Goal: Task Accomplishment & Management: Complete application form

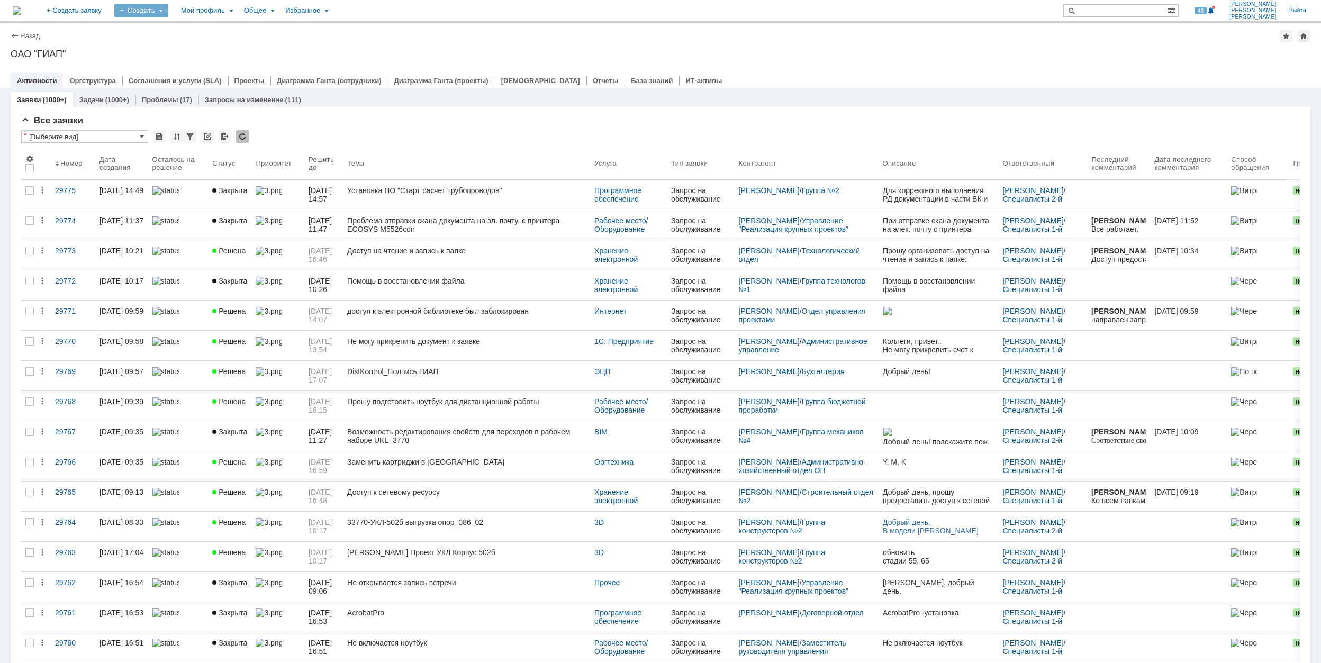
click at [168, 10] on div "Создать" at bounding box center [141, 10] width 54 height 13
click at [197, 62] on link "Заявка" at bounding box center [156, 65] width 80 height 13
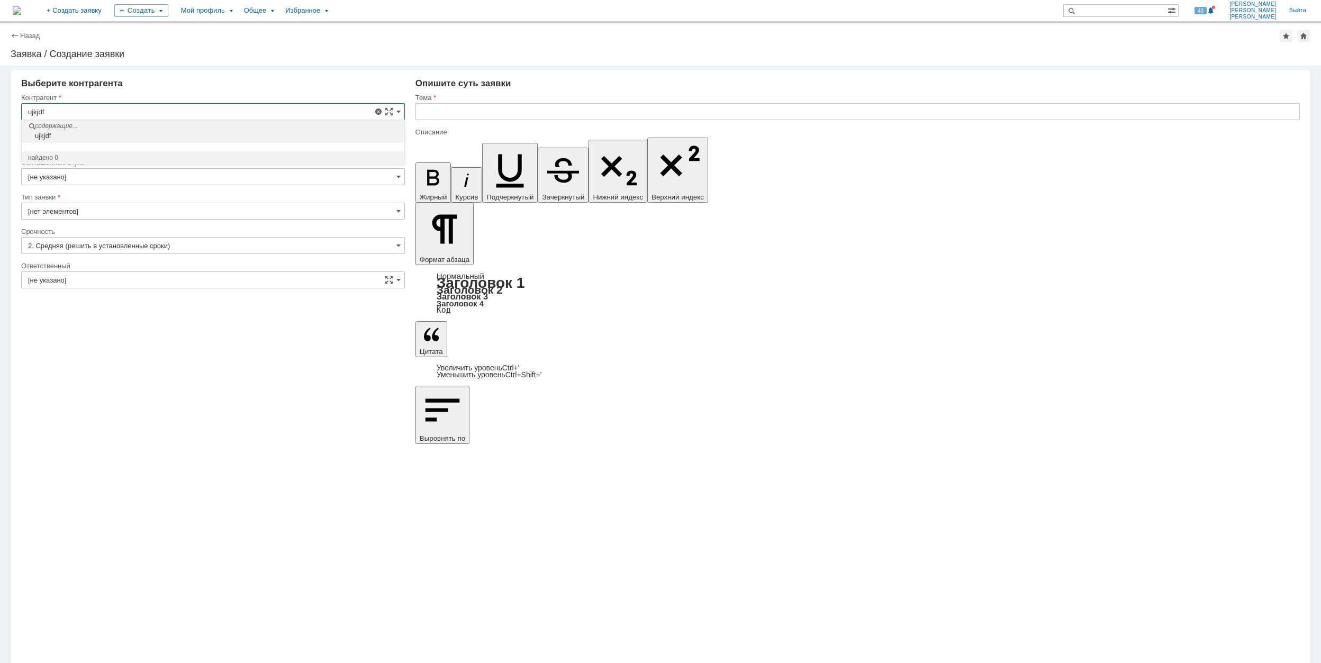
drag, startPoint x: 60, startPoint y: 113, endPoint x: 7, endPoint y: 104, distance: 53.8
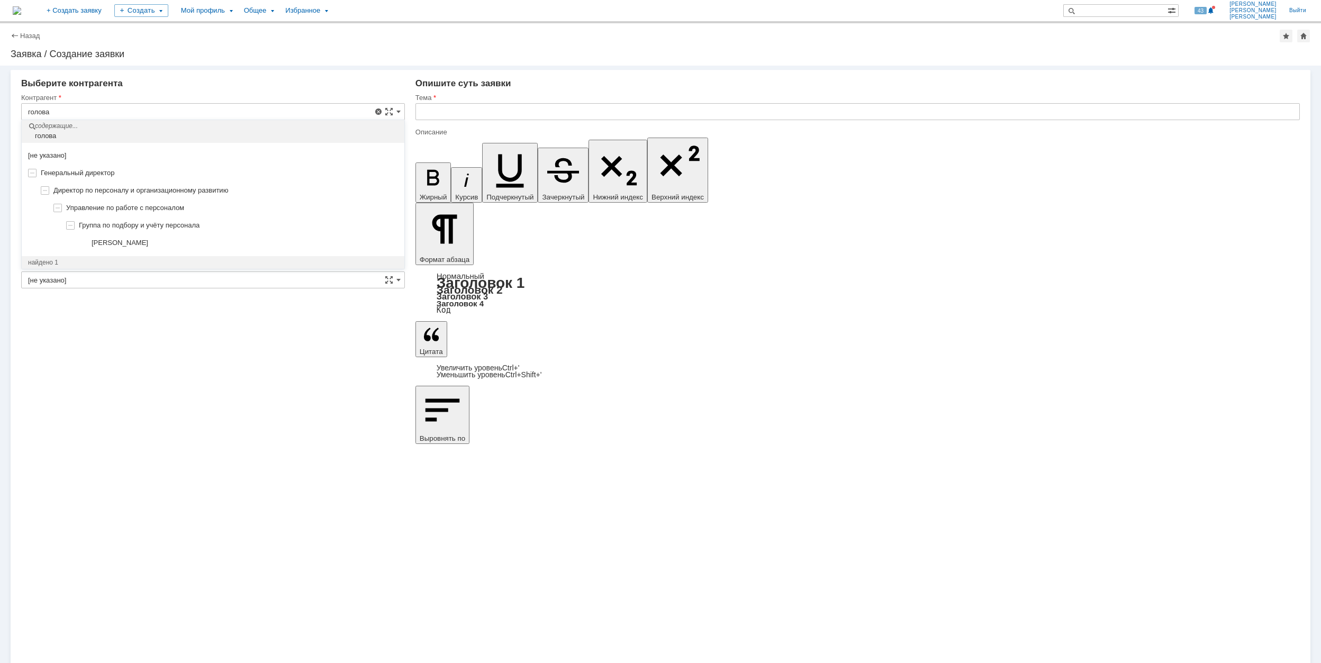
drag, startPoint x: 217, startPoint y: 241, endPoint x: 206, endPoint y: 237, distance: 11.9
click at [217, 242] on div "[PERSON_NAME]" at bounding box center [245, 243] width 306 height 8
type input "[PERSON_NAME]"
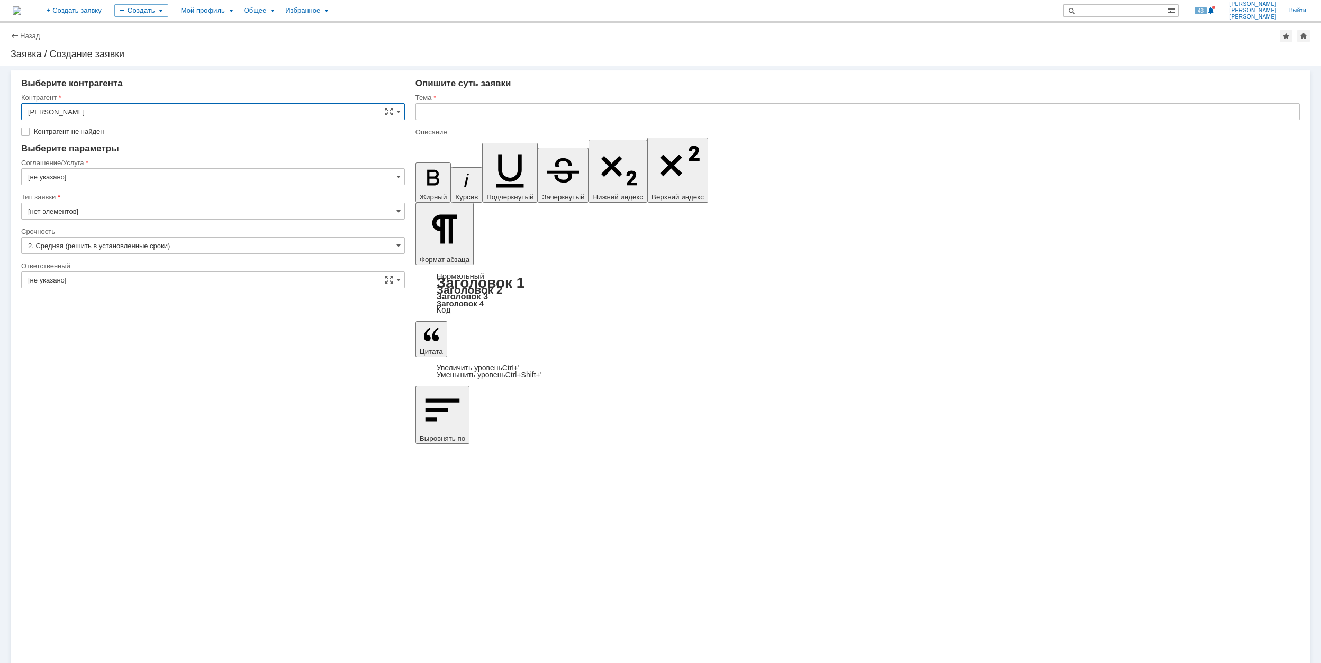
type input "[GEOGRAPHIC_DATA]"
click at [126, 162] on input "[GEOGRAPHIC_DATA]" at bounding box center [213, 160] width 384 height 17
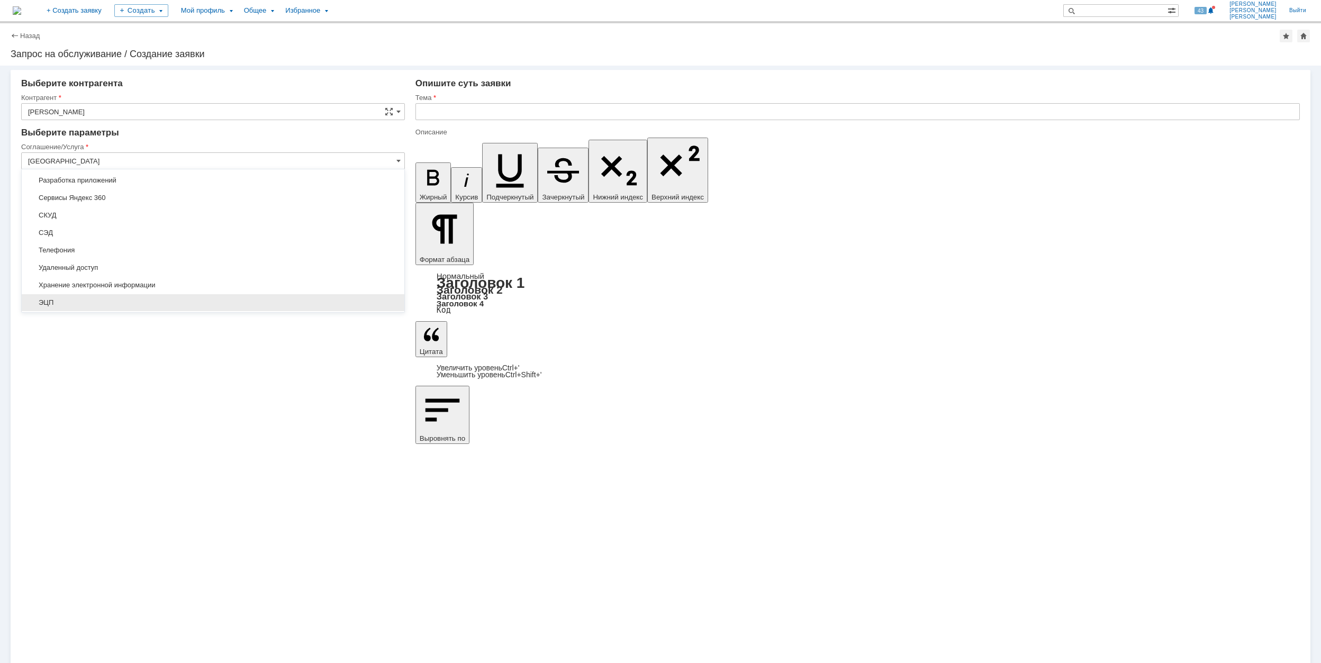
click at [63, 303] on span "ЭЦП" at bounding box center [213, 302] width 370 height 8
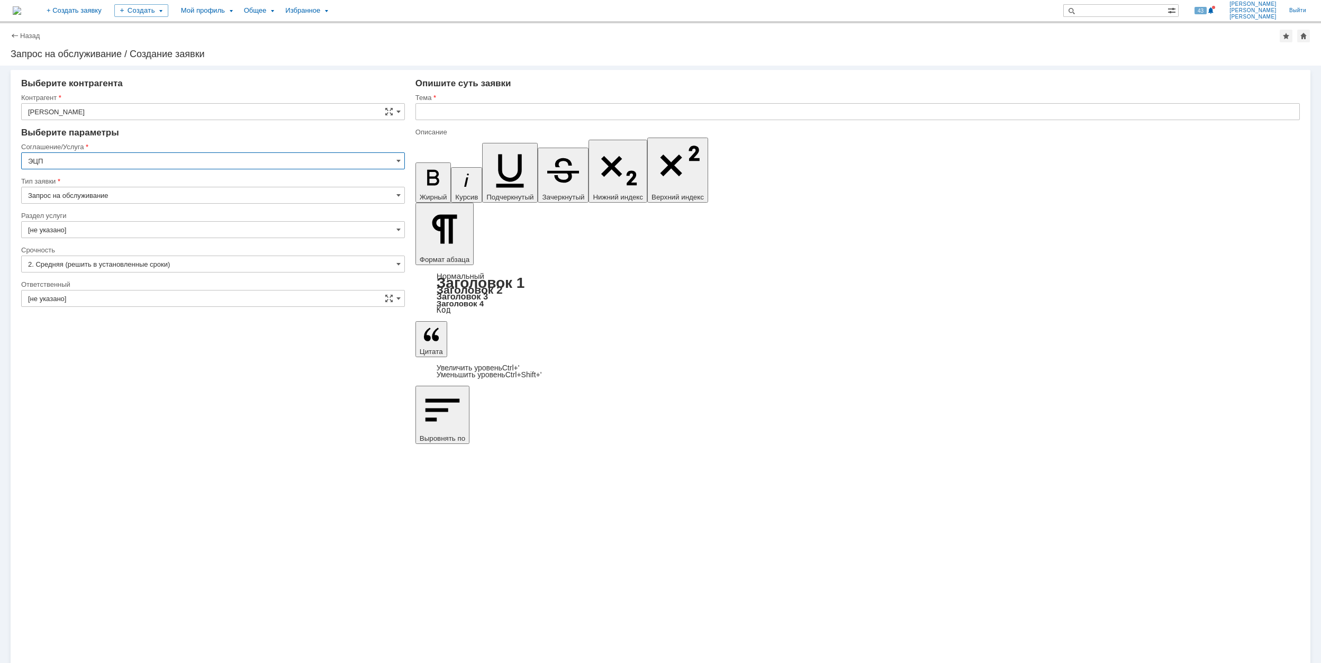
type input "ЭЦП"
click at [86, 229] on input "[не указано]" at bounding box center [213, 229] width 384 height 17
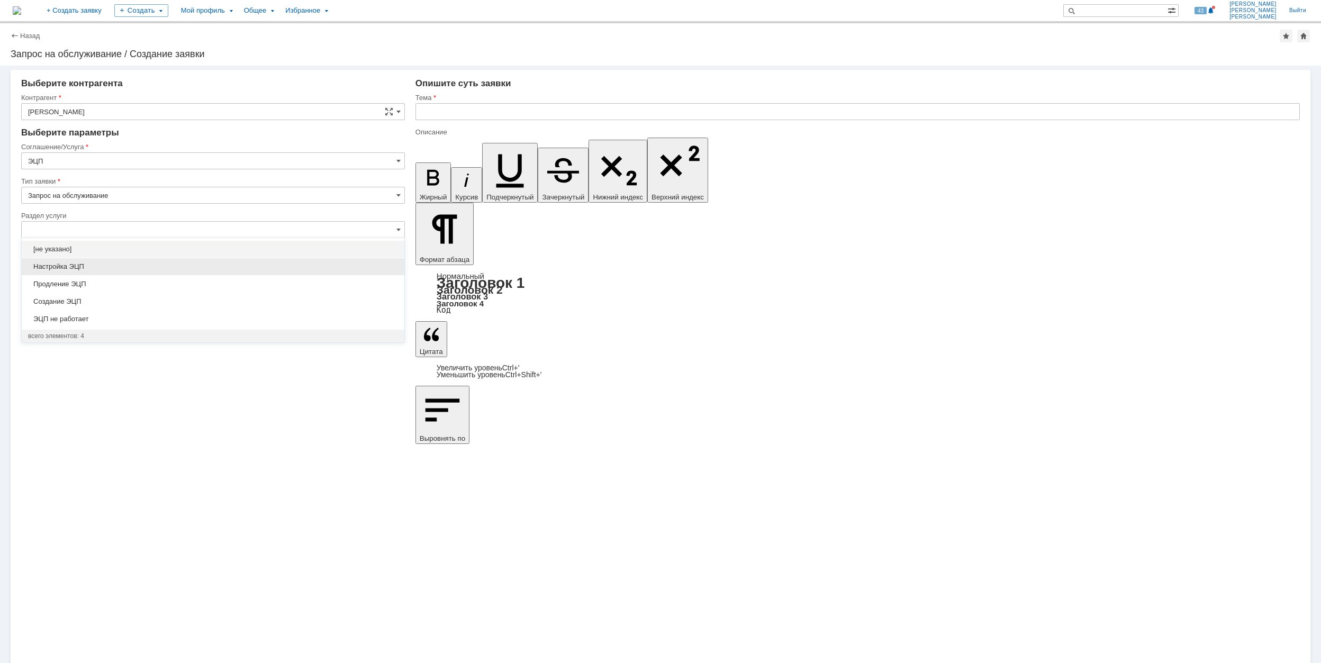
click at [142, 274] on div "Настройка ЭЦП" at bounding box center [213, 266] width 383 height 17
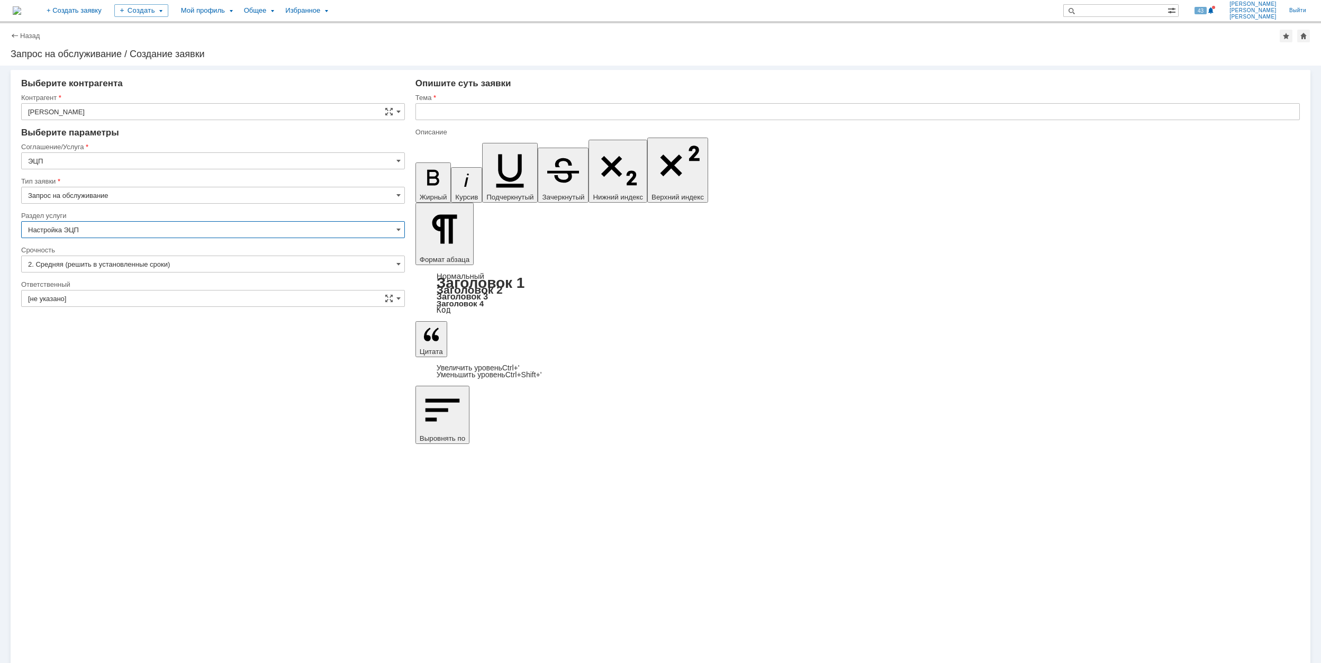
type input "Настройка ЭЦП"
click at [121, 293] on input "[не указано]" at bounding box center [213, 298] width 384 height 17
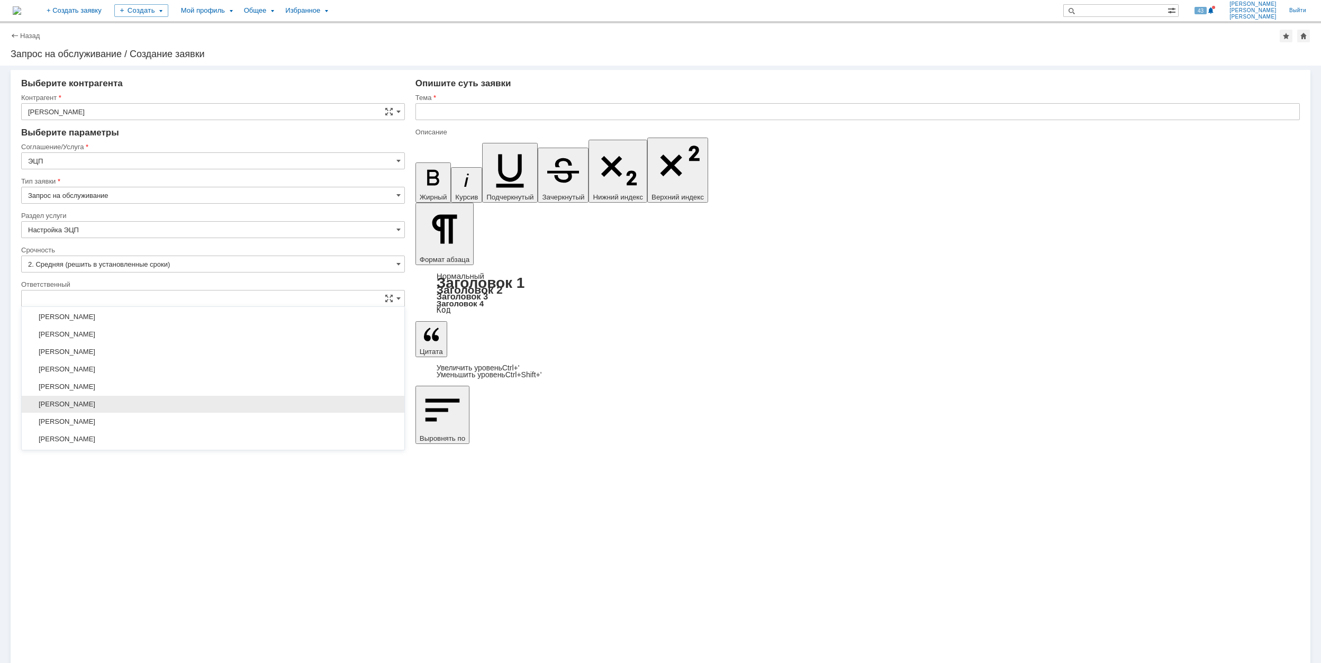
click at [201, 413] on div "[PERSON_NAME]" at bounding box center [213, 404] width 383 height 17
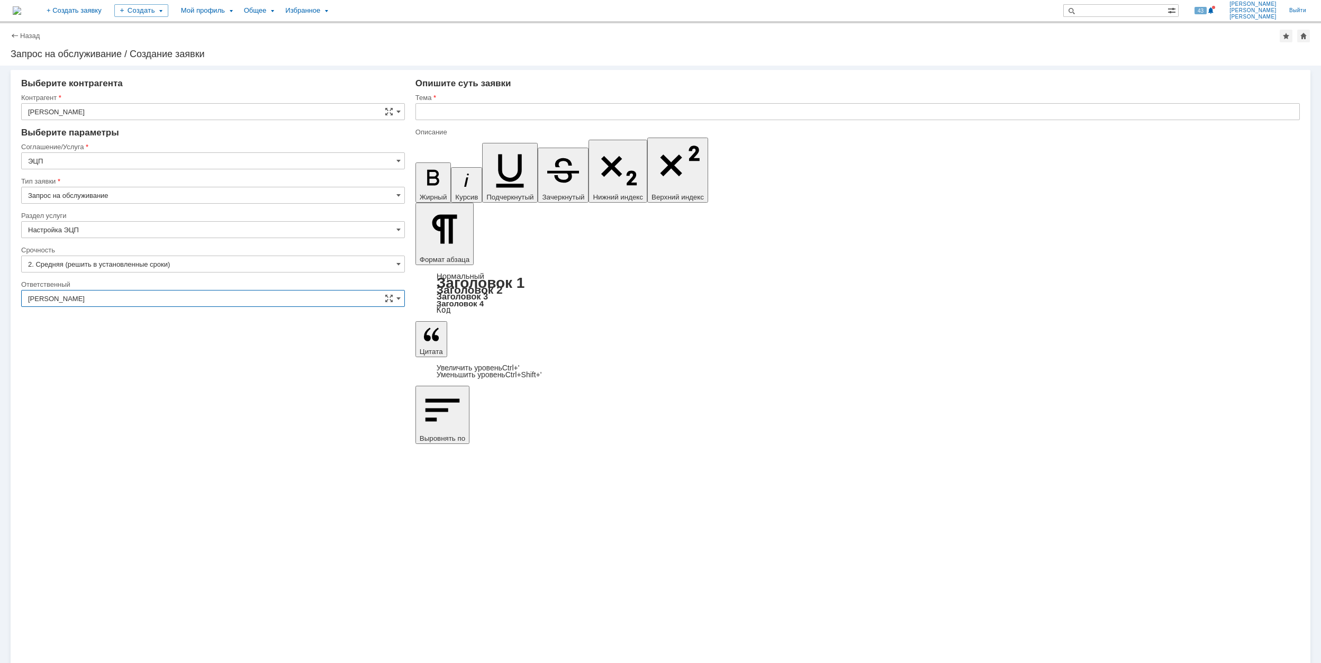
type input "[PERSON_NAME]"
click at [473, 115] on input "text" at bounding box center [857, 111] width 884 height 17
drag, startPoint x: 499, startPoint y: 113, endPoint x: 403, endPoint y: 115, distance: 96.9
type input "Настройка ЭЦП ГД"
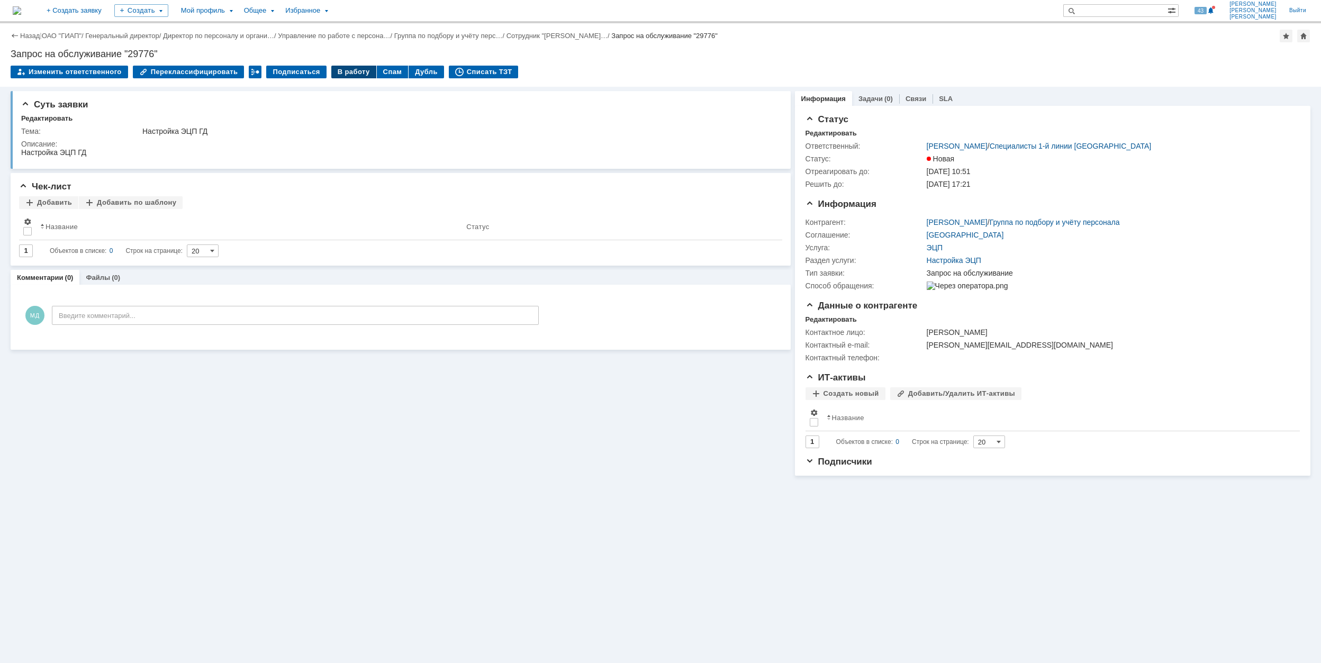
click at [339, 72] on div "В работу" at bounding box center [353, 72] width 45 height 13
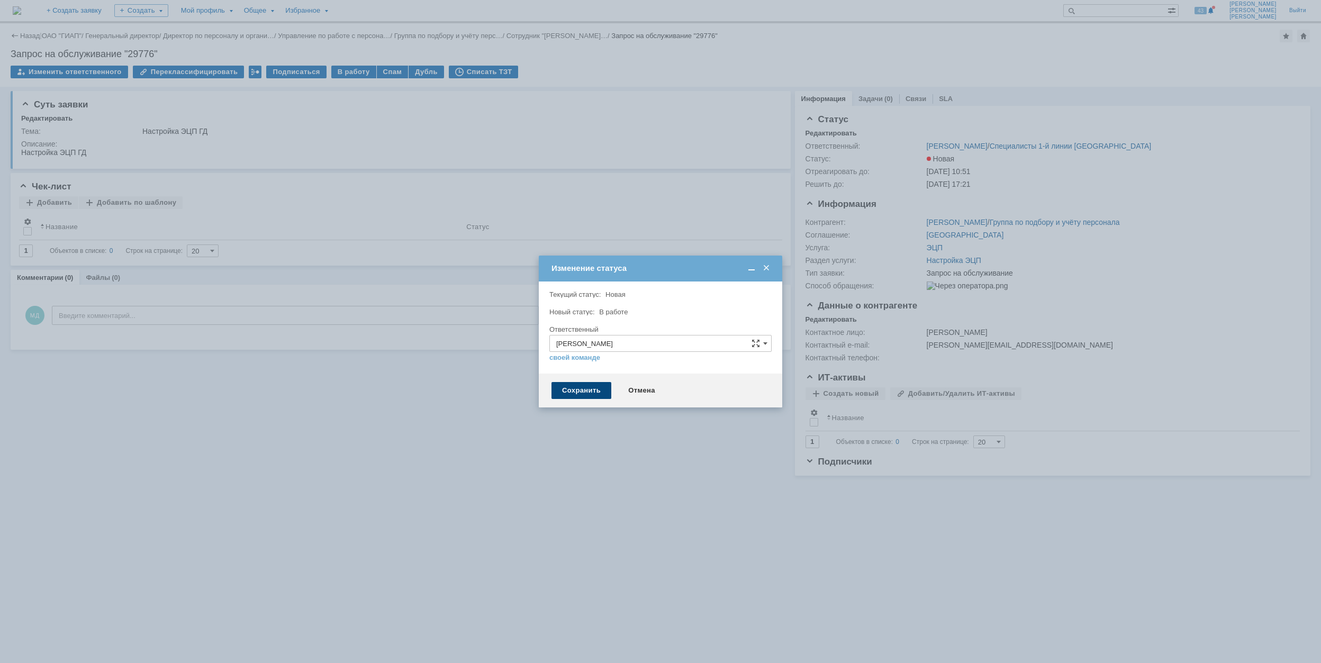
click at [584, 389] on div "Сохранить" at bounding box center [581, 390] width 60 height 17
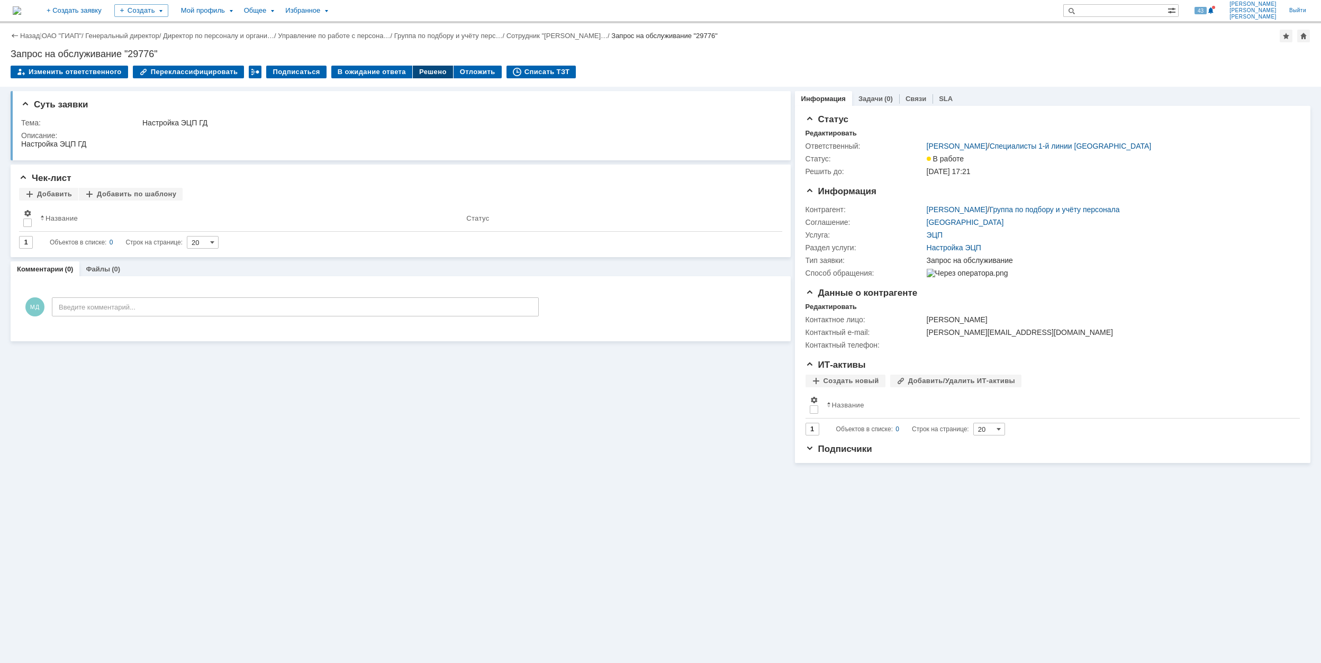
click at [422, 72] on div "Решено" at bounding box center [433, 72] width 40 height 13
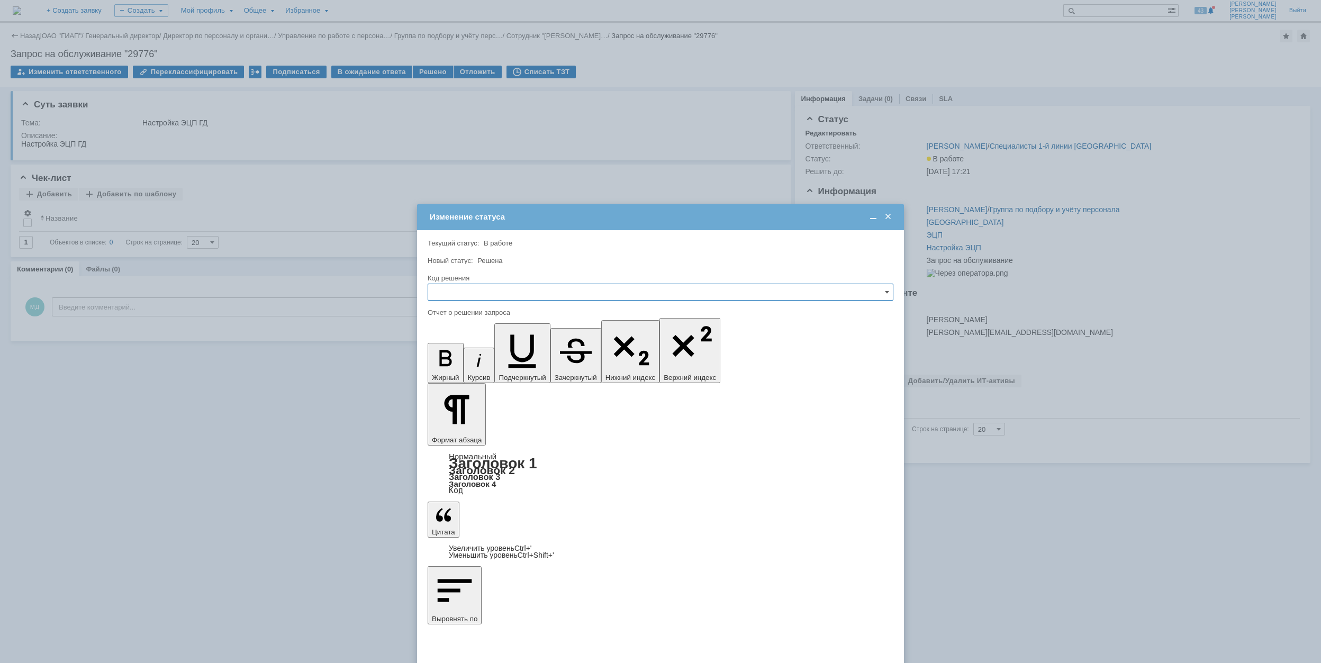
click at [555, 294] on input "text" at bounding box center [661, 292] width 466 height 17
click at [538, 361] on span "Решено" at bounding box center [660, 364] width 452 height 8
type input "Решено"
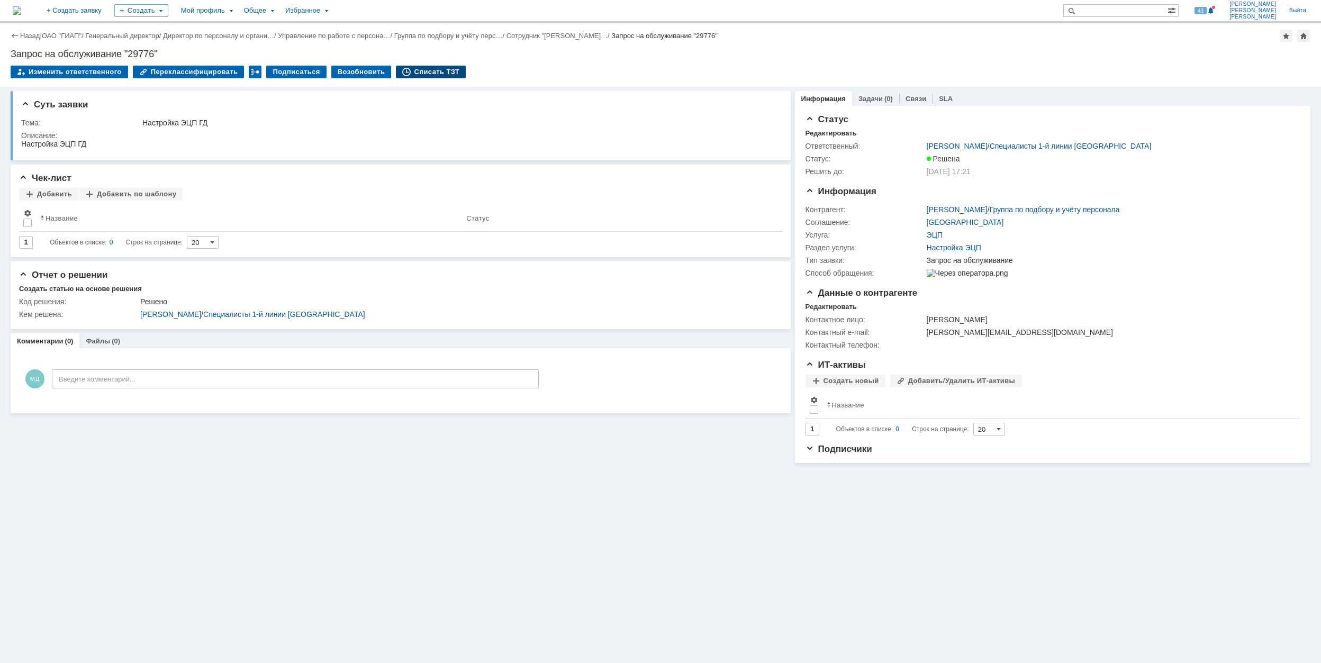
click at [433, 71] on div "Списать ТЗТ" at bounding box center [431, 72] width 70 height 13
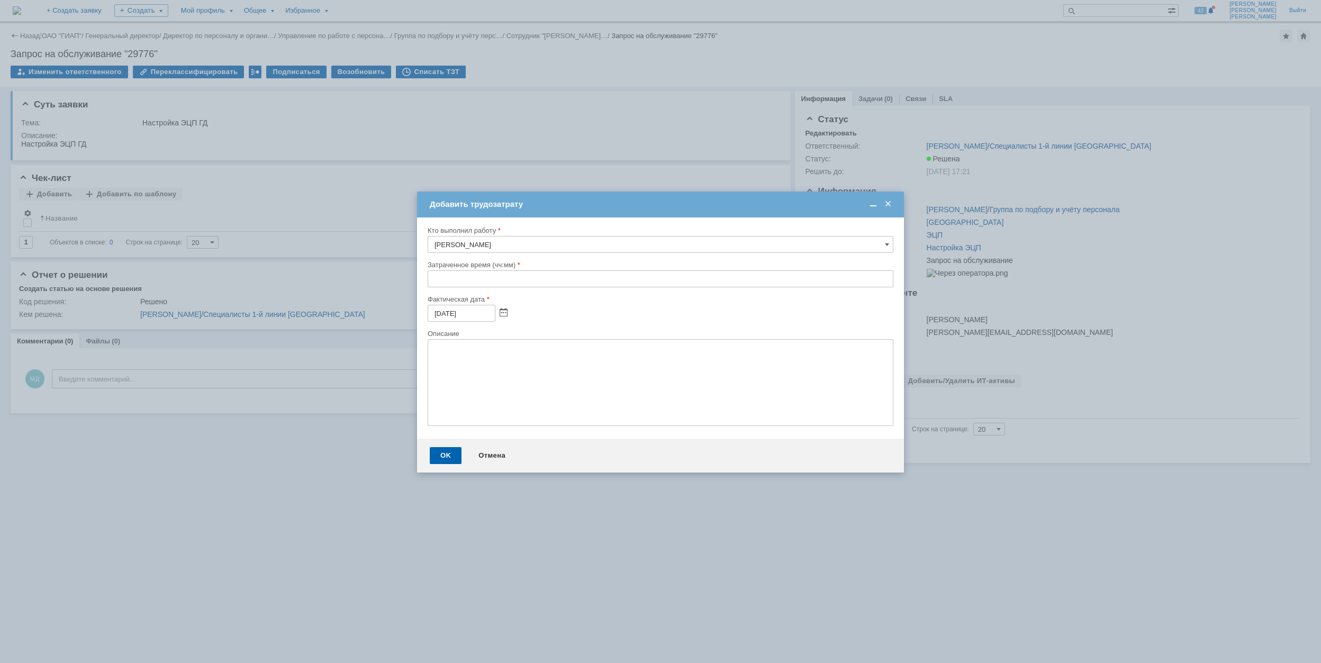
drag, startPoint x: 426, startPoint y: 284, endPoint x: 441, endPoint y: 285, distance: 14.8
click at [430, 284] on div "Кто выполнил работу [PERSON_NAME] время (чч:мм) Фактическая дата [DATE] Описание" at bounding box center [660, 327] width 487 height 221
click at [426, 279] on div "Кто выполнил работу [PERSON_NAME] время (чч:мм) Фактическая дата [DATE] Описание" at bounding box center [660, 327] width 487 height 221
click at [434, 278] on input "text" at bounding box center [661, 278] width 466 height 17
type input "00:30"
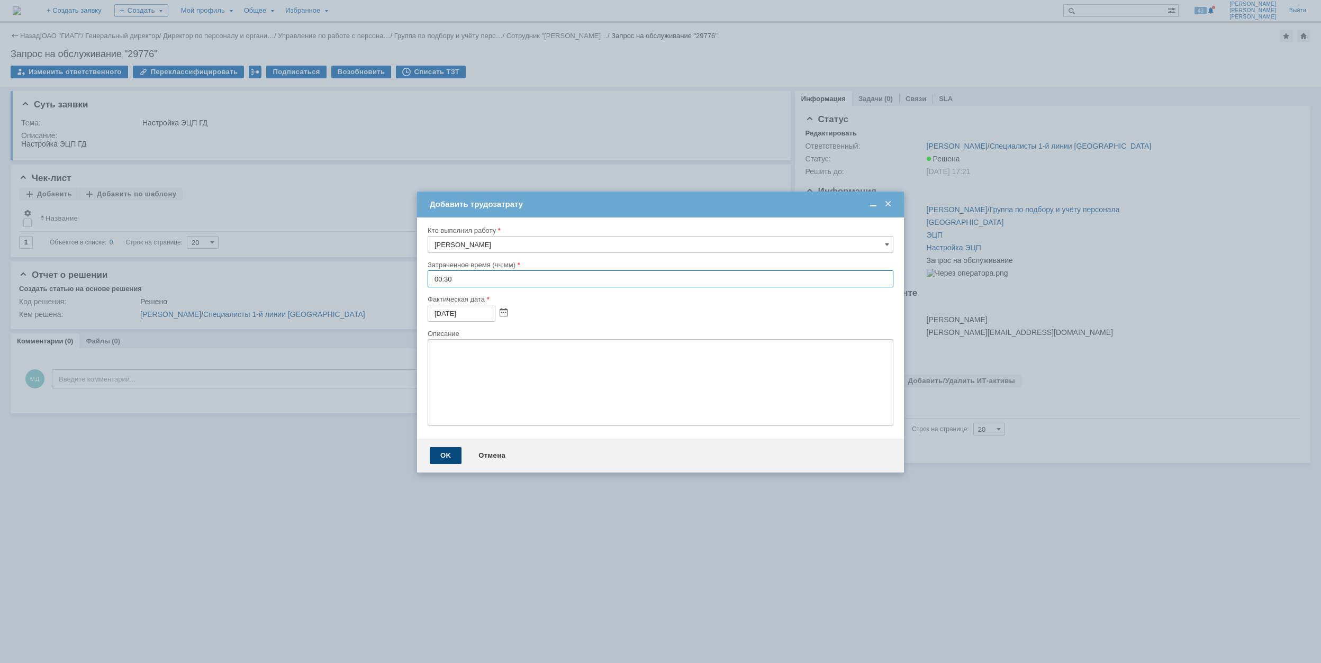
click at [453, 450] on div "OK" at bounding box center [446, 455] width 32 height 17
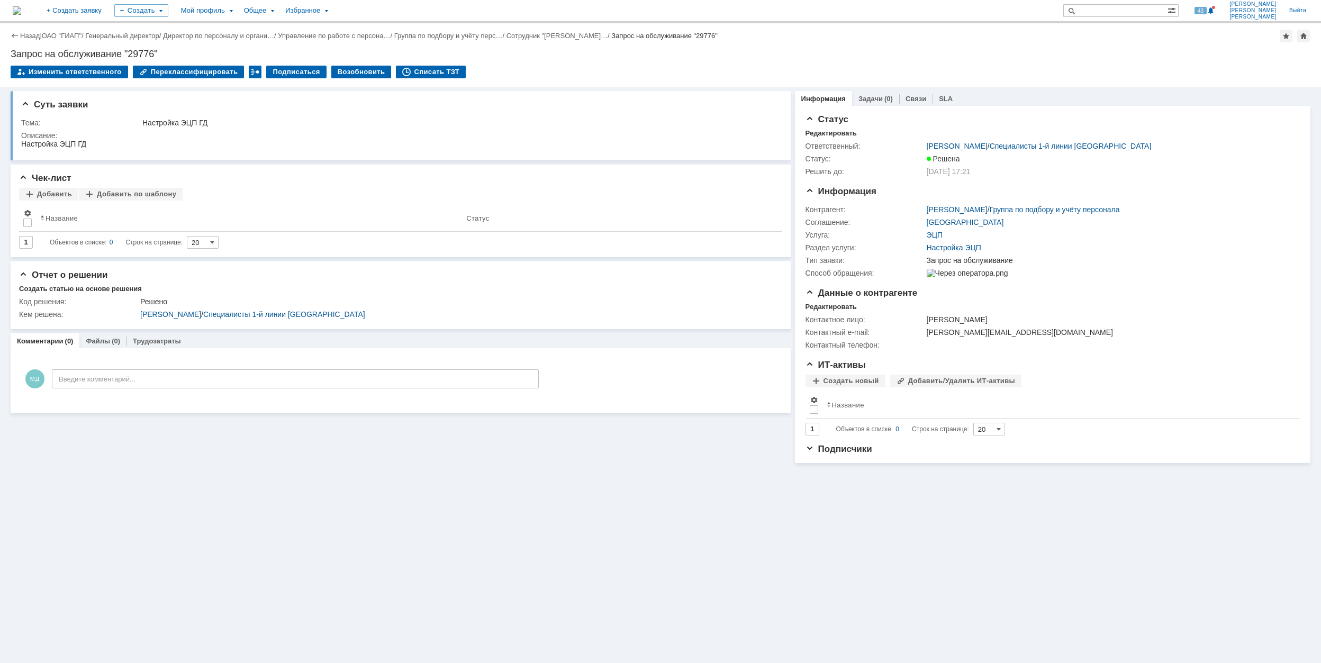
click at [72, 40] on div "Назад | ОАО "ГИАП" / Генеральный директор / Директор по персоналу и органи… / У…" at bounding box center [661, 36] width 1300 height 13
click at [72, 36] on link "ОАО "ГИАП"" at bounding box center [62, 36] width 40 height 8
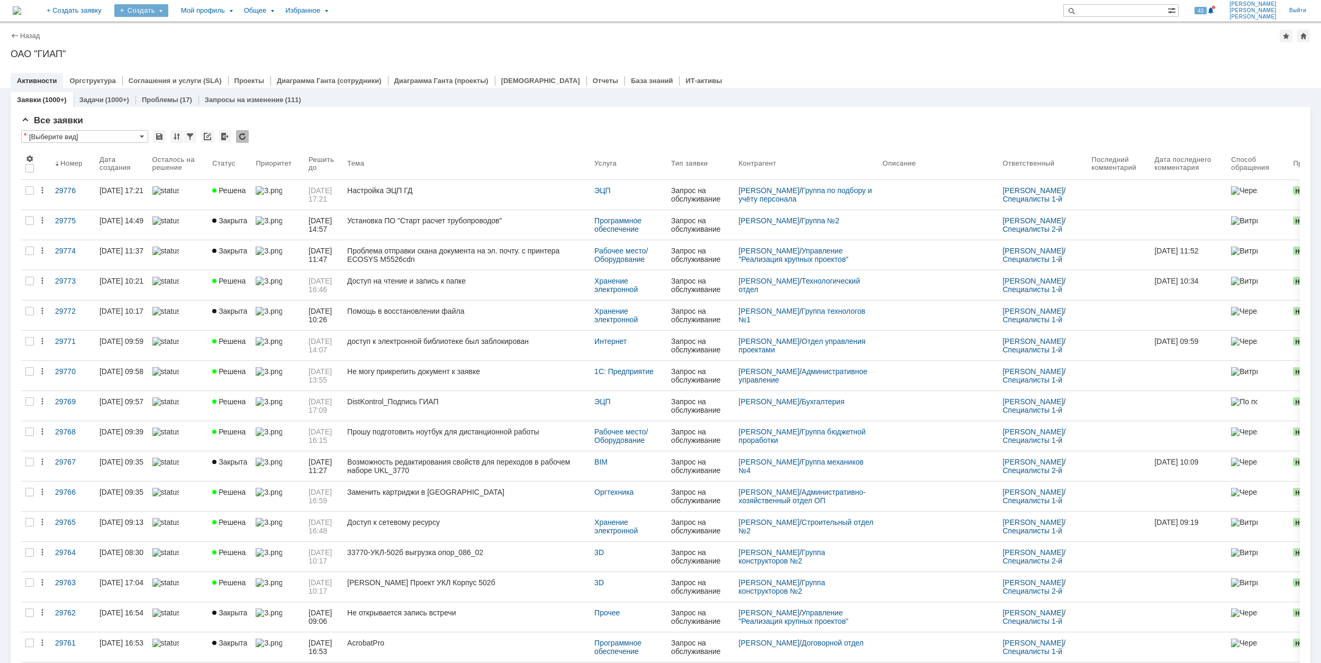
click at [168, 16] on div "Создать" at bounding box center [141, 10] width 54 height 13
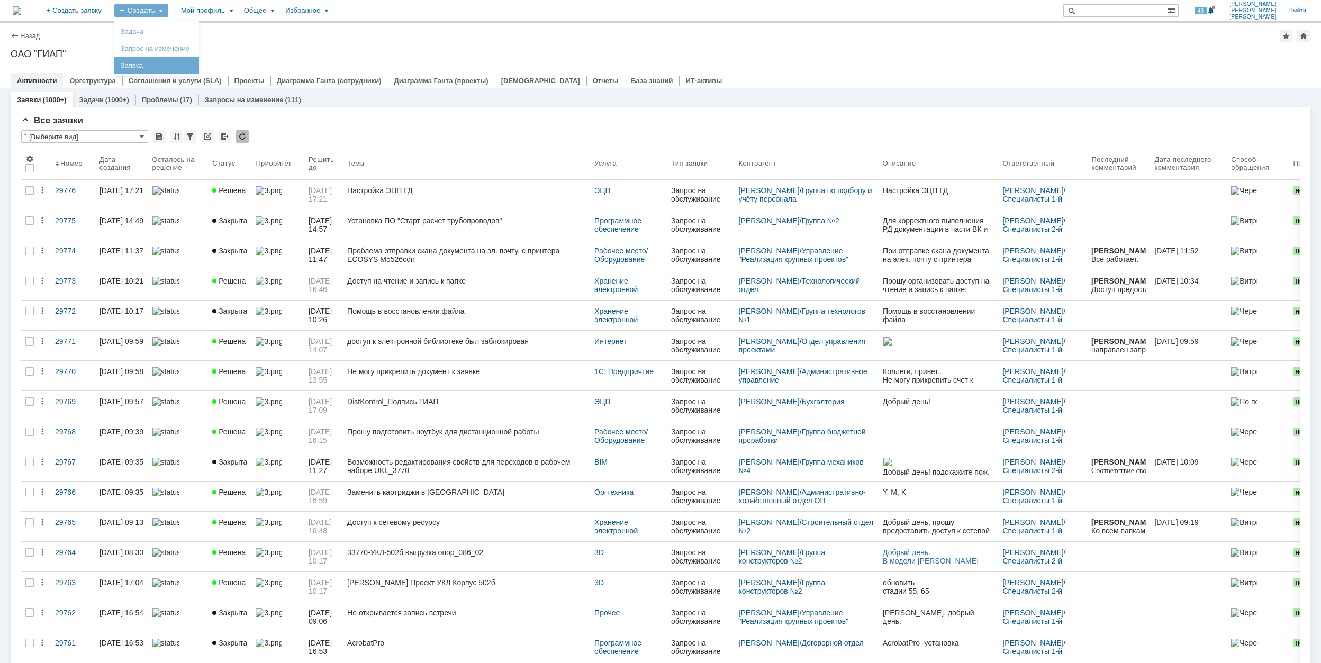
click at [197, 59] on link "Заявка" at bounding box center [156, 65] width 80 height 13
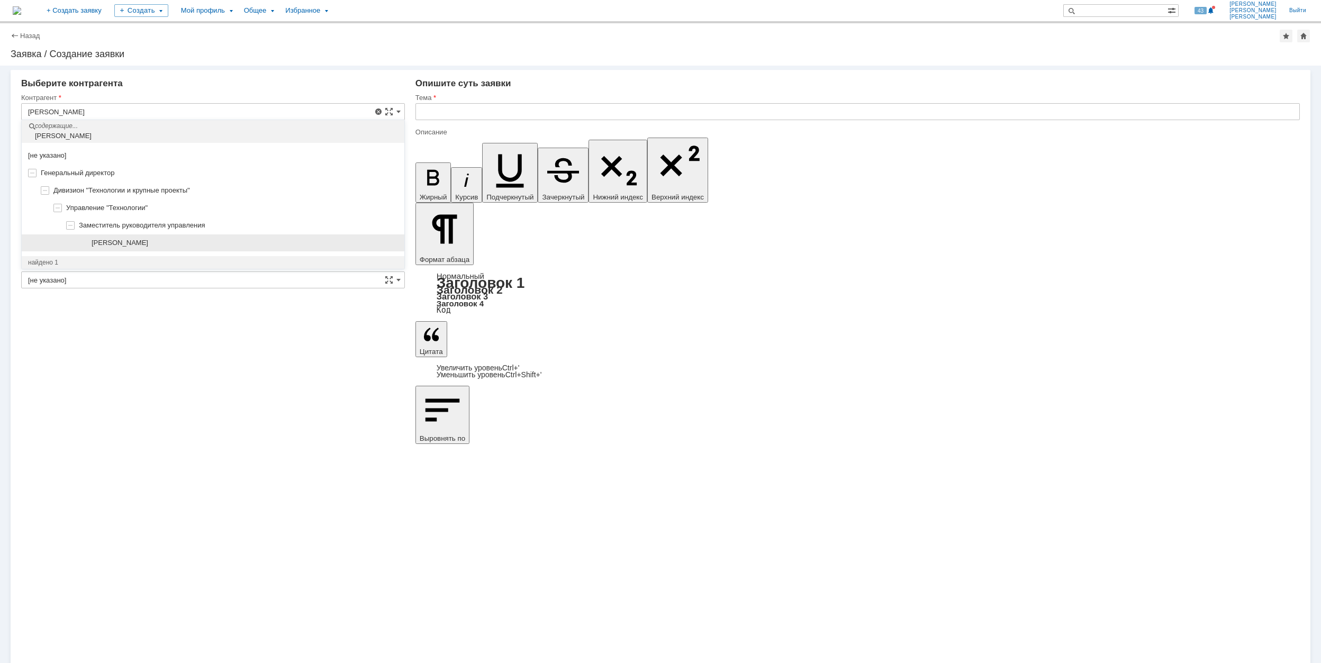
click at [148, 242] on span "[PERSON_NAME]" at bounding box center [120, 243] width 57 height 8
type input "[PERSON_NAME]"
type input "[GEOGRAPHIC_DATA]"
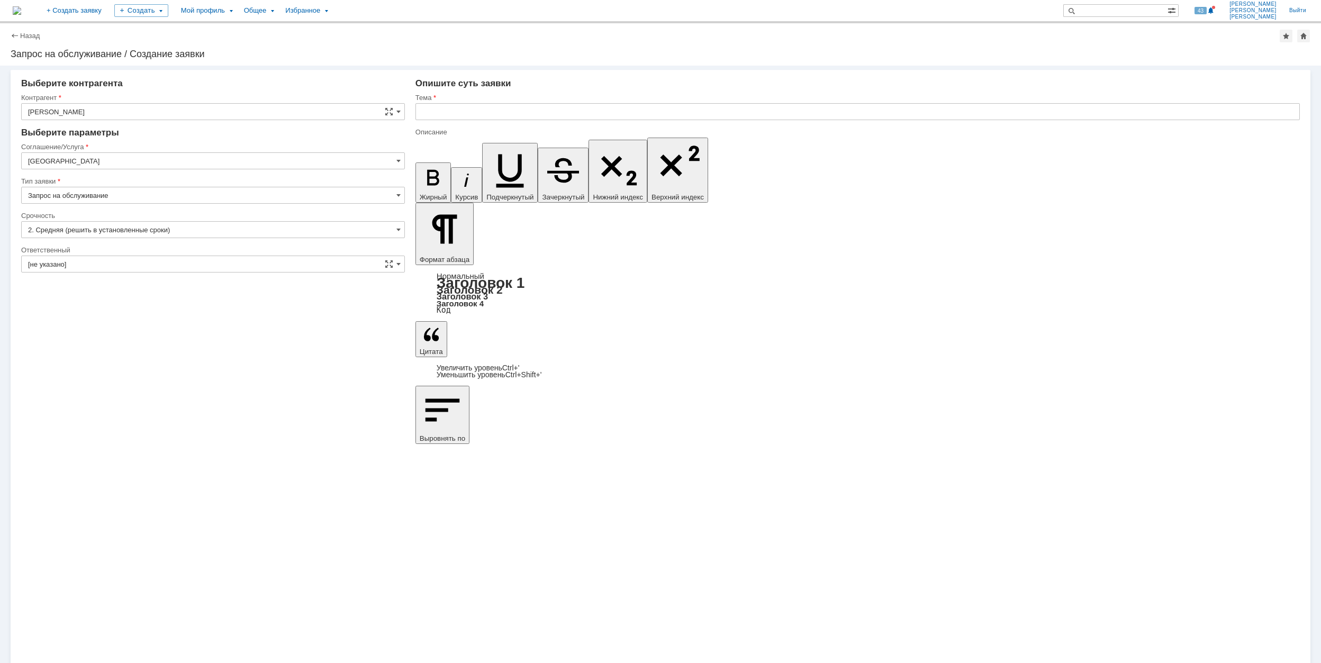
click at [128, 151] on div "Соглашение/Услуга" at bounding box center [213, 147] width 384 height 10
click at [134, 159] on input "[GEOGRAPHIC_DATA]" at bounding box center [213, 160] width 384 height 17
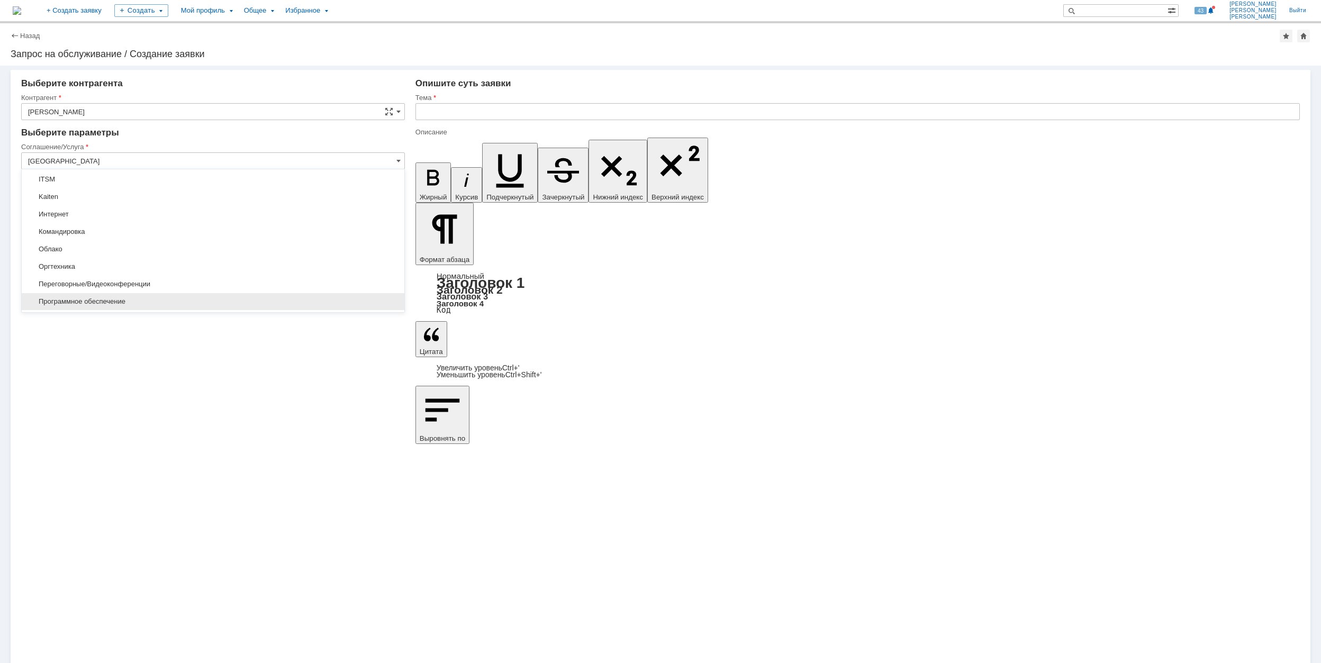
click at [169, 304] on span "Программное обеспечение" at bounding box center [213, 301] width 370 height 8
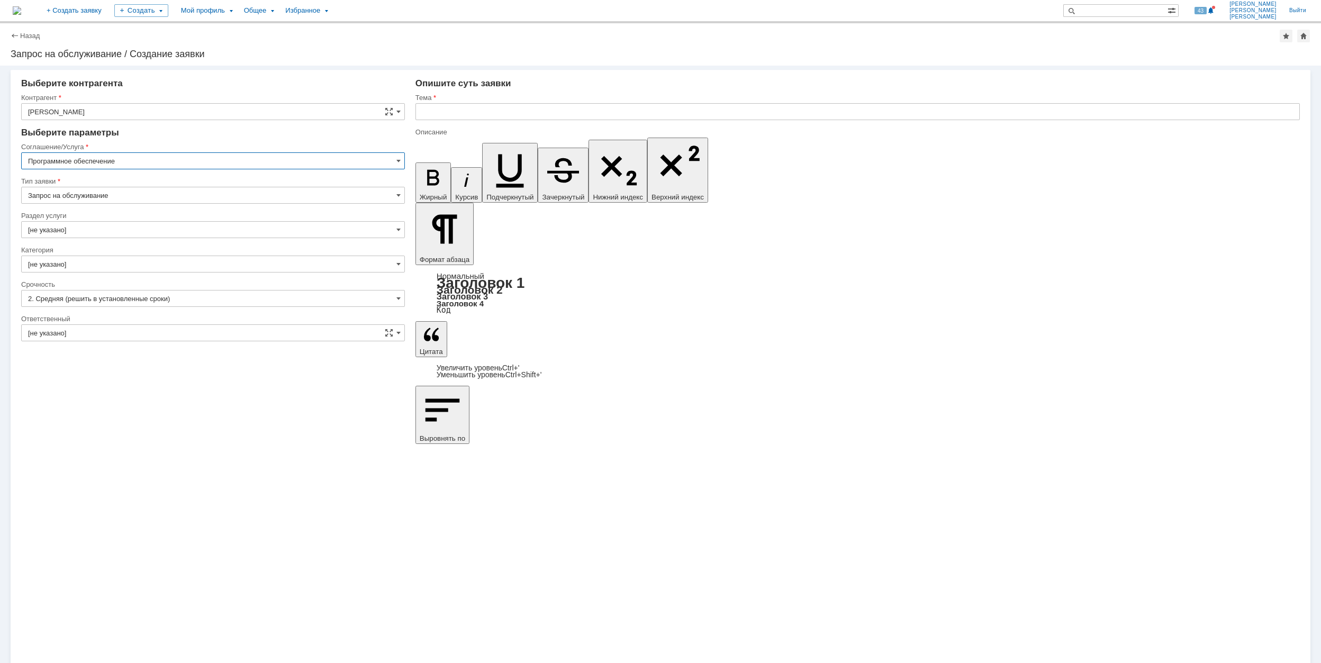
type input "Программное обеспечение"
click at [116, 225] on input "[не указано]" at bounding box center [213, 229] width 384 height 17
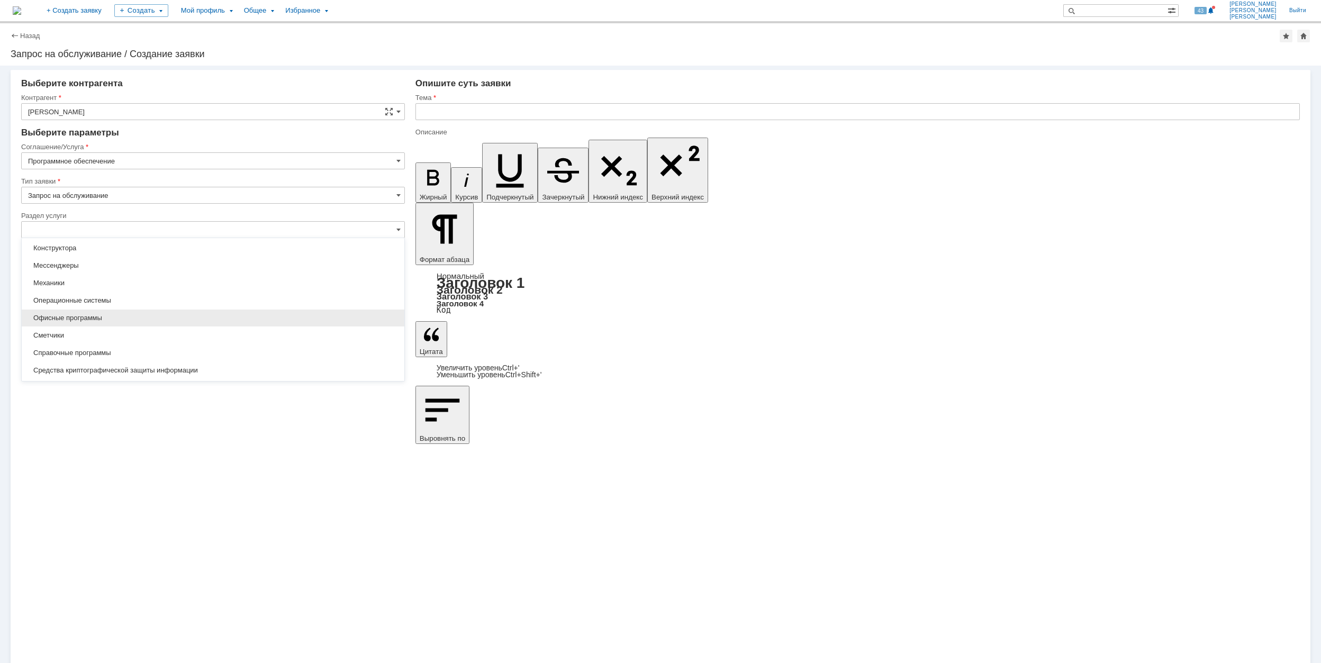
click at [161, 319] on span "Офисные программы" at bounding box center [213, 318] width 370 height 8
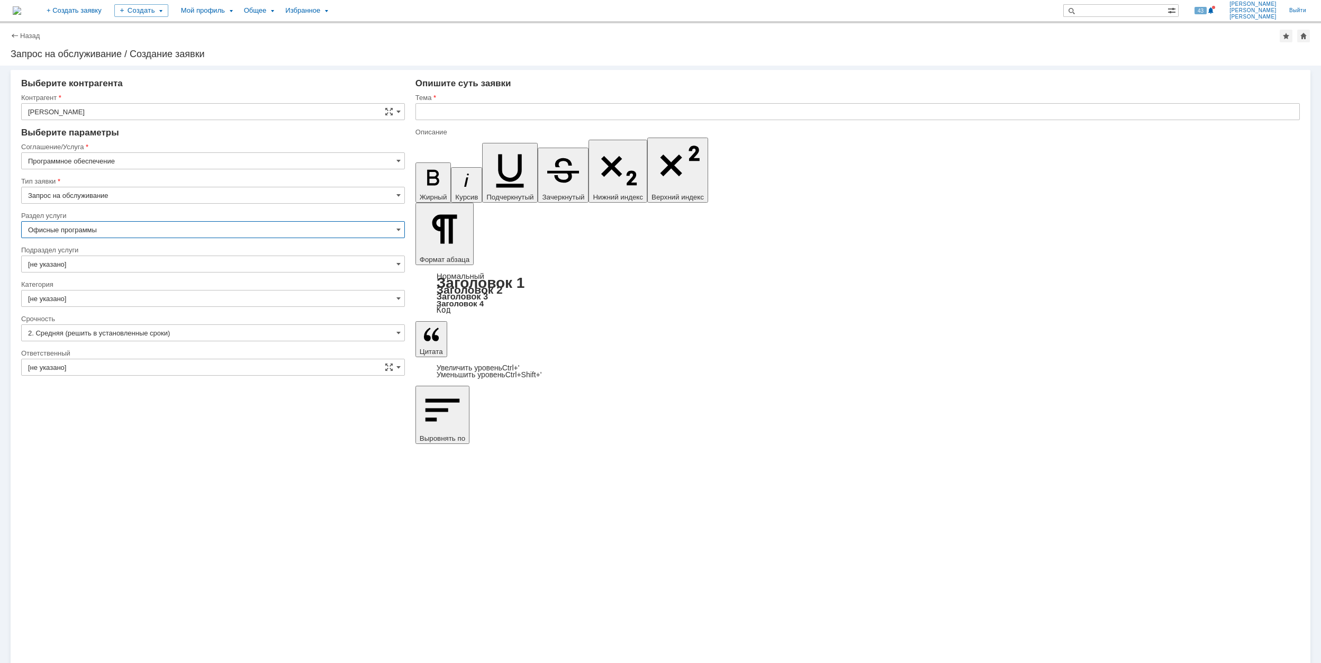
type input "Офисные программы"
click at [75, 268] on input "[не указано]" at bounding box center [213, 264] width 384 height 17
click at [135, 392] on span "Microsoft Word" at bounding box center [213, 388] width 370 height 8
type input "Microsoft Word"
click at [104, 298] on input "[не указано]" at bounding box center [213, 298] width 384 height 17
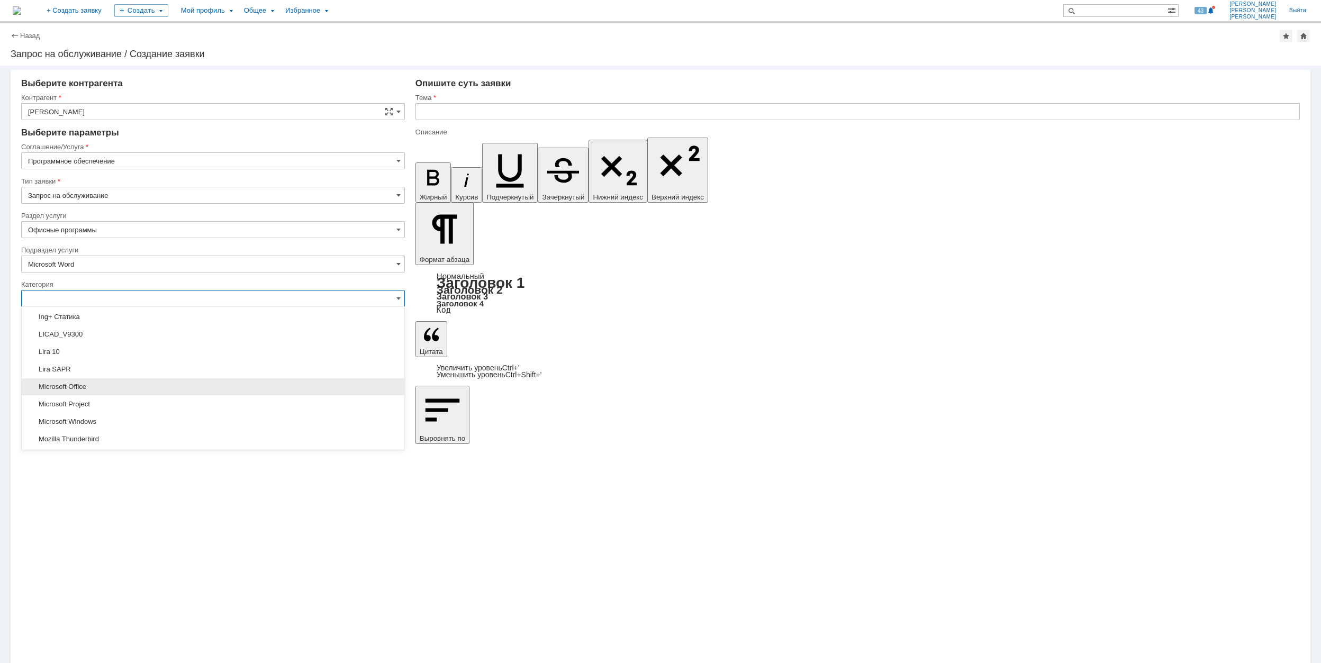
click at [108, 389] on span "Microsoft Office" at bounding box center [213, 387] width 370 height 8
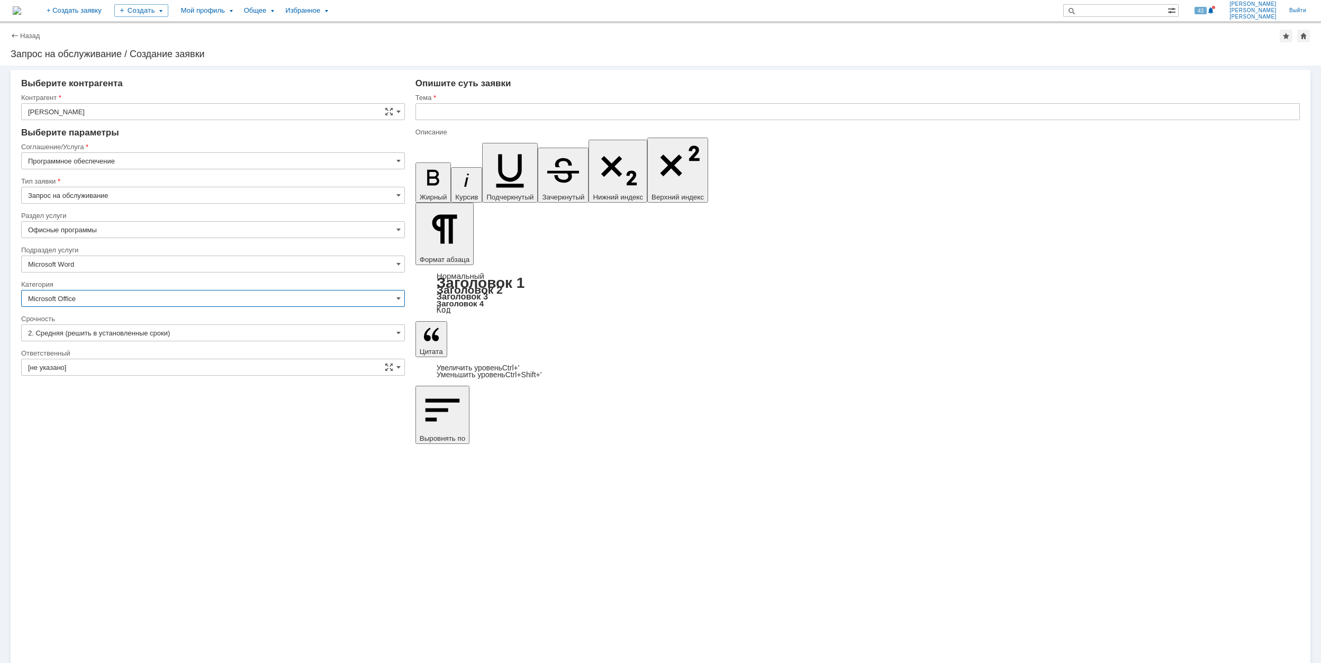
type input "Microsoft Office"
click at [123, 367] on input "[не указано]" at bounding box center [213, 367] width 384 height 17
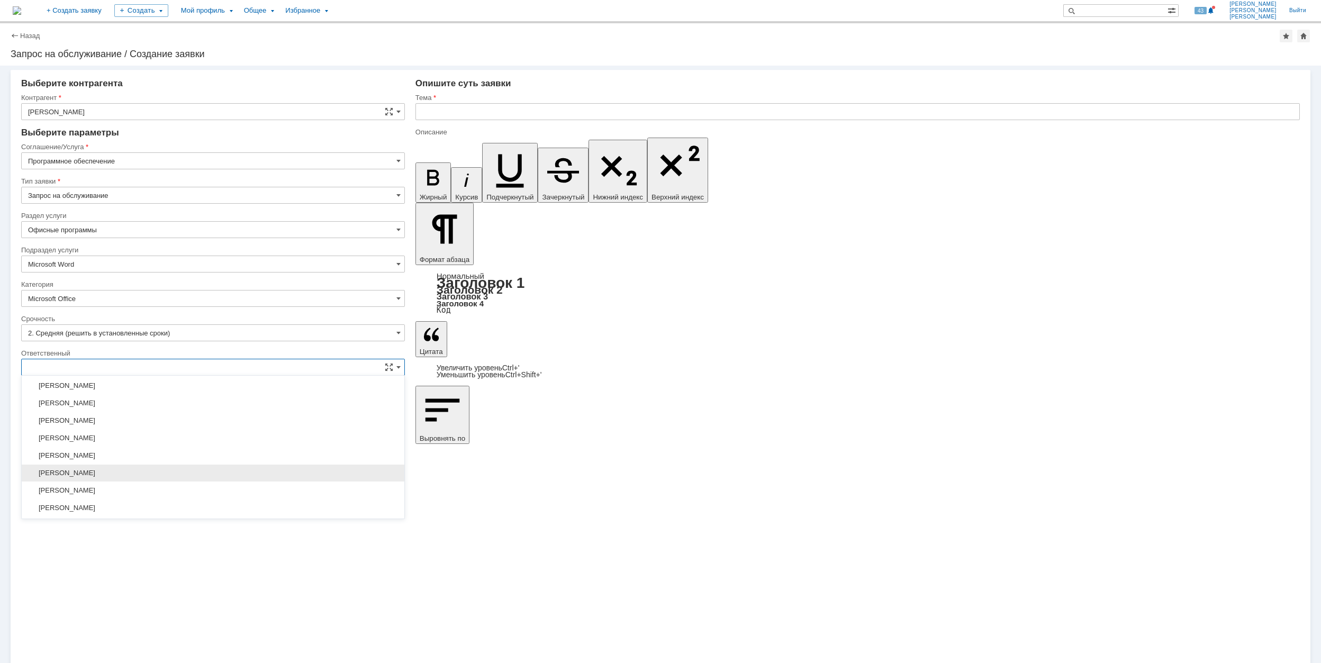
click at [195, 474] on span "[PERSON_NAME]" at bounding box center [213, 473] width 370 height 8
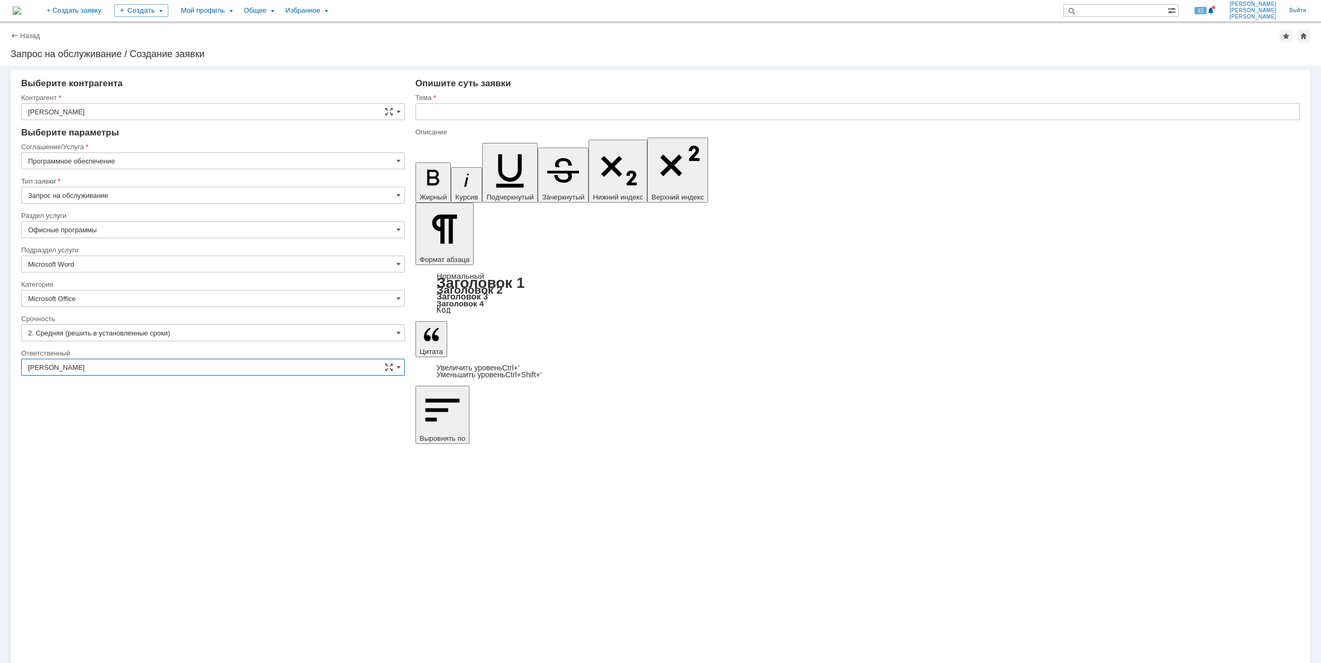
type input "[PERSON_NAME]"
click at [442, 113] on input "text" at bounding box center [857, 111] width 884 height 17
drag, startPoint x: 476, startPoint y: 107, endPoint x: 418, endPoint y: 108, distance: 58.2
click at [418, 108] on input "MS Office не редактирует документы" at bounding box center [857, 111] width 884 height 17
type input "MS Office не редактирует документы"
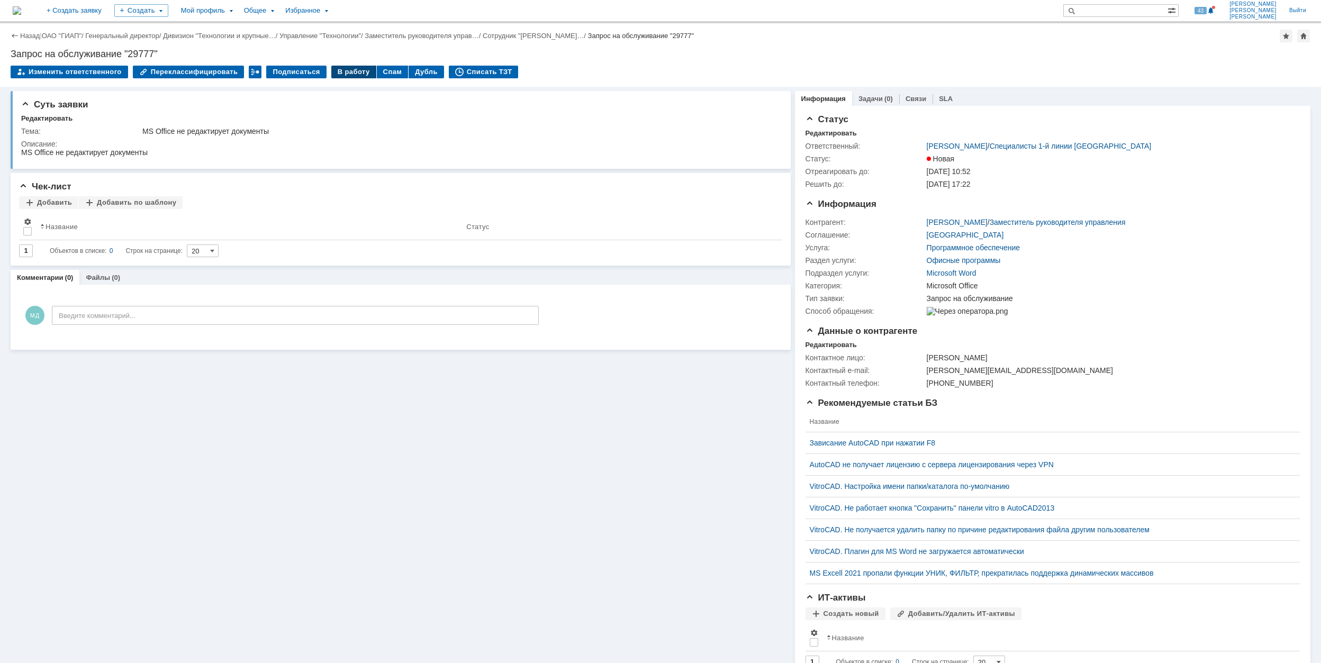
click at [338, 70] on div "В работу" at bounding box center [353, 72] width 45 height 13
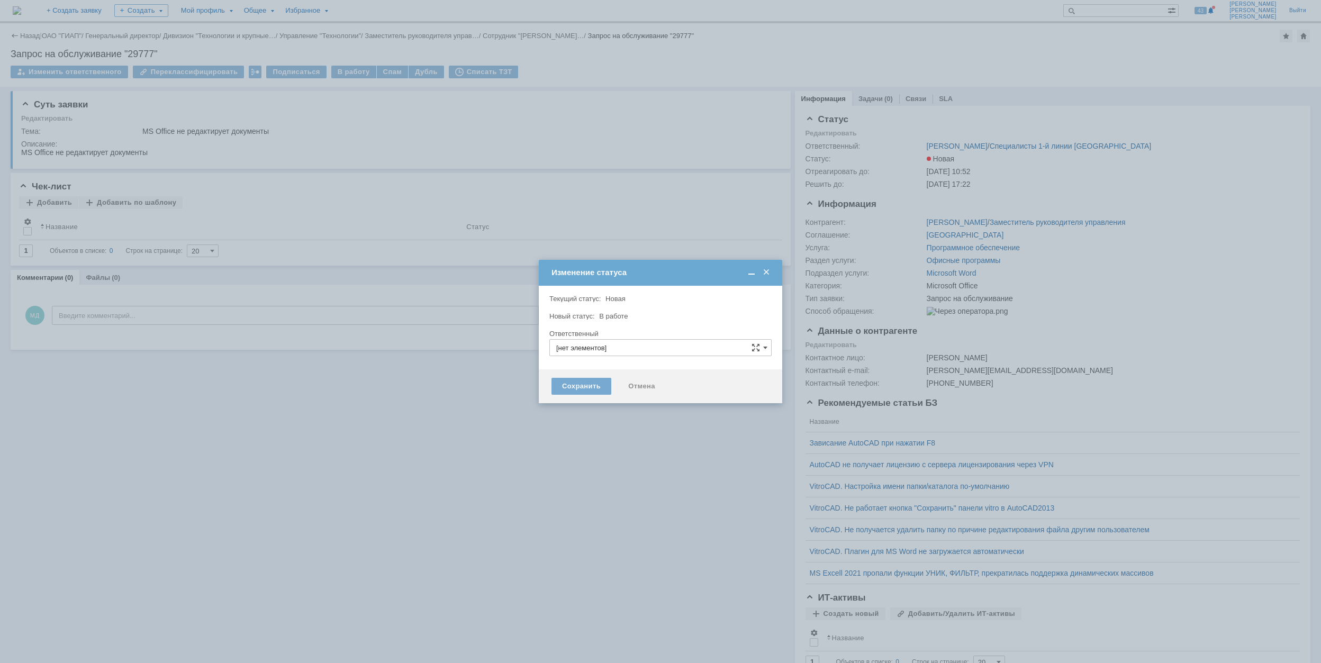
type input "[PERSON_NAME]"
type input "Microsoft Office"
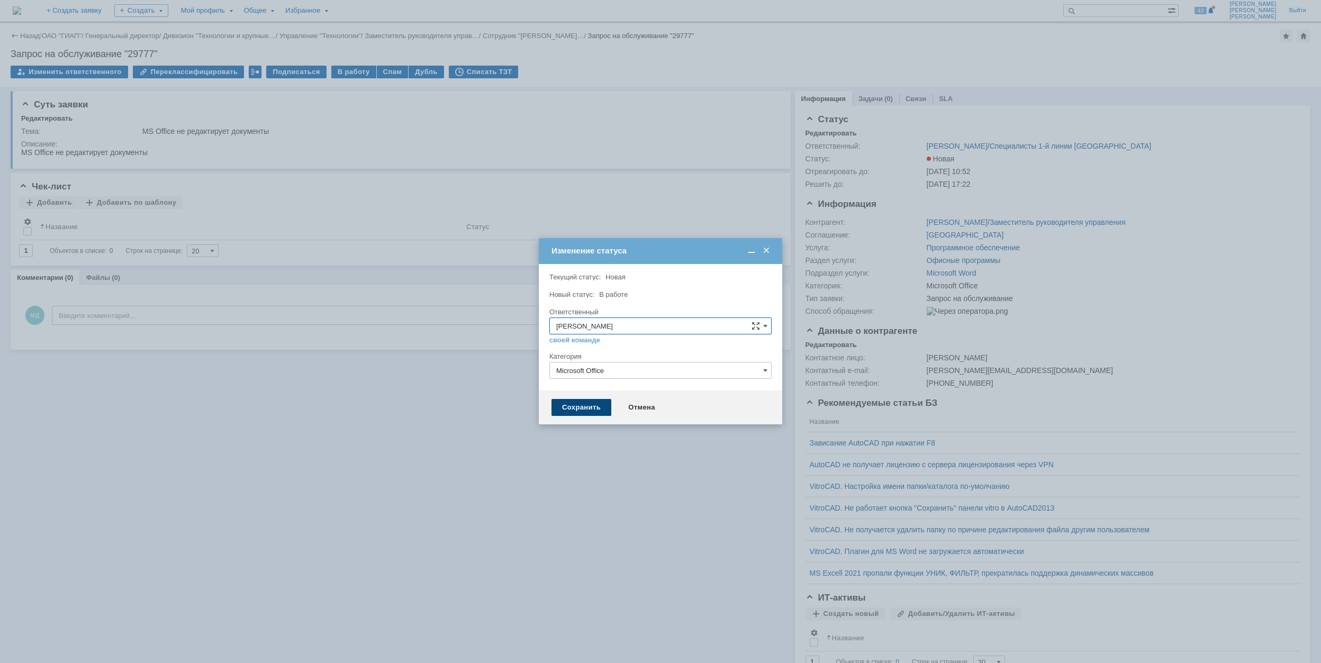
click at [593, 407] on div "Сохранить" at bounding box center [581, 407] width 60 height 17
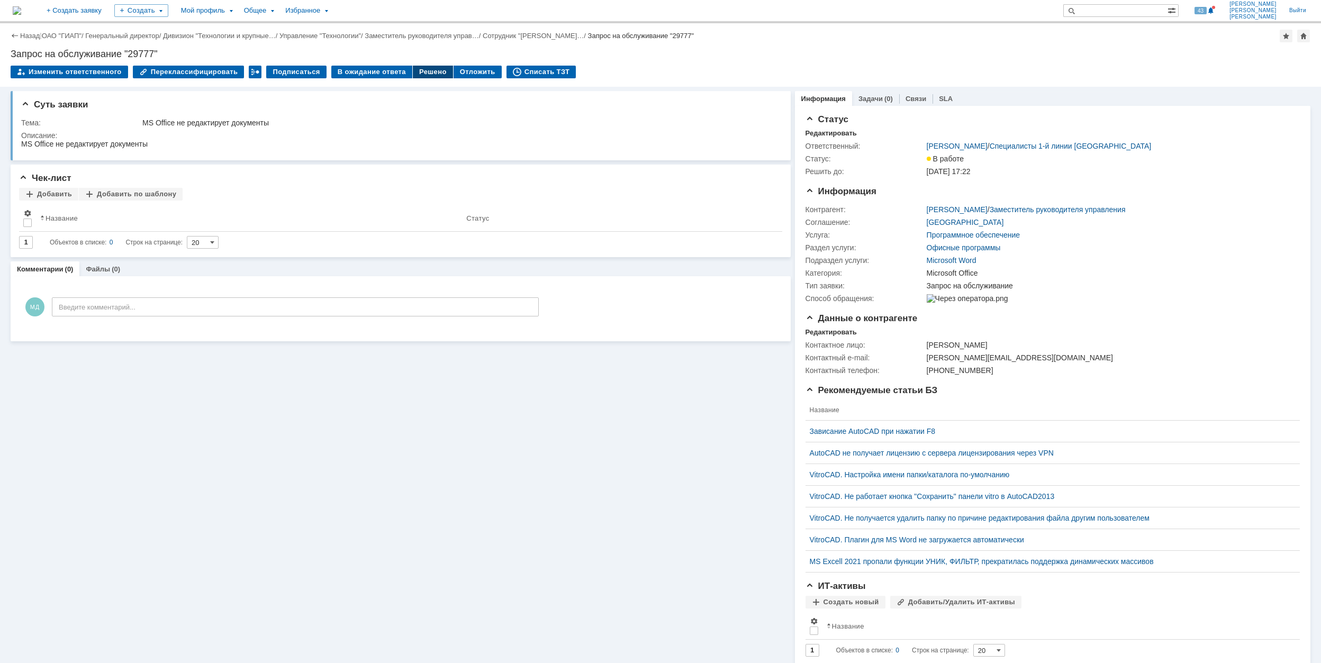
click at [413, 70] on div "Решено" at bounding box center [433, 72] width 40 height 13
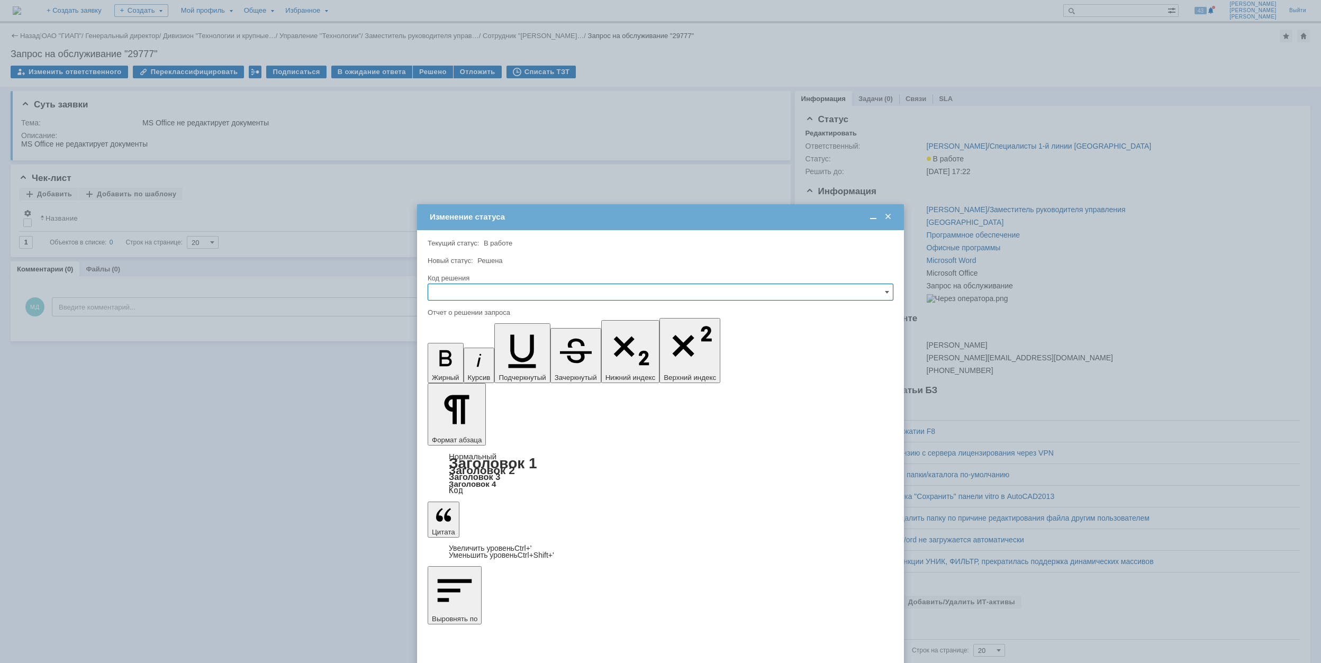
click at [502, 288] on input "text" at bounding box center [661, 292] width 466 height 17
click at [454, 358] on div "Решено" at bounding box center [660, 364] width 465 height 17
type input "Решено"
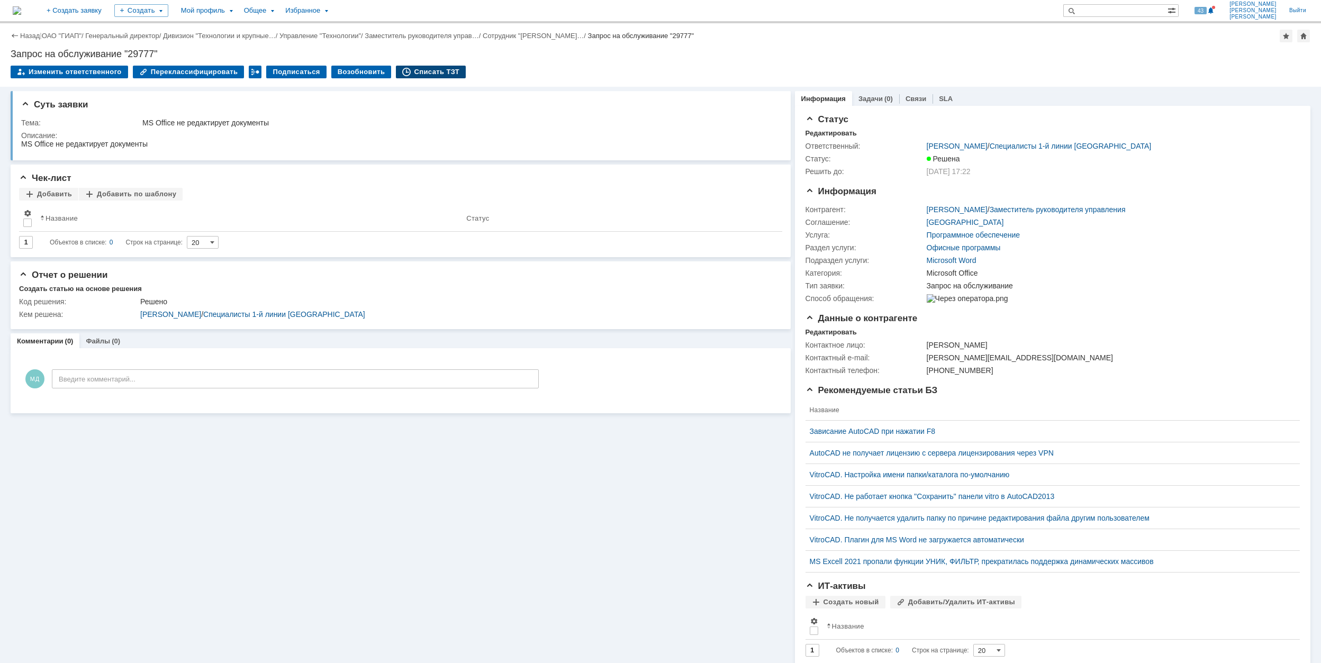
click at [418, 73] on div "Списать ТЗТ" at bounding box center [431, 72] width 70 height 13
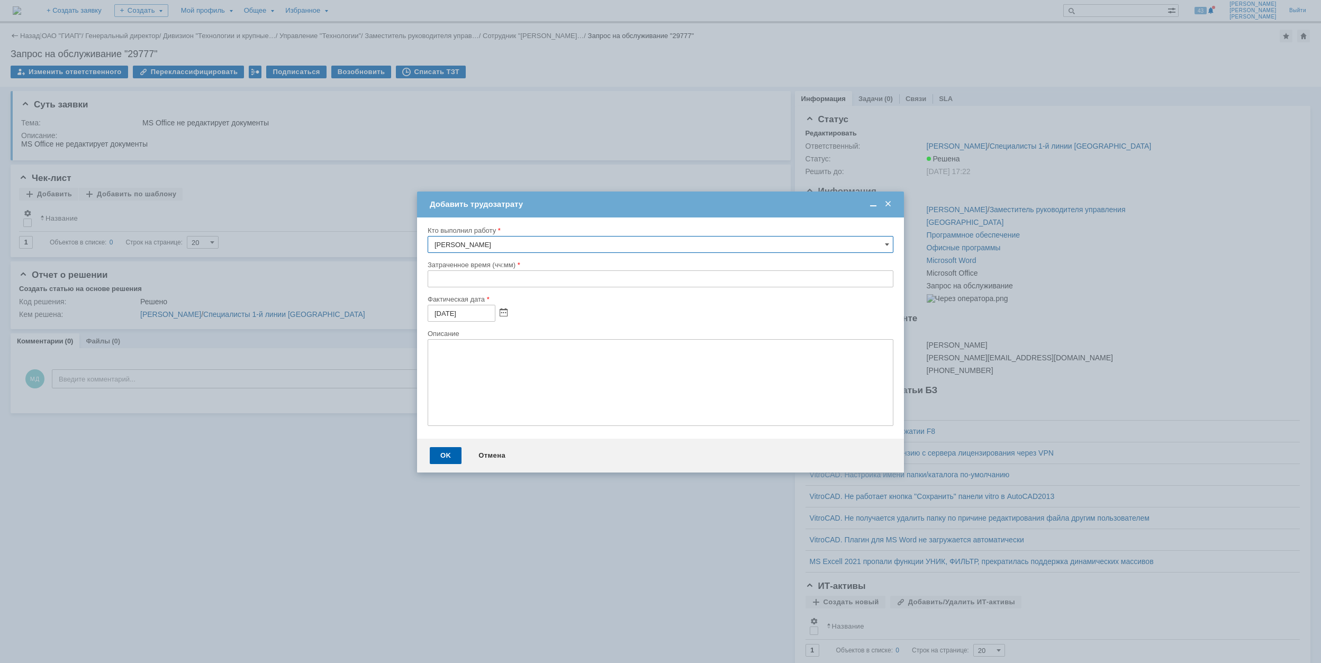
click at [432, 278] on input "text" at bounding box center [661, 278] width 466 height 17
type input "00:30"
click at [446, 451] on div "OK" at bounding box center [446, 455] width 32 height 17
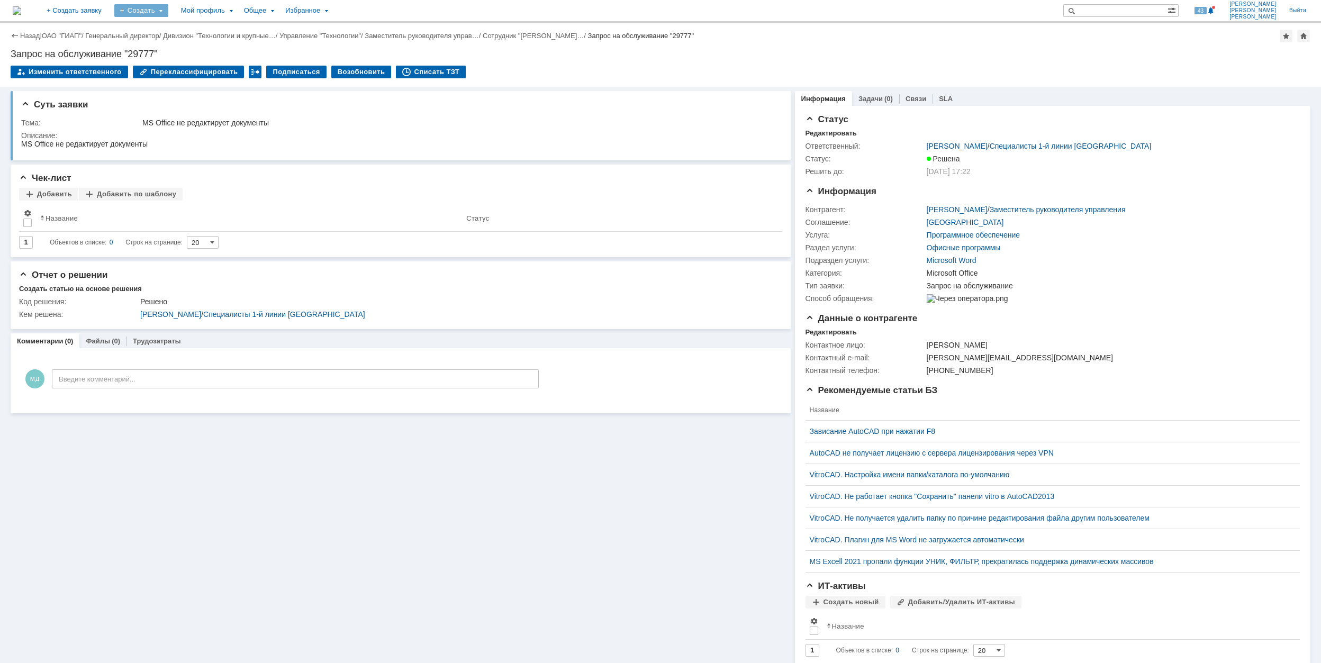
click at [168, 13] on div "Создать" at bounding box center [141, 10] width 54 height 13
click at [188, 73] on div "Заявка" at bounding box center [156, 65] width 85 height 17
click at [168, 12] on div "Создать" at bounding box center [141, 10] width 54 height 13
click at [197, 62] on link "Заявка" at bounding box center [156, 65] width 80 height 13
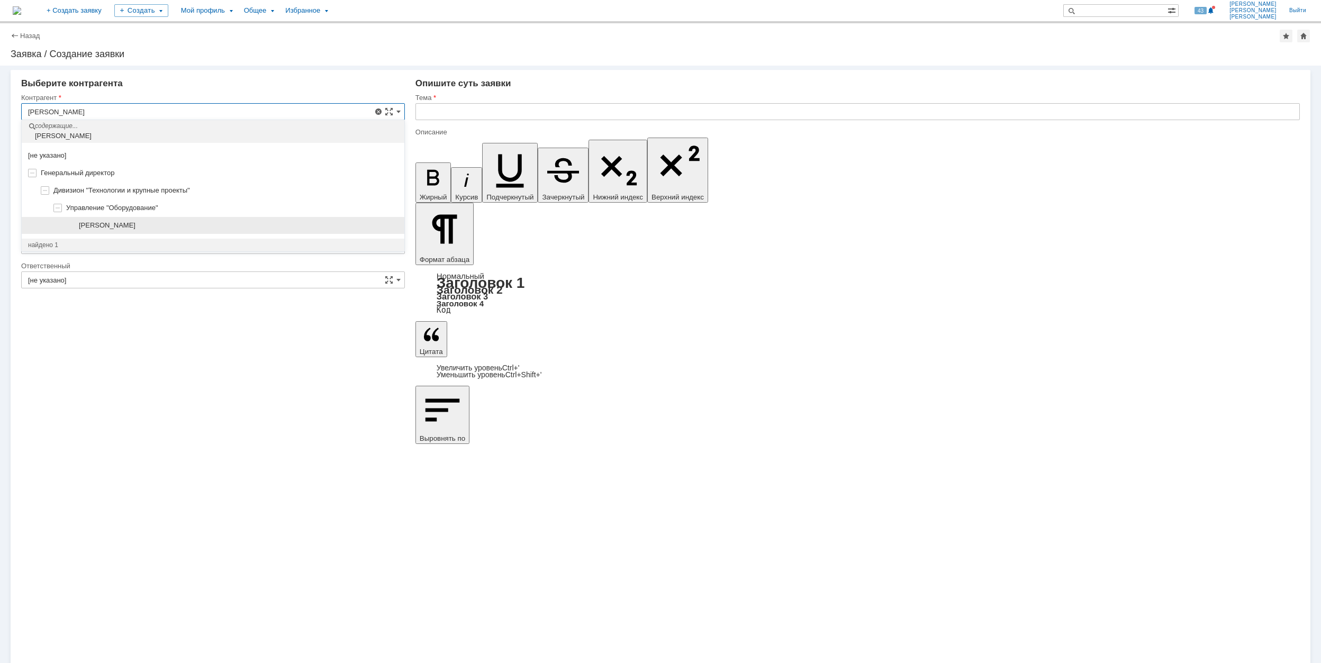
click at [135, 221] on span "[PERSON_NAME]" at bounding box center [107, 225] width 57 height 8
type input "[PERSON_NAME]"
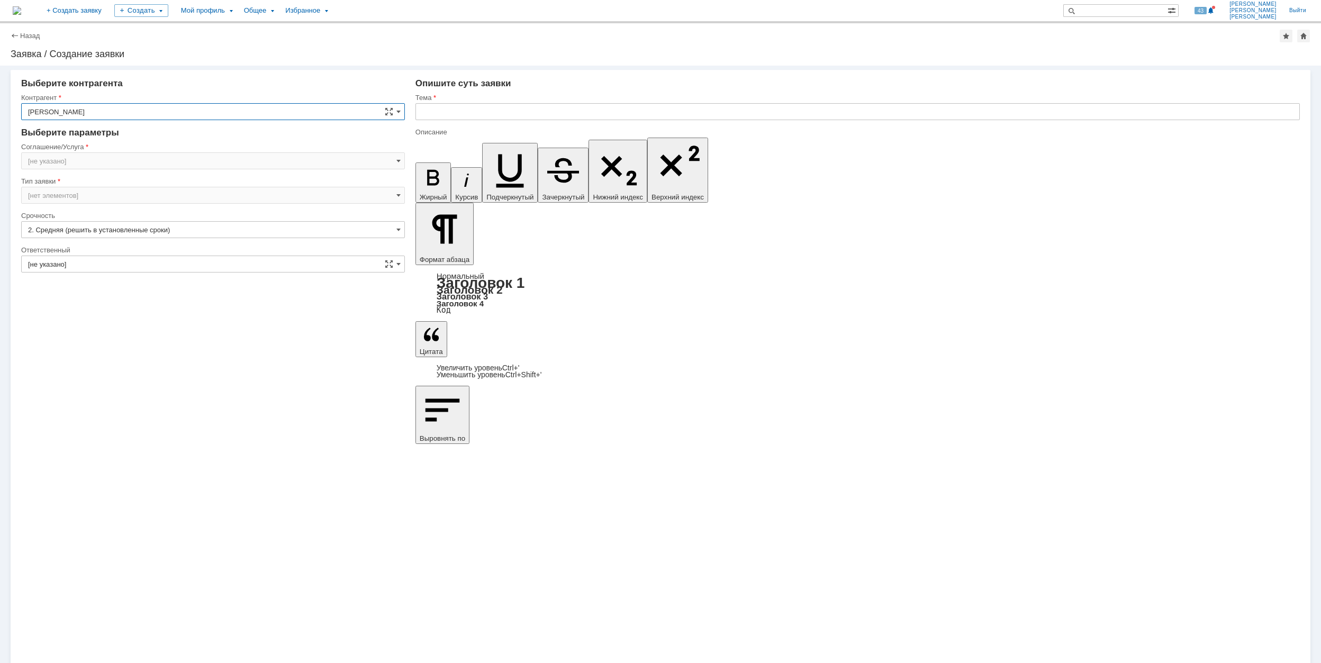
type input "[GEOGRAPHIC_DATA]"
click at [87, 161] on input "[GEOGRAPHIC_DATA]" at bounding box center [213, 160] width 384 height 17
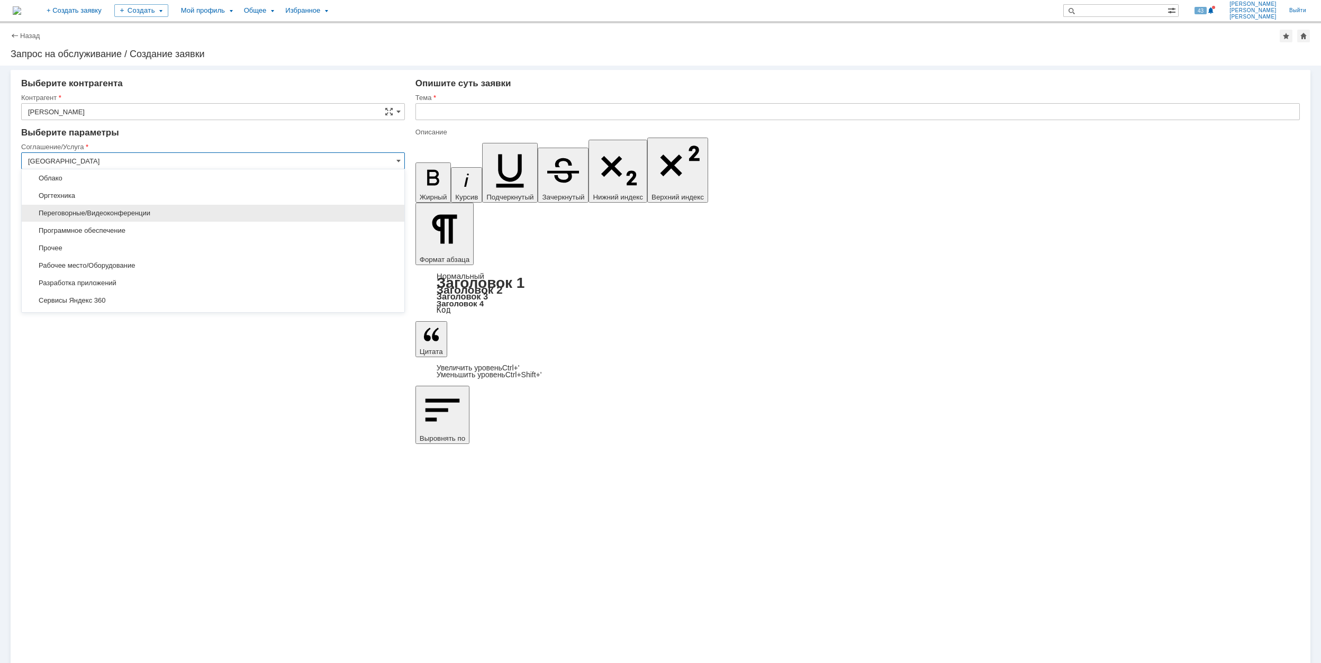
click at [159, 212] on span "Переговорные/Видеоконференции" at bounding box center [213, 213] width 370 height 8
type input "Переговорные/Видеоконференции"
click at [74, 225] on input "[не указано]" at bounding box center [213, 229] width 384 height 17
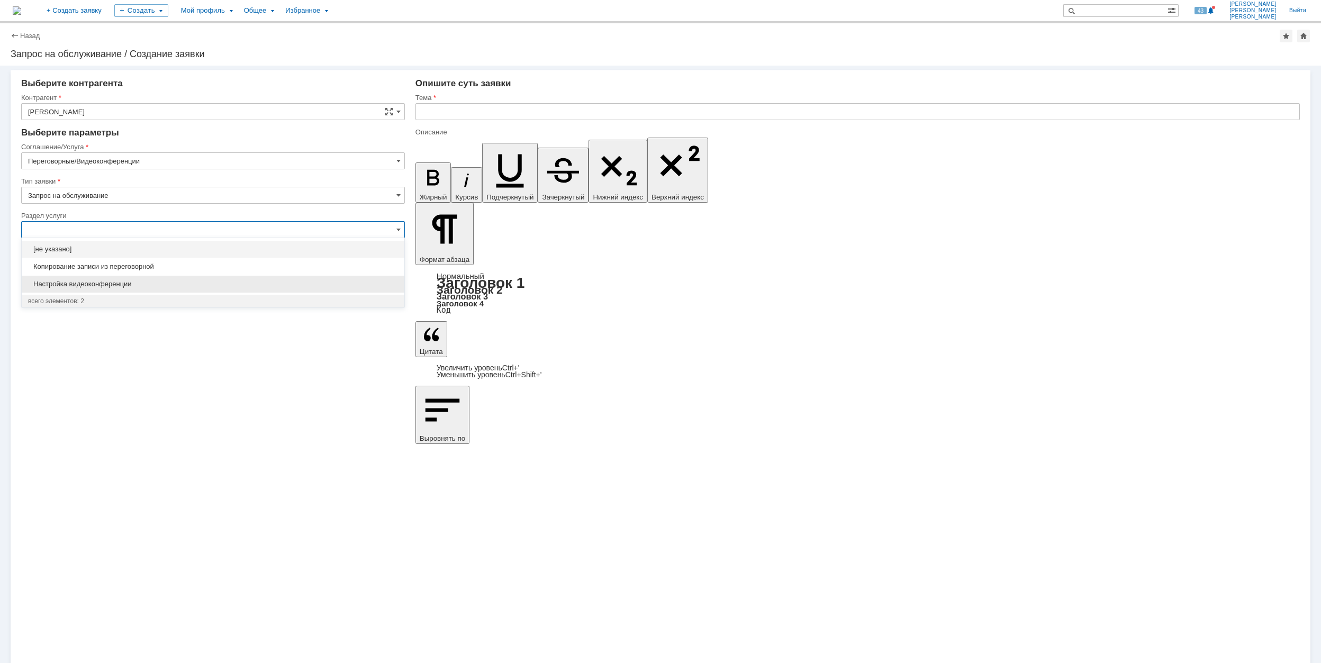
click at [135, 276] on div "Настройка видеоконференции" at bounding box center [213, 284] width 383 height 17
type input "Настройка видеоконференции"
click at [120, 295] on input "[не указано]" at bounding box center [213, 298] width 384 height 17
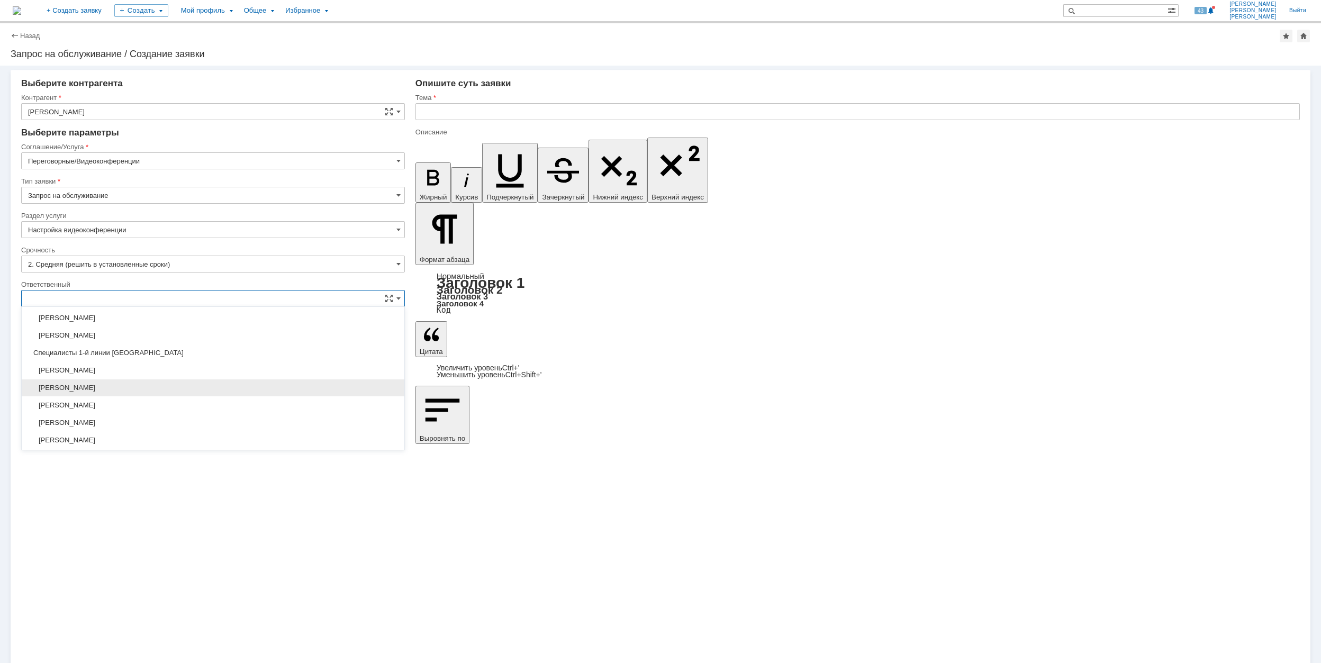
scroll to position [385, 0]
click at [166, 404] on div "[PERSON_NAME]" at bounding box center [213, 404] width 383 height 17
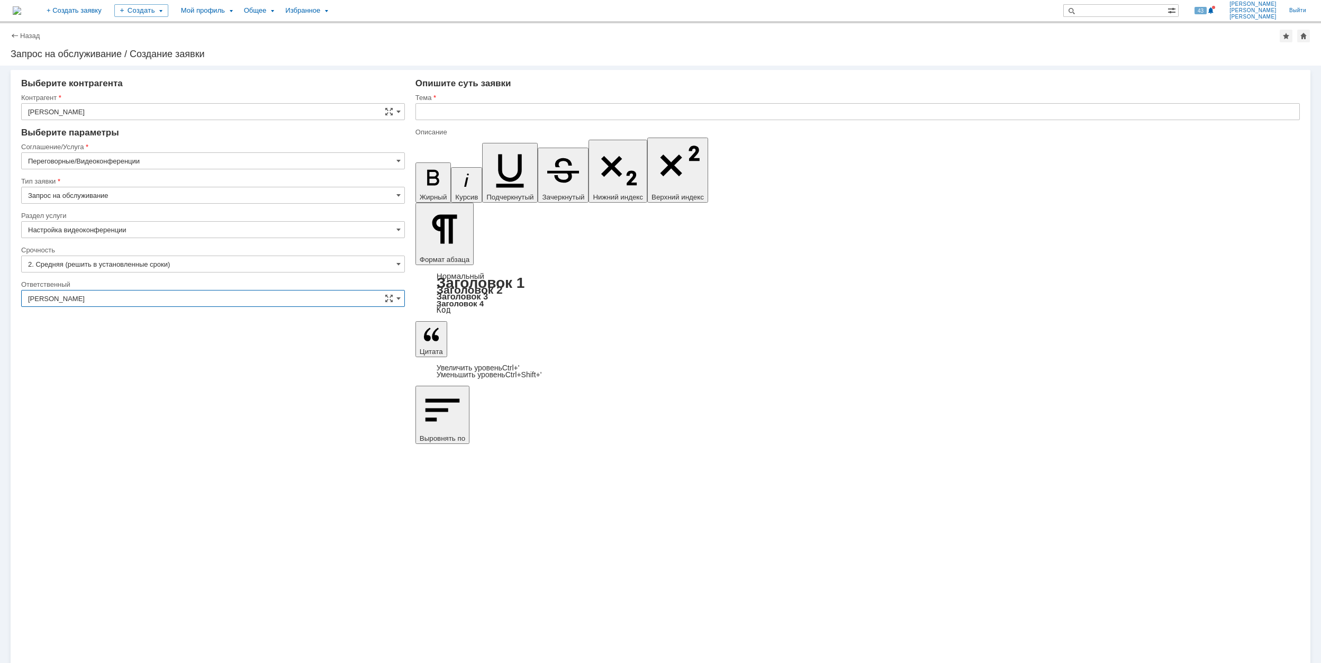
type input "[PERSON_NAME]"
click at [484, 114] on input "text" at bounding box center [857, 111] width 884 height 17
drag, startPoint x: 480, startPoint y: 110, endPoint x: 422, endPoint y: 111, distance: 58.2
click at [422, 111] on input "Настройка ВКС" at bounding box center [857, 111] width 884 height 17
type input "Настройка ВКС"
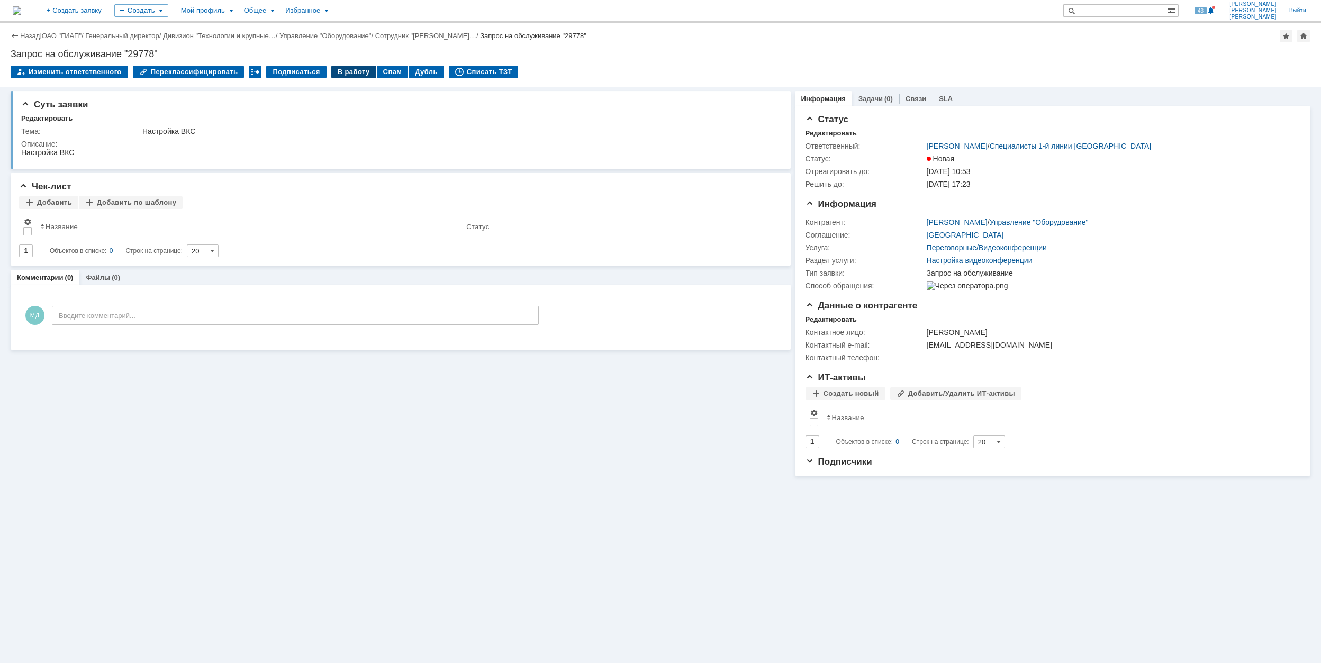
click at [356, 70] on div "В работу" at bounding box center [353, 72] width 45 height 13
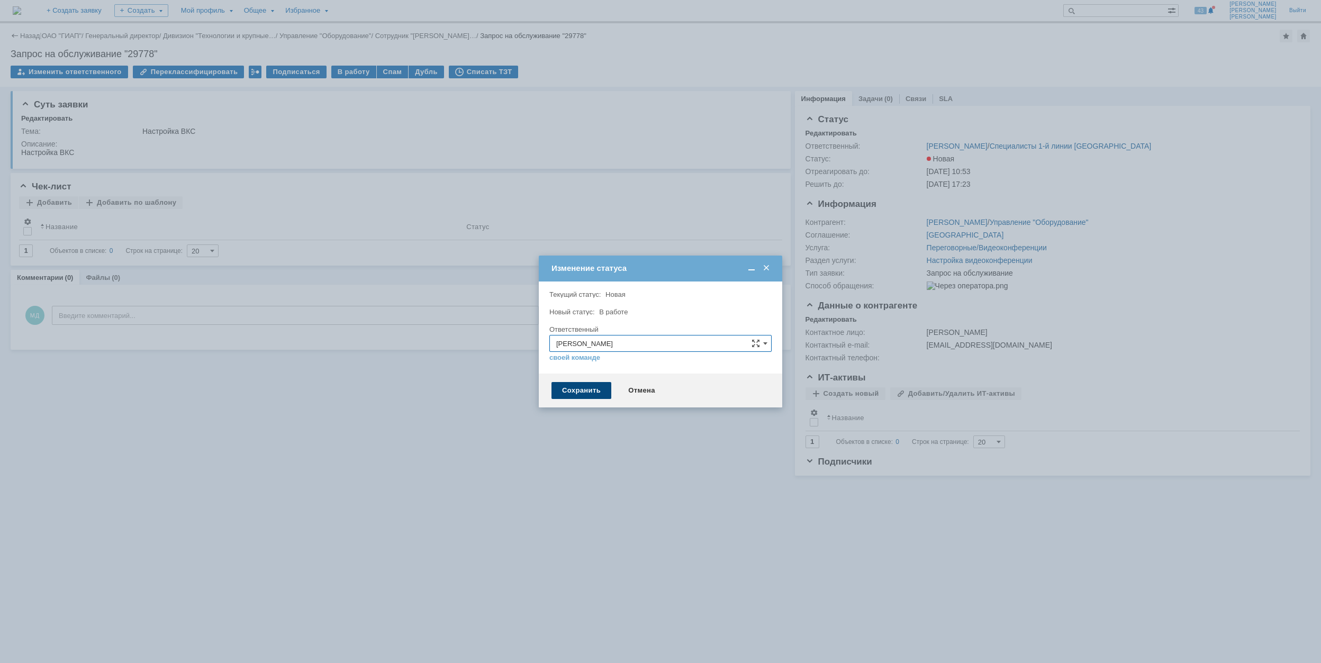
click at [578, 394] on div "Сохранить" at bounding box center [581, 390] width 60 height 17
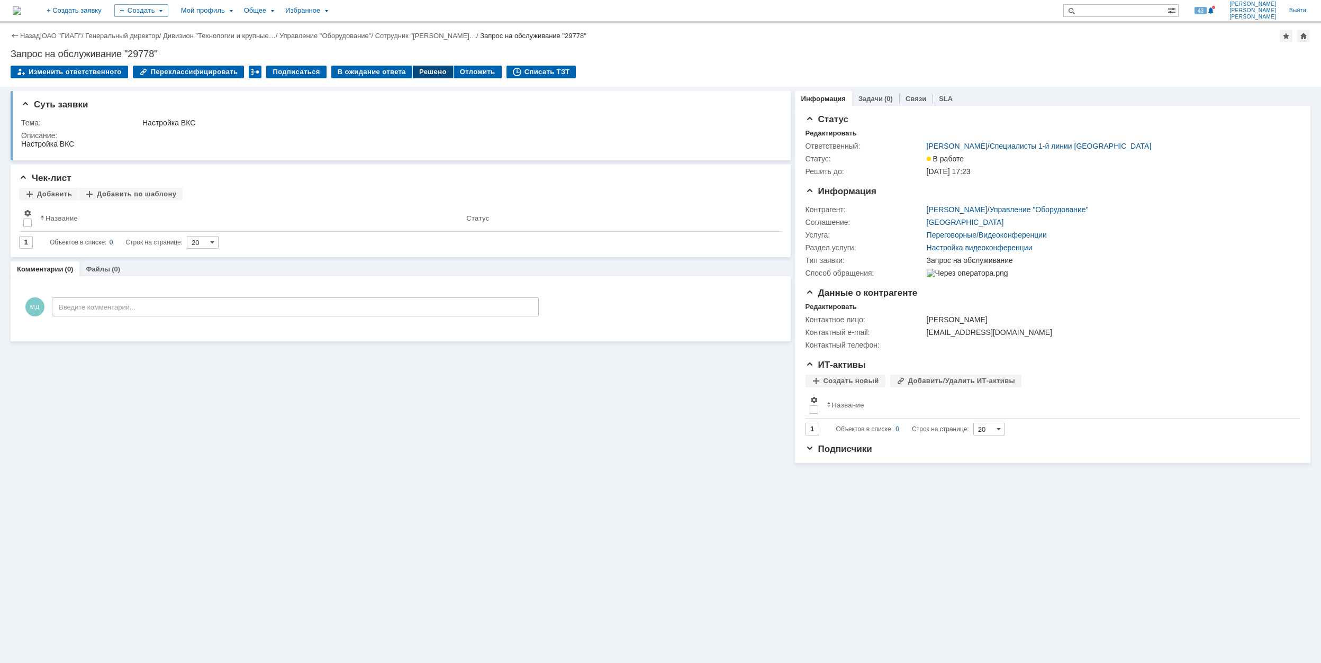
click at [418, 72] on div "Решено" at bounding box center [433, 72] width 40 height 13
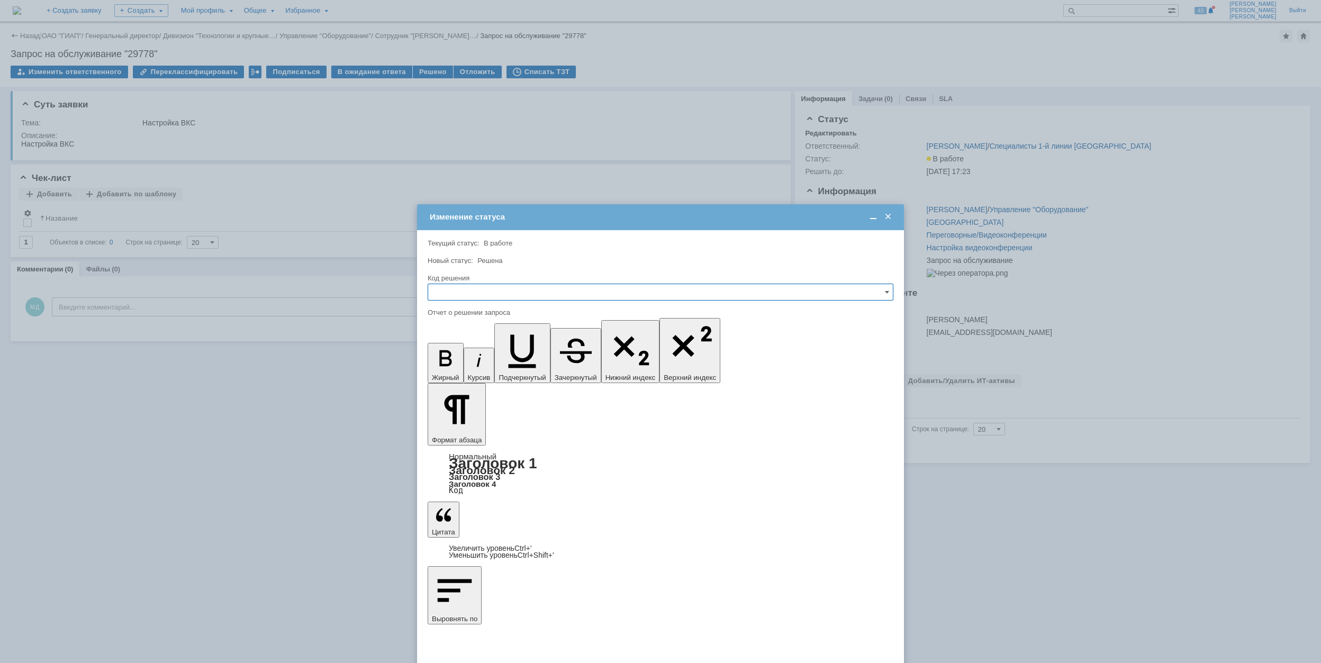
click at [542, 292] on input "text" at bounding box center [661, 292] width 466 height 17
click at [502, 371] on div "Решено" at bounding box center [660, 364] width 465 height 17
type input "Решено"
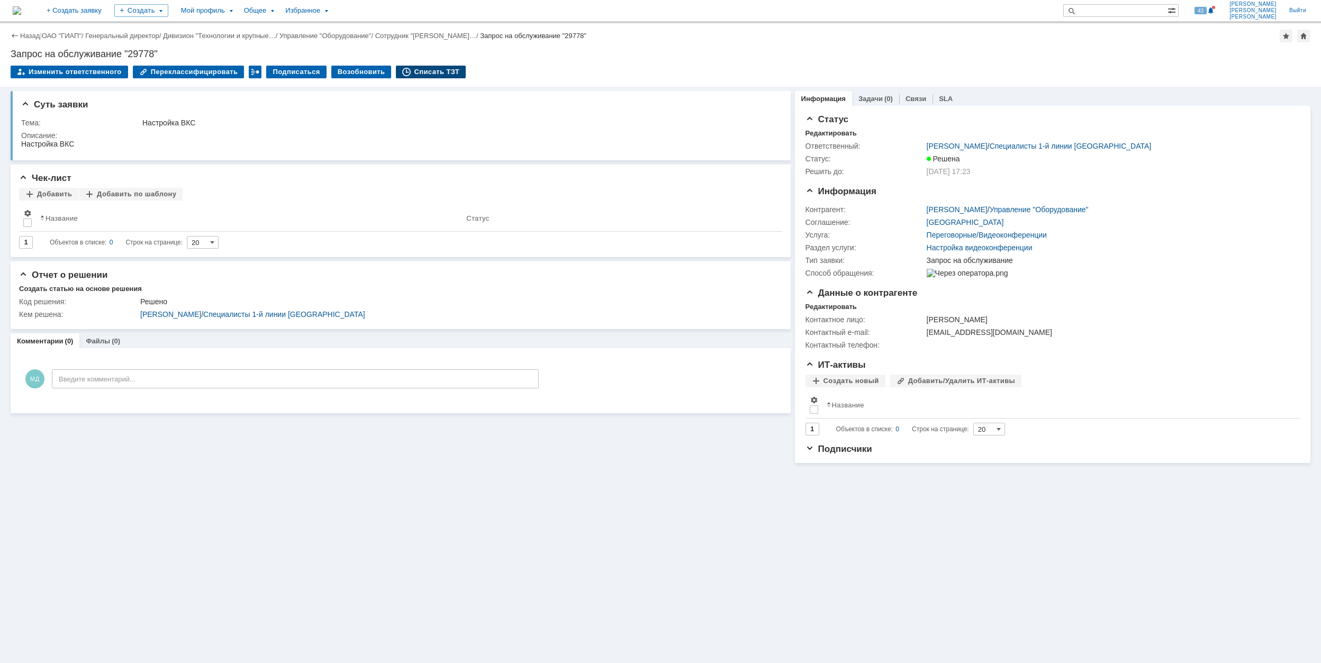
click at [430, 72] on div "Списать ТЗТ" at bounding box center [431, 72] width 70 height 13
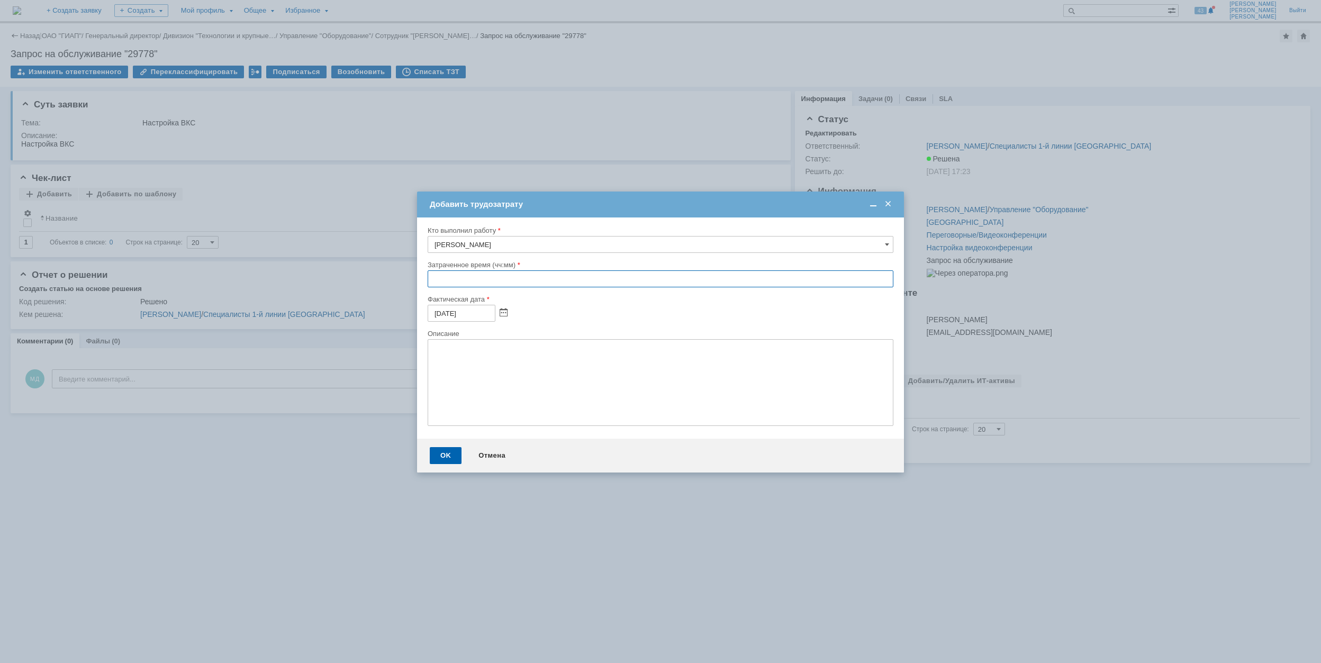
click at [434, 276] on input "text" at bounding box center [661, 278] width 466 height 17
type input "00:30"
click at [452, 456] on div "OK" at bounding box center [446, 455] width 32 height 17
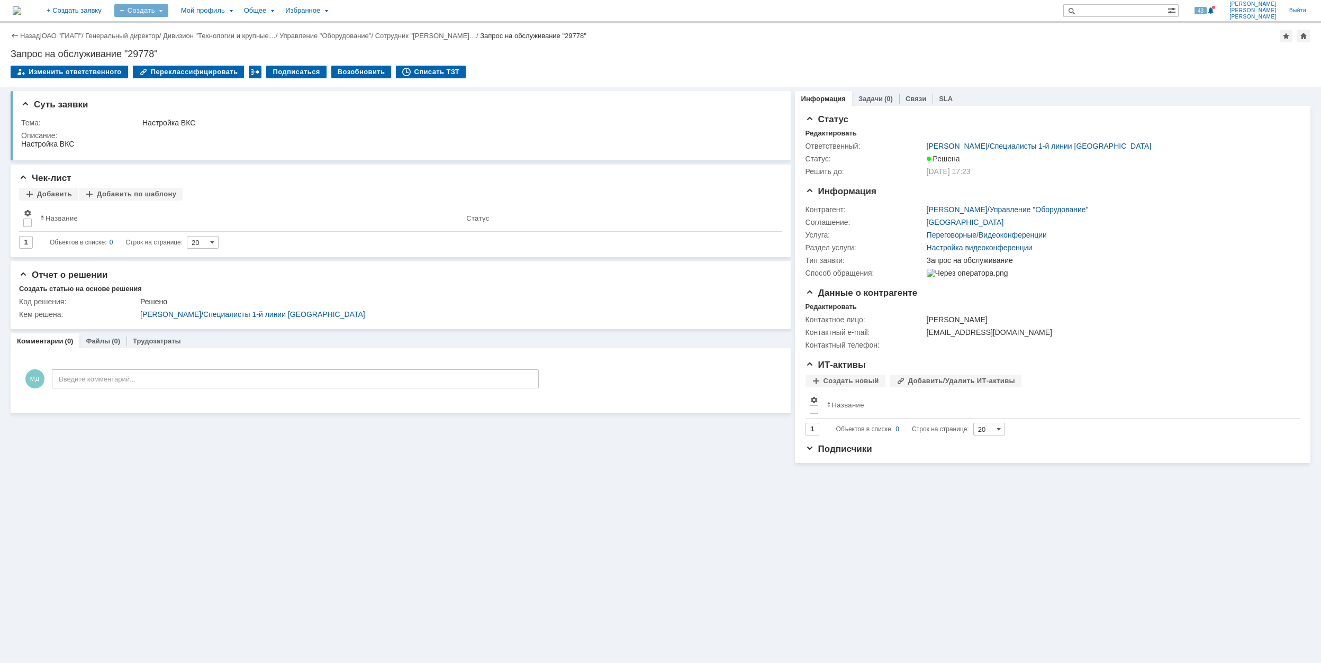
click at [168, 16] on div "Создать" at bounding box center [141, 10] width 54 height 13
click at [193, 60] on link "Заявка" at bounding box center [156, 65] width 80 height 13
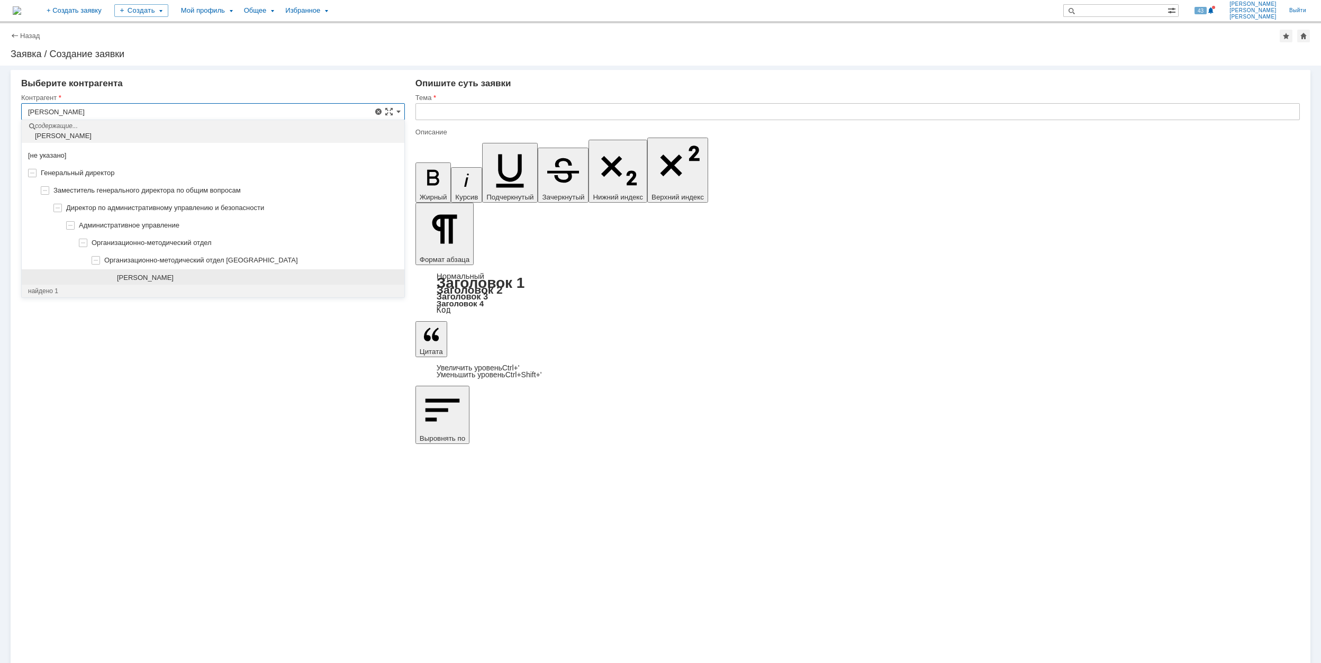
click at [174, 281] on span "[PERSON_NAME]" at bounding box center [145, 278] width 57 height 8
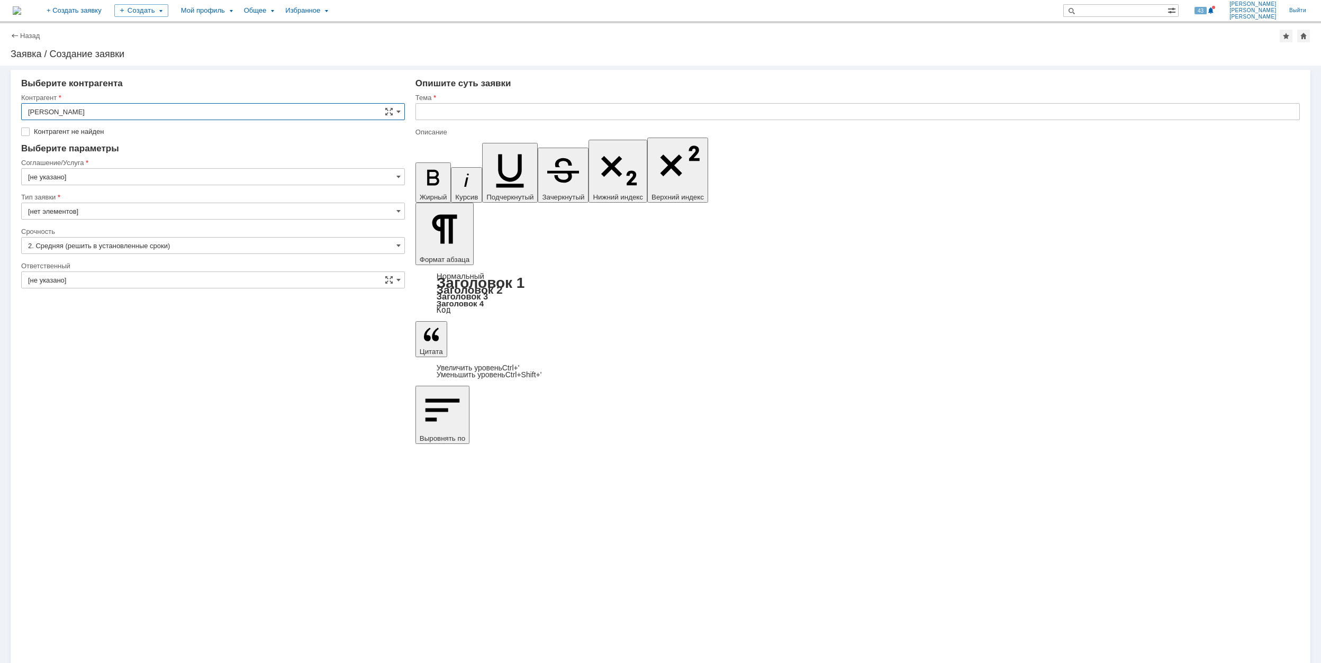
type input "[PERSON_NAME]"
type input "[GEOGRAPHIC_DATA]"
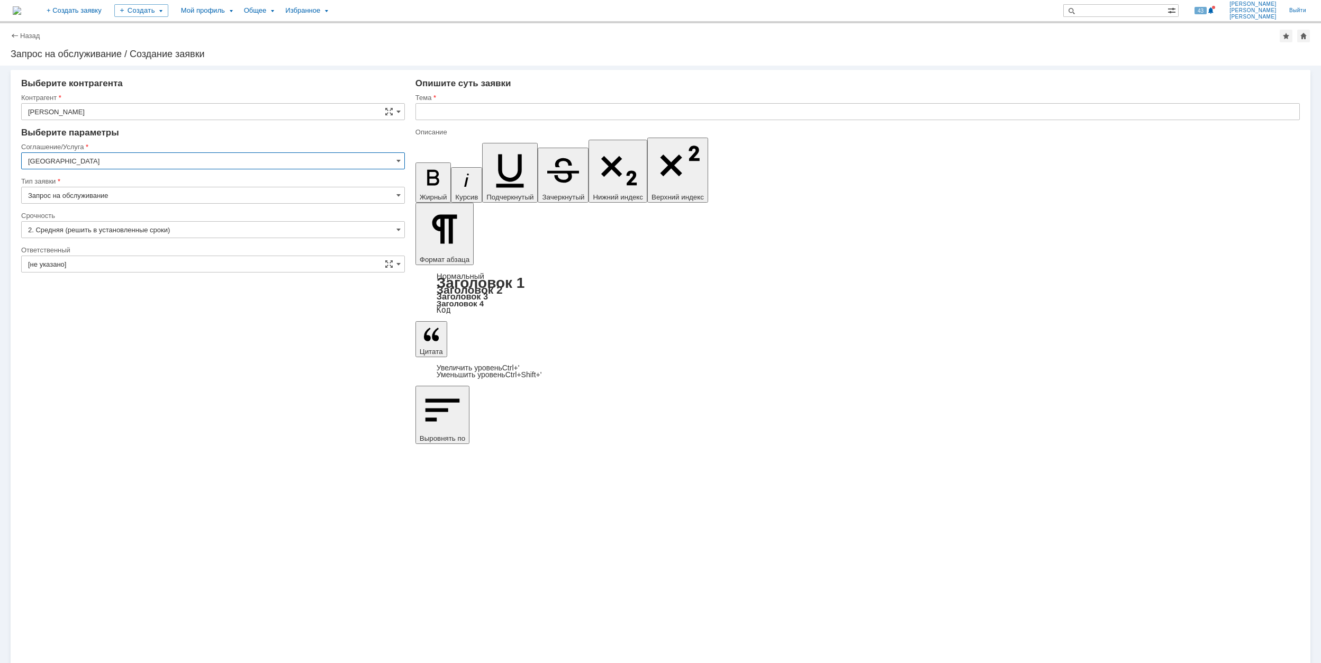
click at [132, 166] on input "[GEOGRAPHIC_DATA]" at bounding box center [213, 160] width 384 height 17
click at [134, 270] on span "Рабочее место/Оборудование" at bounding box center [213, 265] width 370 height 8
type input "Рабочее место/Оборудование"
click at [102, 227] on input "[не указано]" at bounding box center [213, 229] width 384 height 17
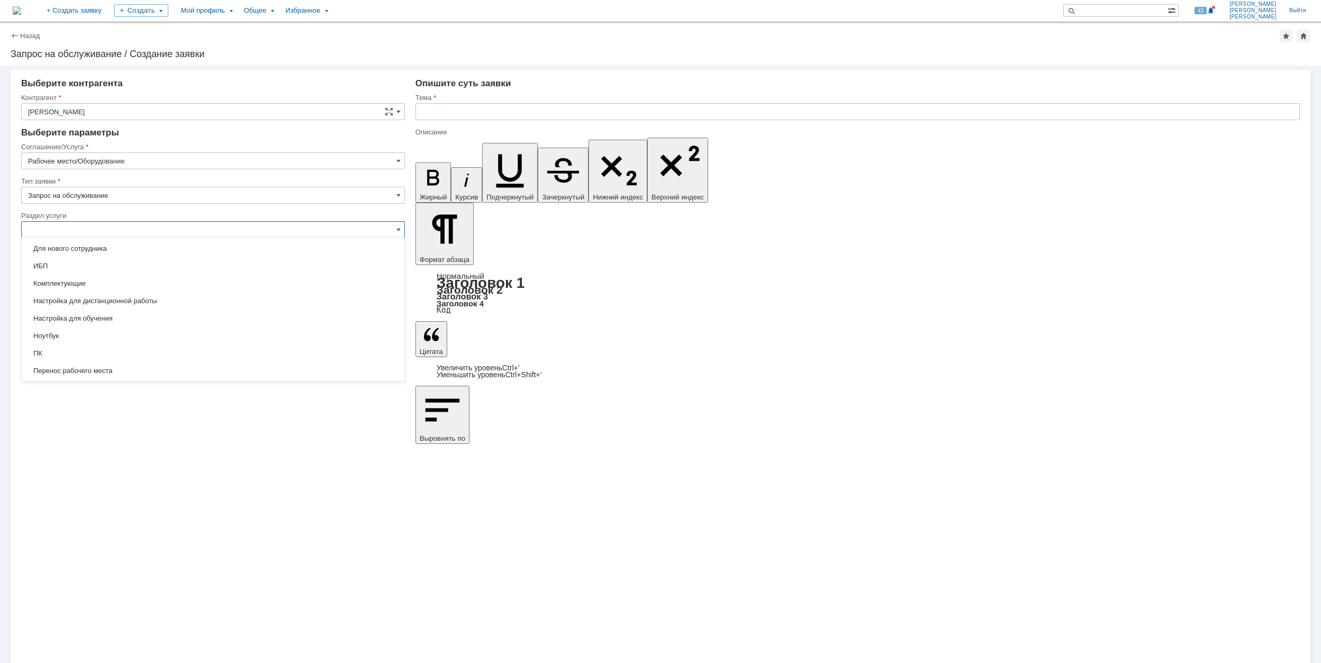
scroll to position [103, 0]
click at [159, 299] on div "Ноутбук" at bounding box center [213, 305] width 383 height 17
type input "Ноутбук"
click at [153, 293] on input "[не указано]" at bounding box center [213, 298] width 384 height 17
click at [170, 267] on input "[не указано]" at bounding box center [213, 264] width 384 height 17
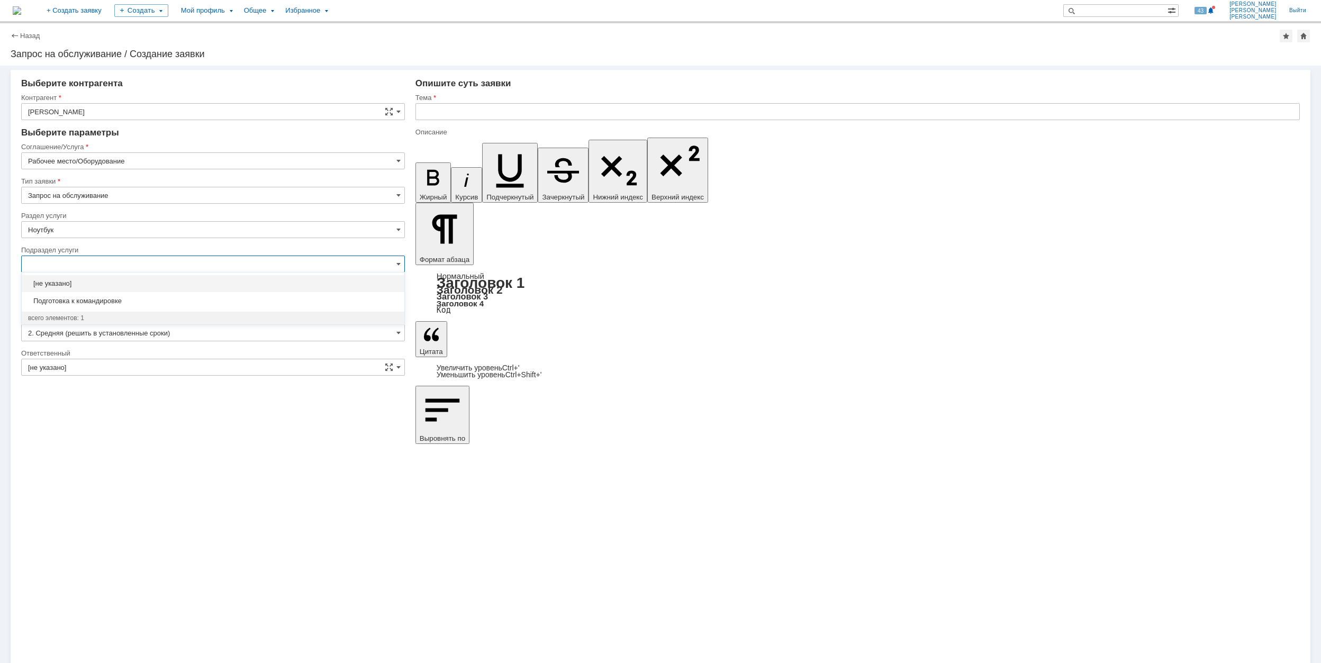
type input "[не указано]"
drag, startPoint x: 678, startPoint y: 342, endPoint x: 610, endPoint y: 335, distance: 69.1
type input "[не указано]"
click at [121, 298] on input "[не указано]" at bounding box center [213, 298] width 384 height 17
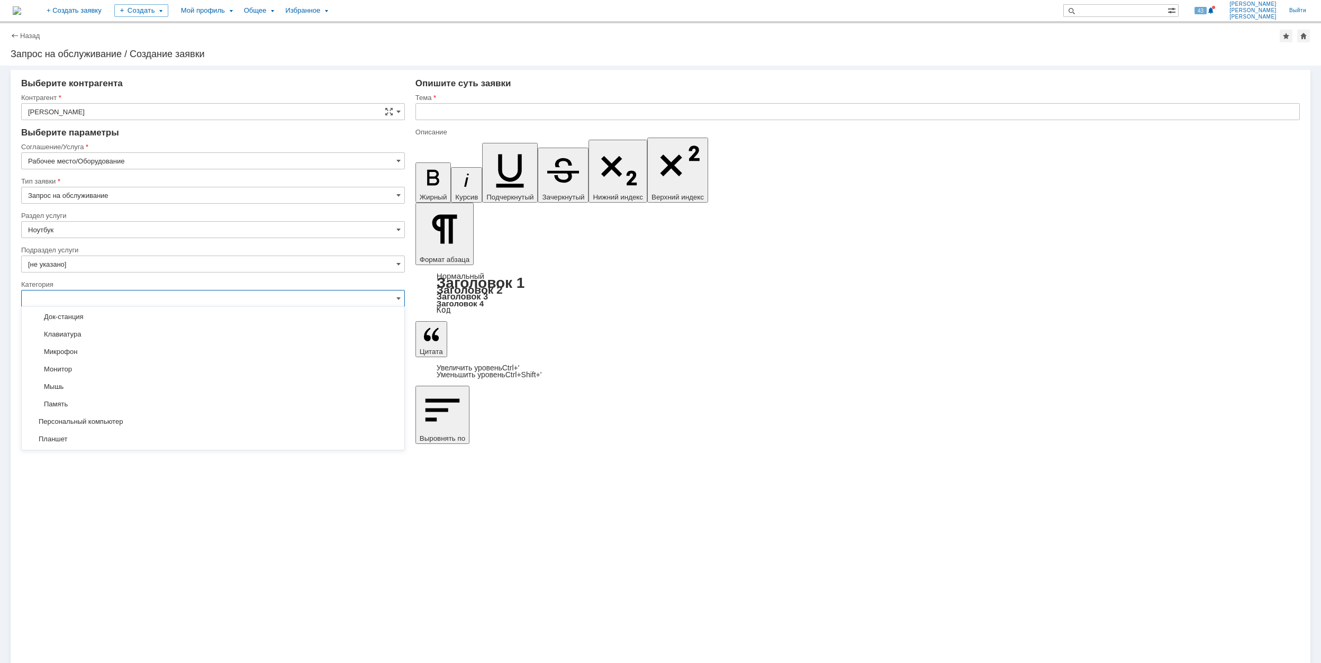
scroll to position [156, 0]
click at [119, 413] on span "Персональный компьютер" at bounding box center [213, 409] width 370 height 8
type input "Персональный компьютер"
click at [108, 371] on input "[не указано]" at bounding box center [213, 367] width 384 height 17
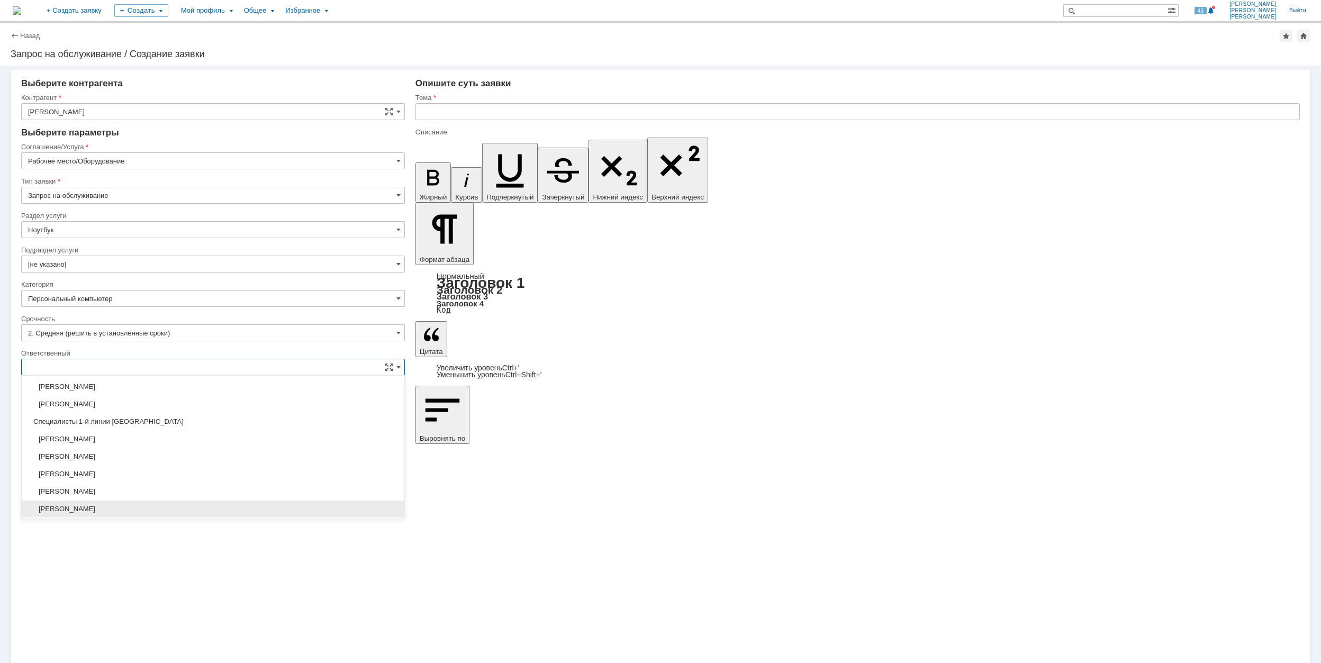
scroll to position [385, 0]
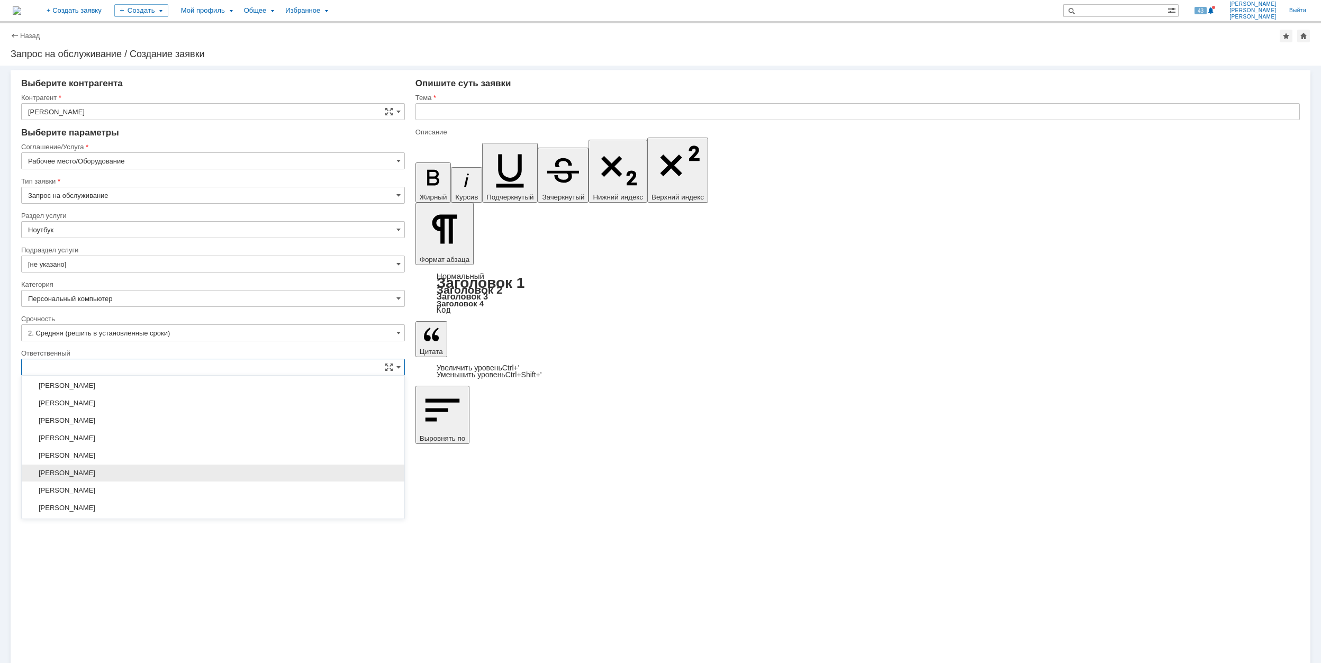
click at [181, 469] on div "[PERSON_NAME]" at bounding box center [213, 473] width 383 height 17
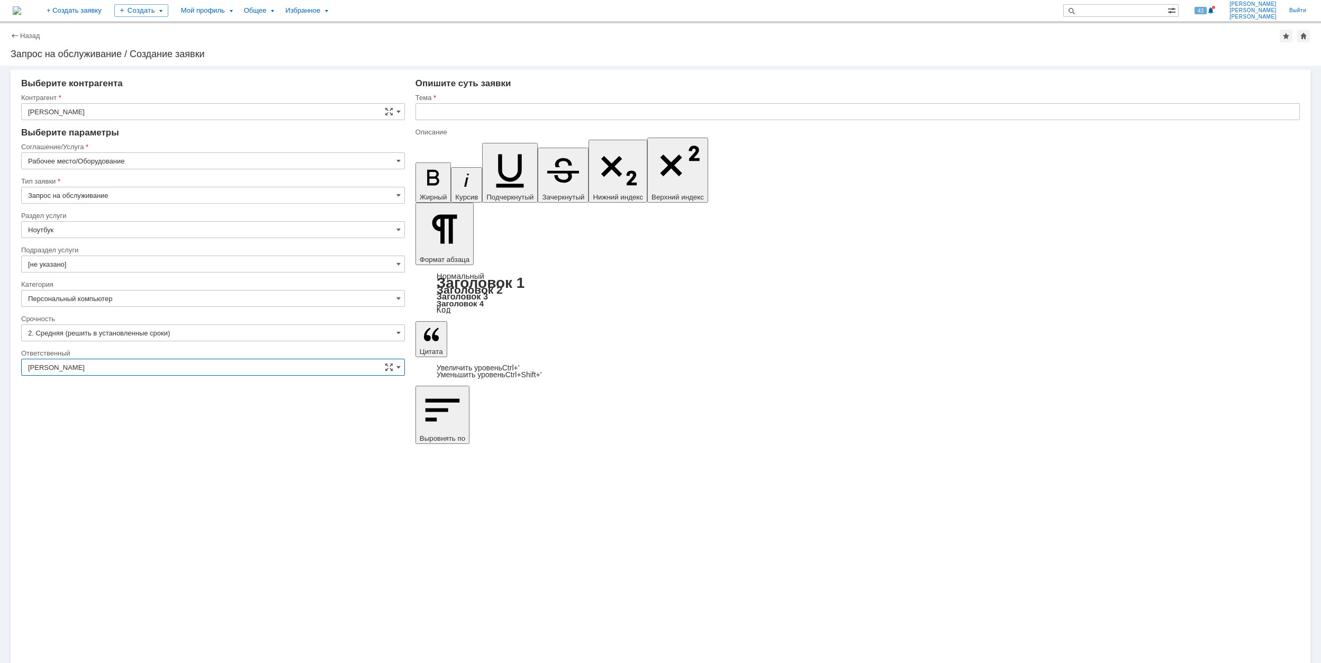
type input "[PERSON_NAME]"
click at [490, 112] on input "text" at bounding box center [857, 111] width 884 height 17
drag, startPoint x: 532, startPoint y: 113, endPoint x: 422, endPoint y: 115, distance: 110.1
click at [422, 115] on input "Настройка ноутбука для работы" at bounding box center [857, 111] width 884 height 17
type input "Настройка ноутбука для работы"
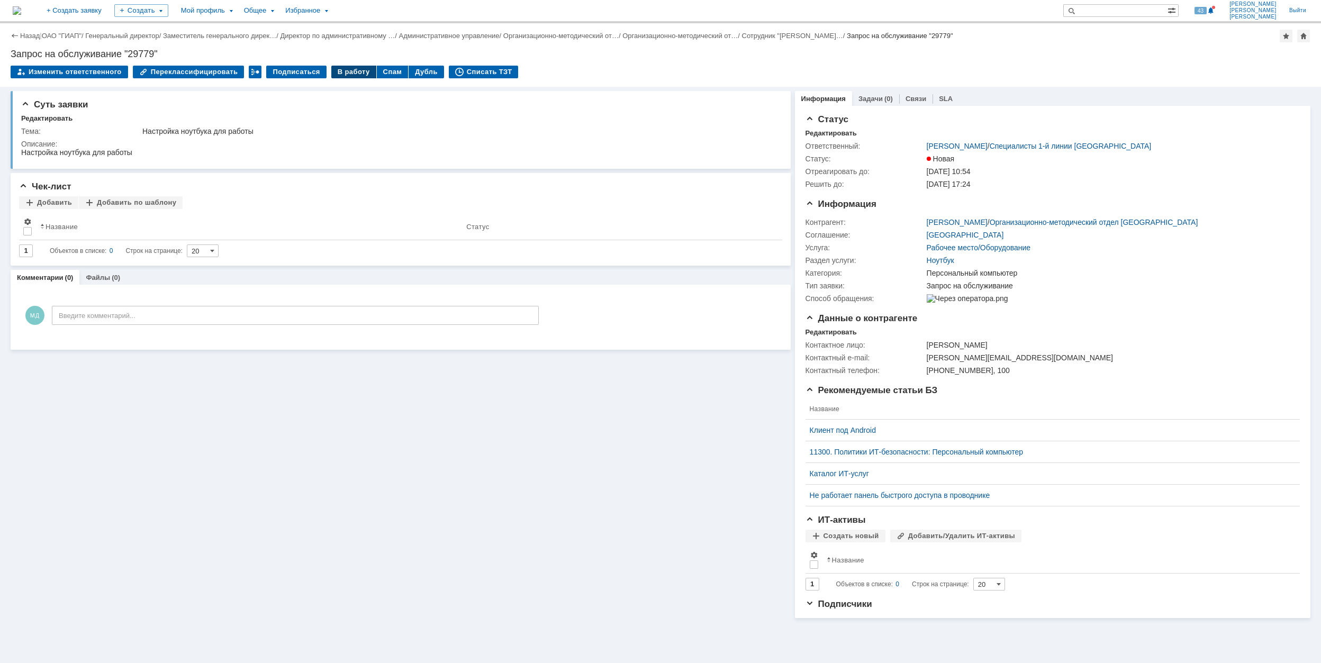
click at [345, 68] on div "В работу" at bounding box center [353, 72] width 45 height 13
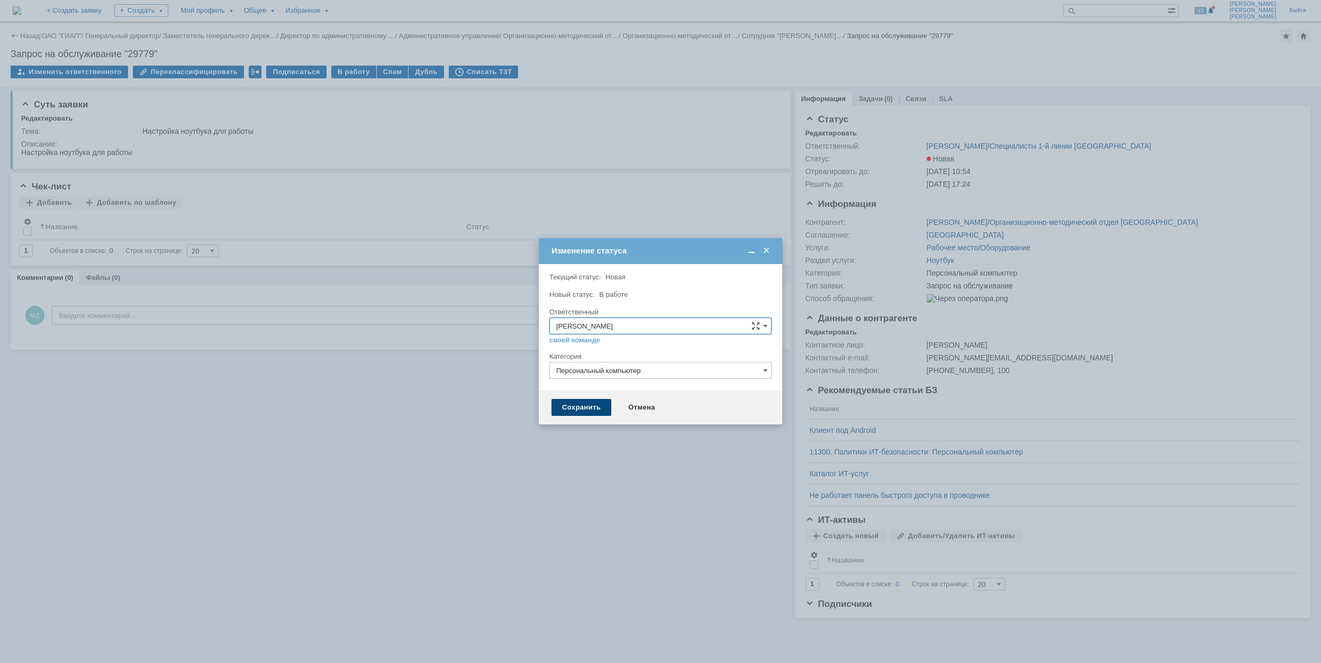
click at [585, 407] on div "Сохранить" at bounding box center [581, 407] width 60 height 17
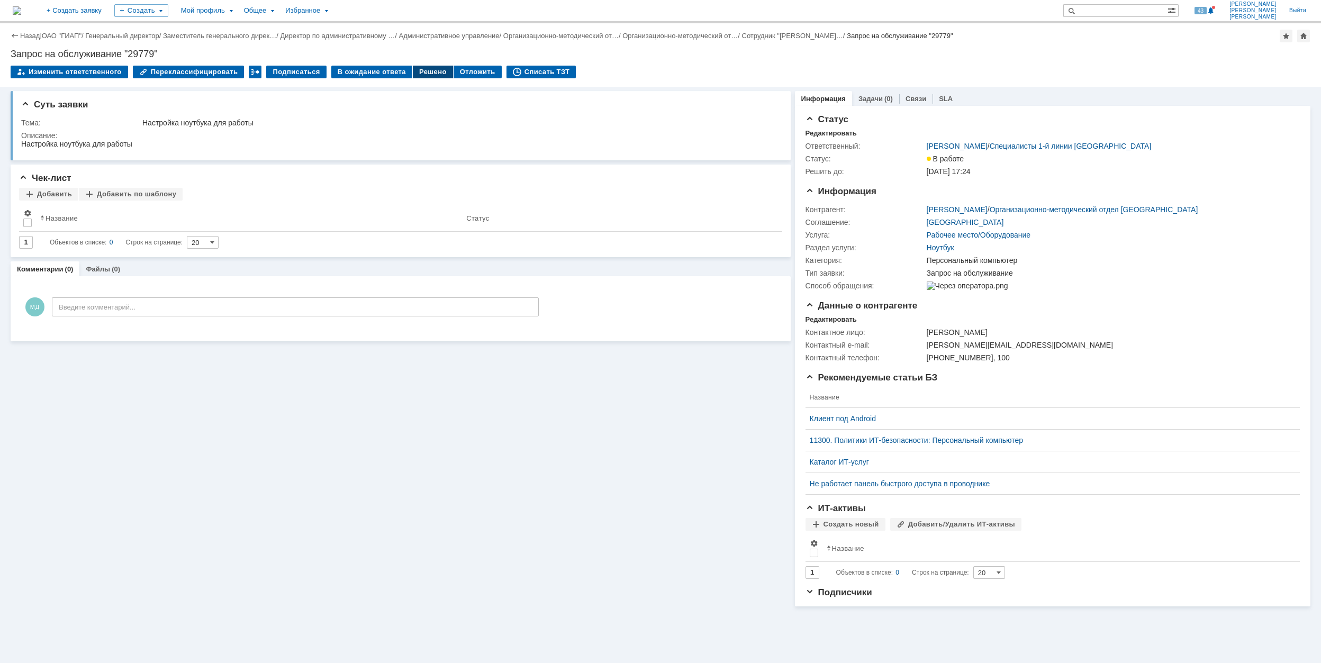
click at [421, 74] on div "Решено" at bounding box center [433, 72] width 40 height 13
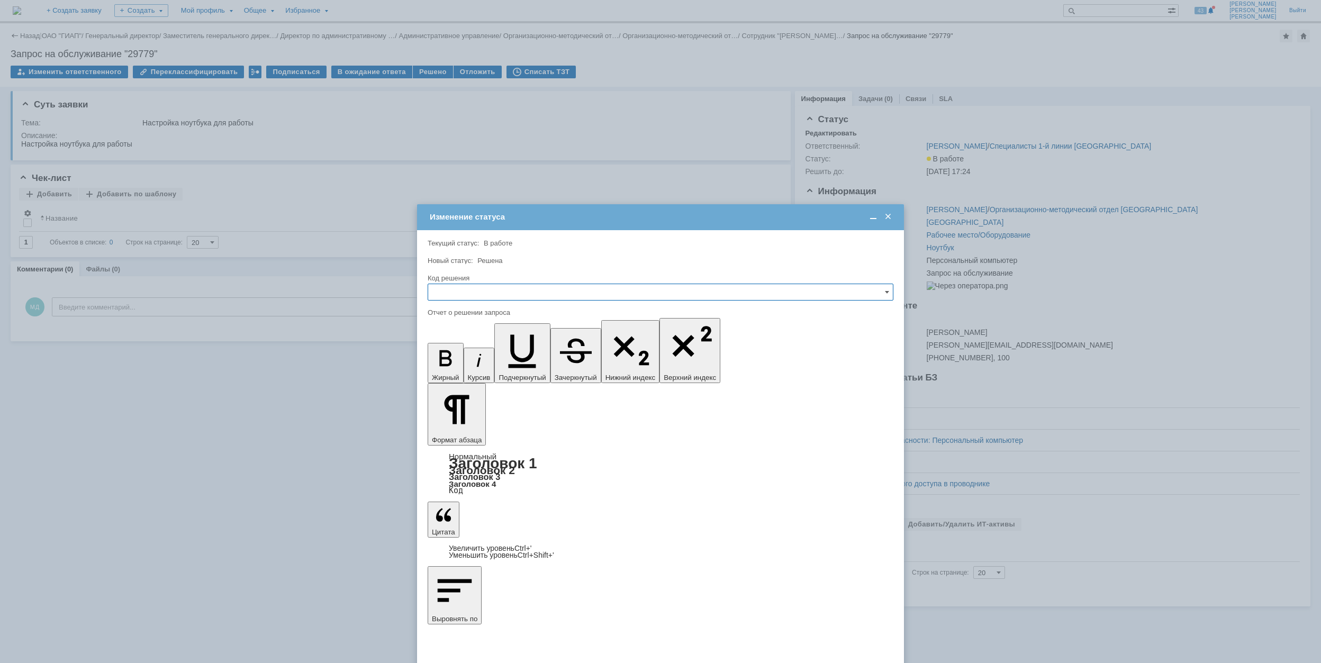
click at [527, 291] on input "text" at bounding box center [661, 292] width 466 height 17
click at [500, 362] on span "Решено" at bounding box center [660, 364] width 452 height 8
type input "Решено"
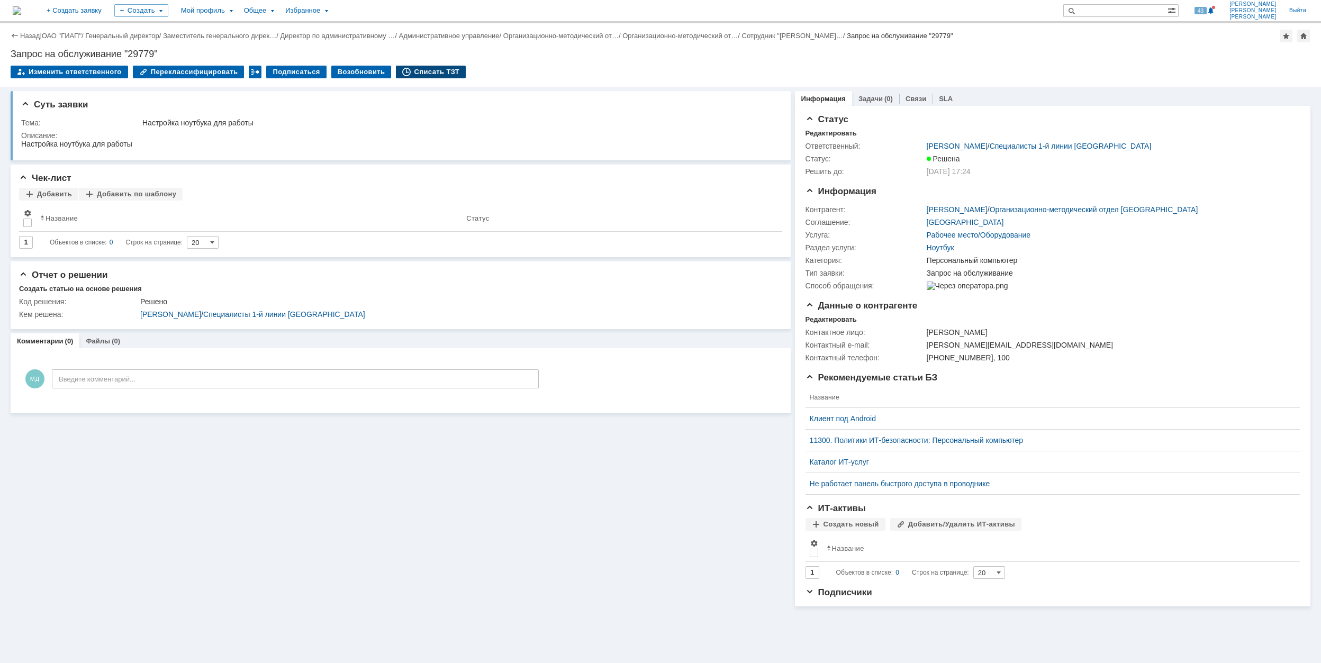
click at [410, 66] on div "Списать ТЗТ" at bounding box center [431, 72] width 70 height 13
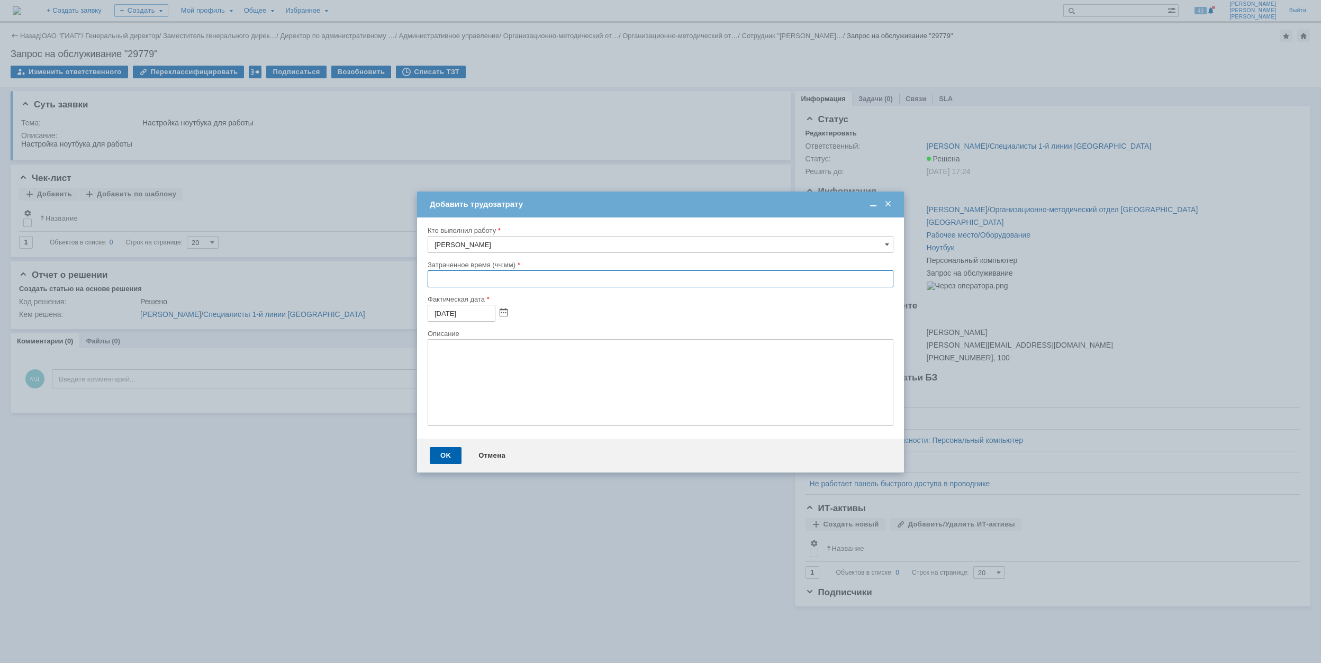
click at [433, 284] on input "text" at bounding box center [661, 278] width 466 height 17
type input "00:40"
click at [444, 458] on div "OK" at bounding box center [446, 455] width 32 height 17
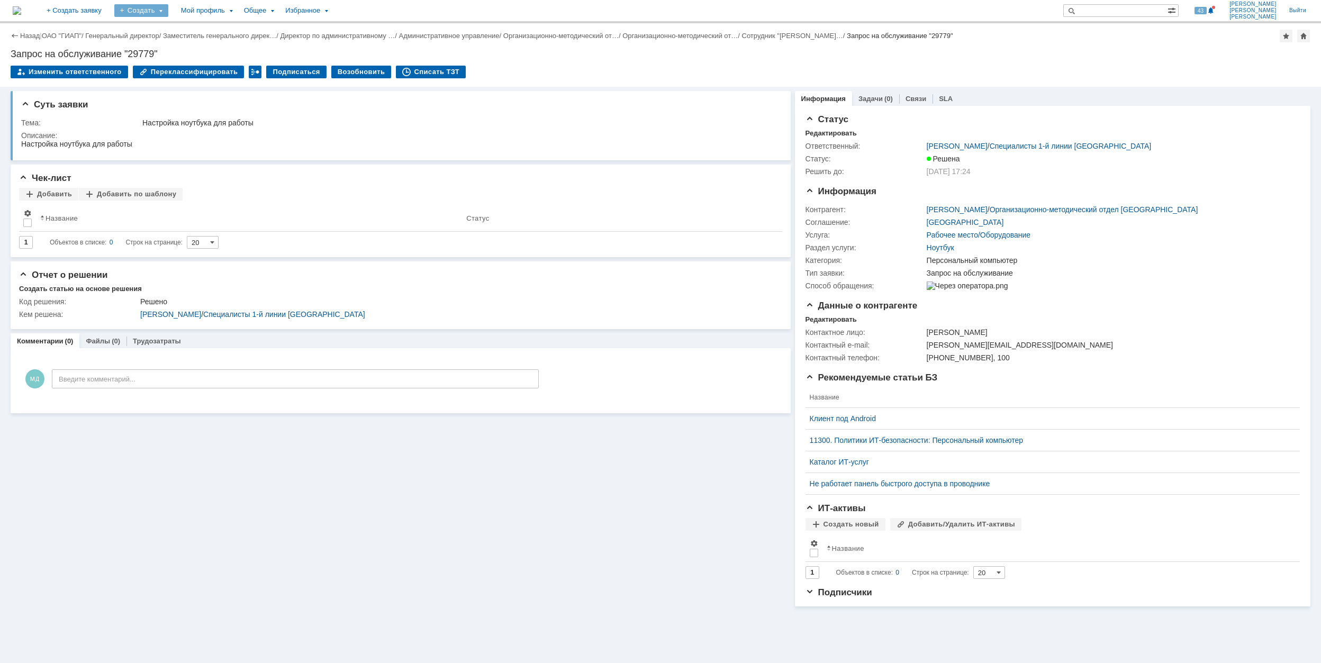
click at [168, 7] on div "Создать" at bounding box center [141, 10] width 54 height 13
click at [197, 66] on link "Заявка" at bounding box center [156, 65] width 80 height 13
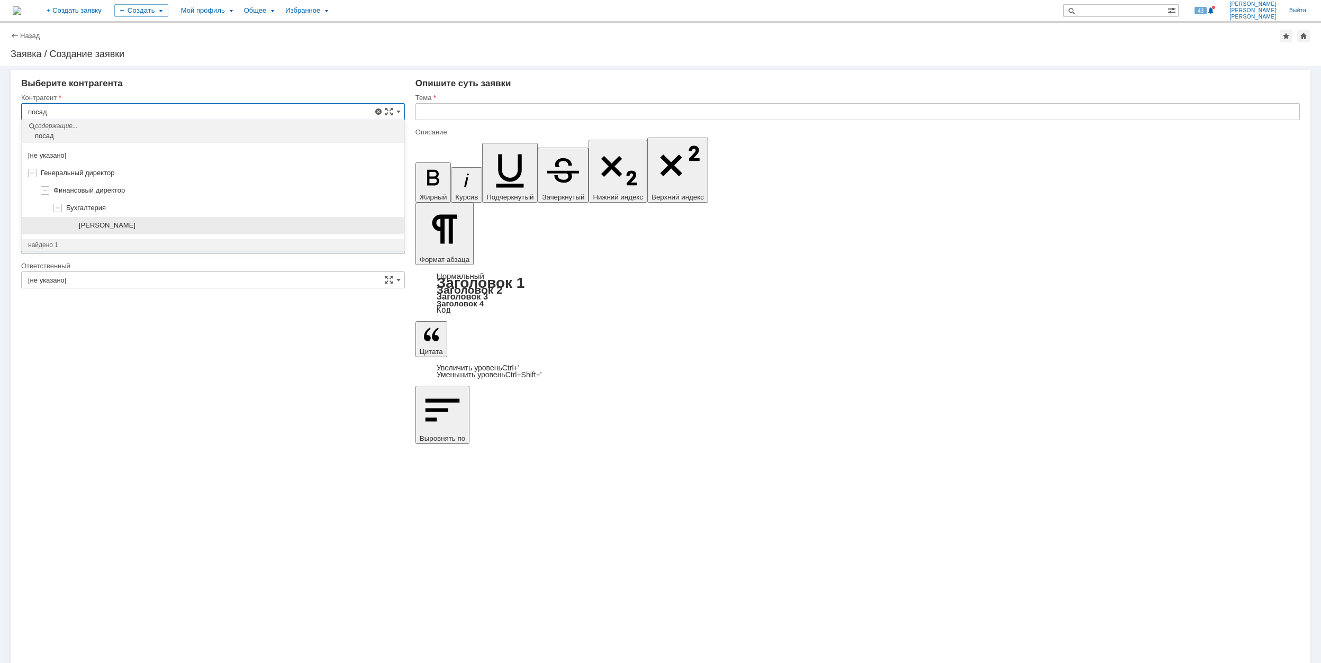
click at [182, 224] on div "[PERSON_NAME]" at bounding box center [238, 225] width 319 height 8
type input "[PERSON_NAME]"
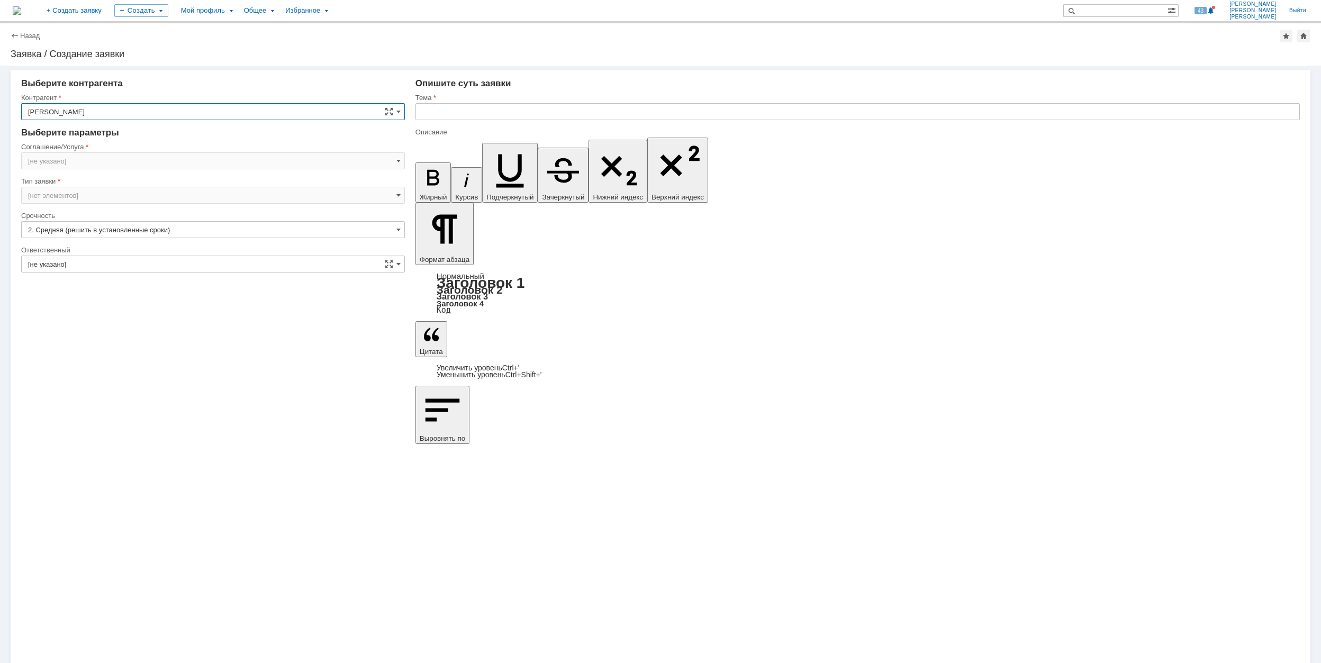
type input "[GEOGRAPHIC_DATA]"
click at [114, 163] on input "[GEOGRAPHIC_DATA]" at bounding box center [213, 160] width 384 height 17
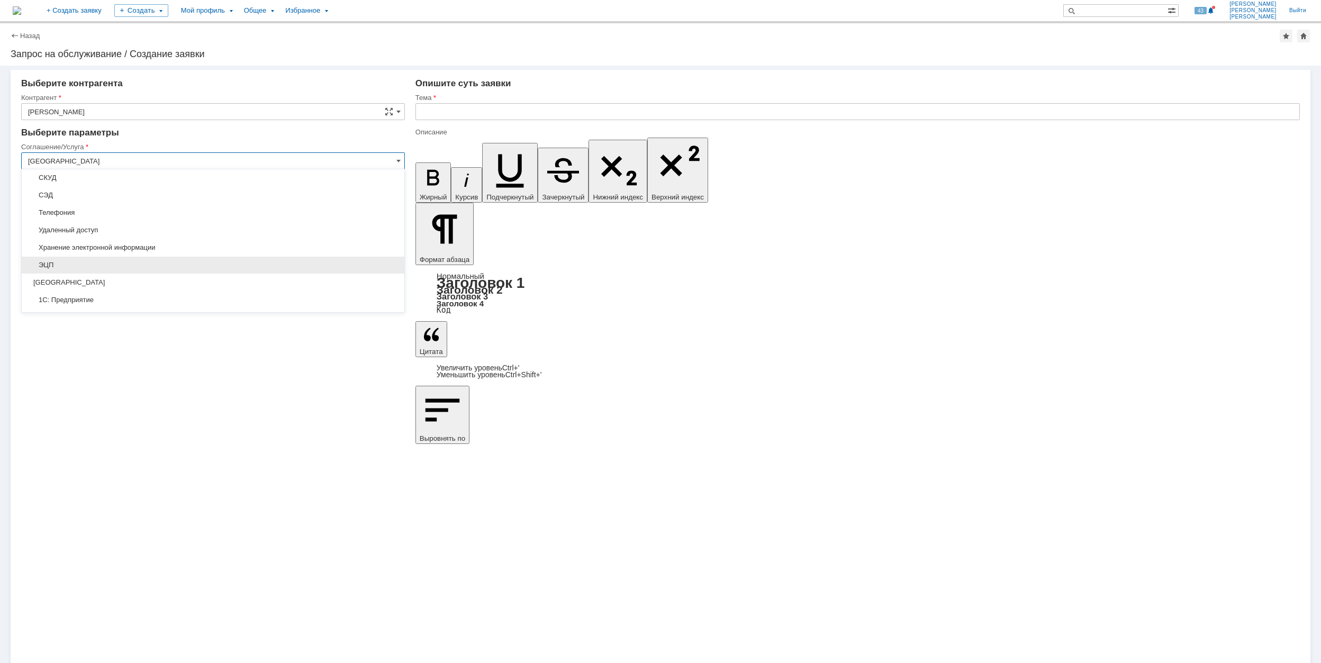
click at [142, 269] on span "ЭЦП" at bounding box center [213, 265] width 370 height 8
type input "ЭЦП"
click at [111, 226] on input "[не указано]" at bounding box center [213, 229] width 384 height 17
click at [144, 267] on span "Настройка ЭЦП" at bounding box center [213, 266] width 370 height 8
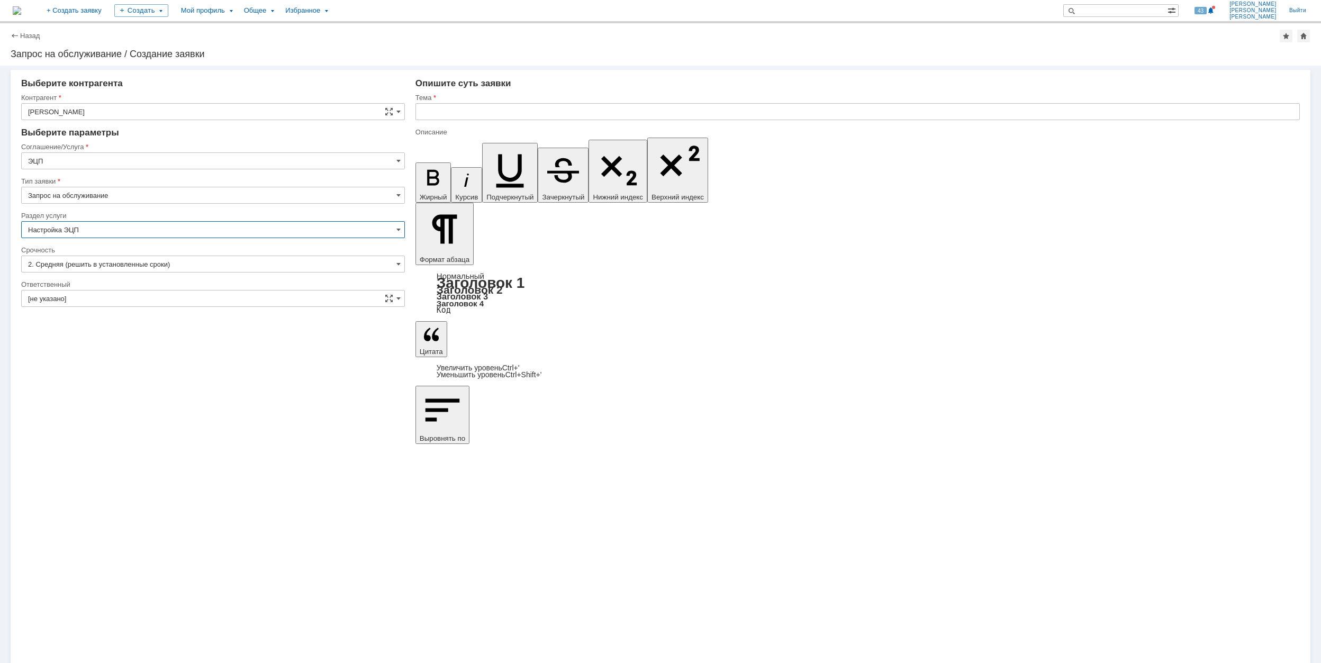
type input "Настройка ЭЦП"
click at [119, 303] on input "[не указано]" at bounding box center [213, 298] width 384 height 17
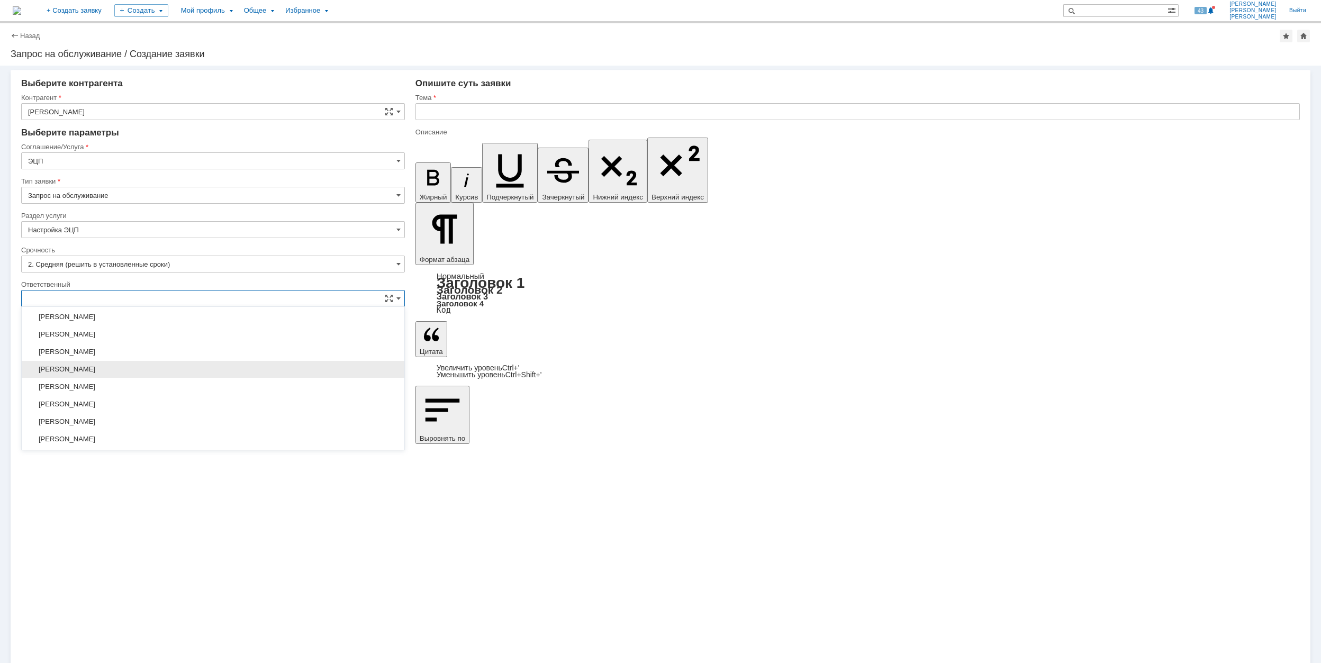
scroll to position [456, 0]
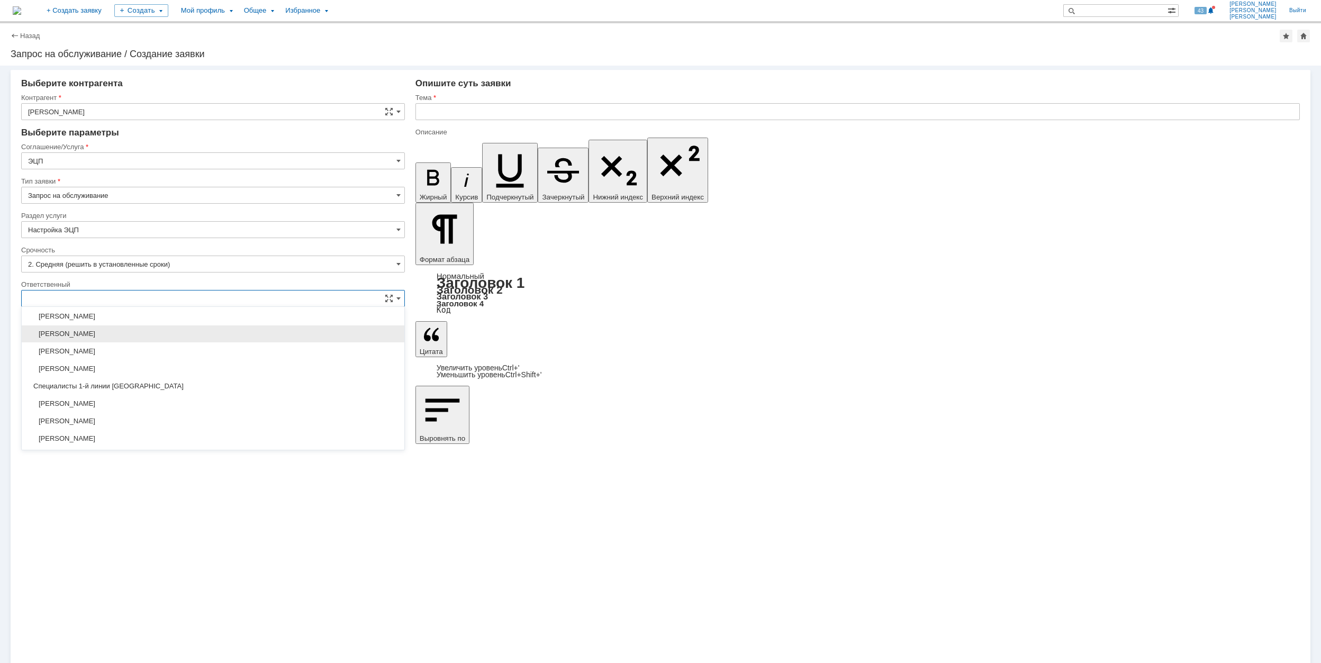
click at [144, 342] on div "[PERSON_NAME]" at bounding box center [213, 333] width 383 height 17
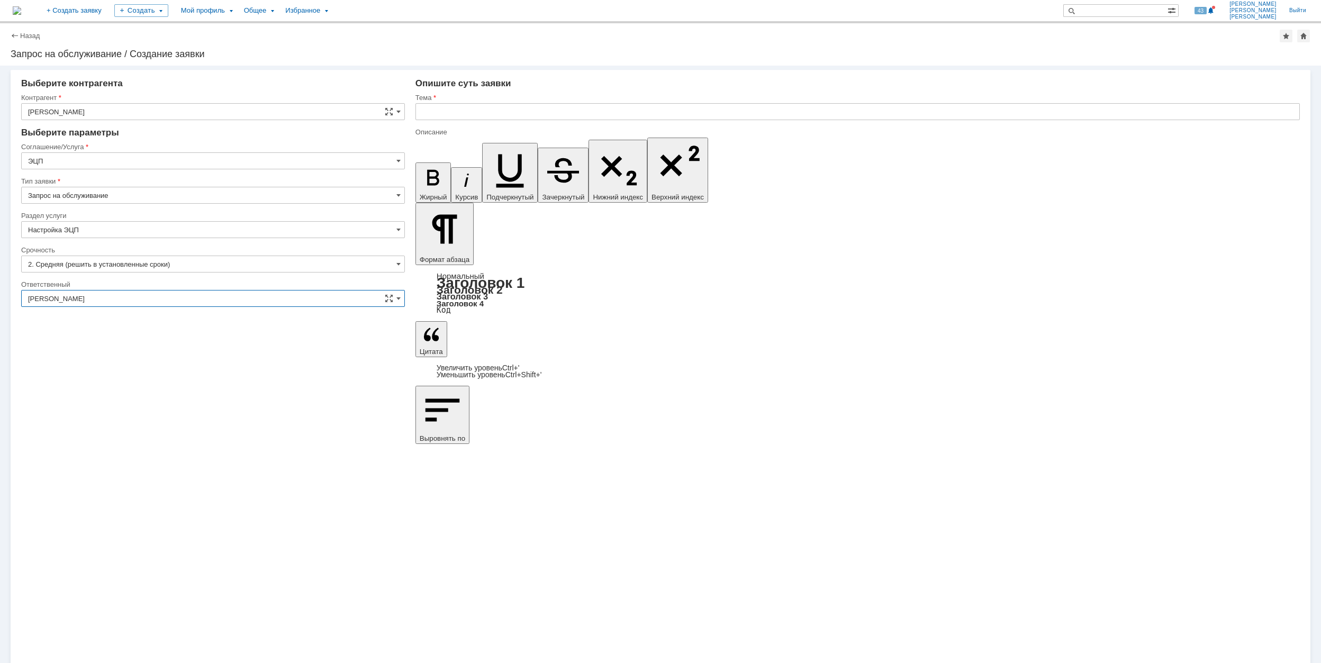
type input "[PERSON_NAME]"
drag, startPoint x: 501, startPoint y: 109, endPoint x: 506, endPoint y: 104, distance: 7.5
click at [504, 106] on input "text" at bounding box center [857, 111] width 884 height 17
drag, startPoint x: 496, startPoint y: 108, endPoint x: 412, endPoint y: 106, distance: 84.1
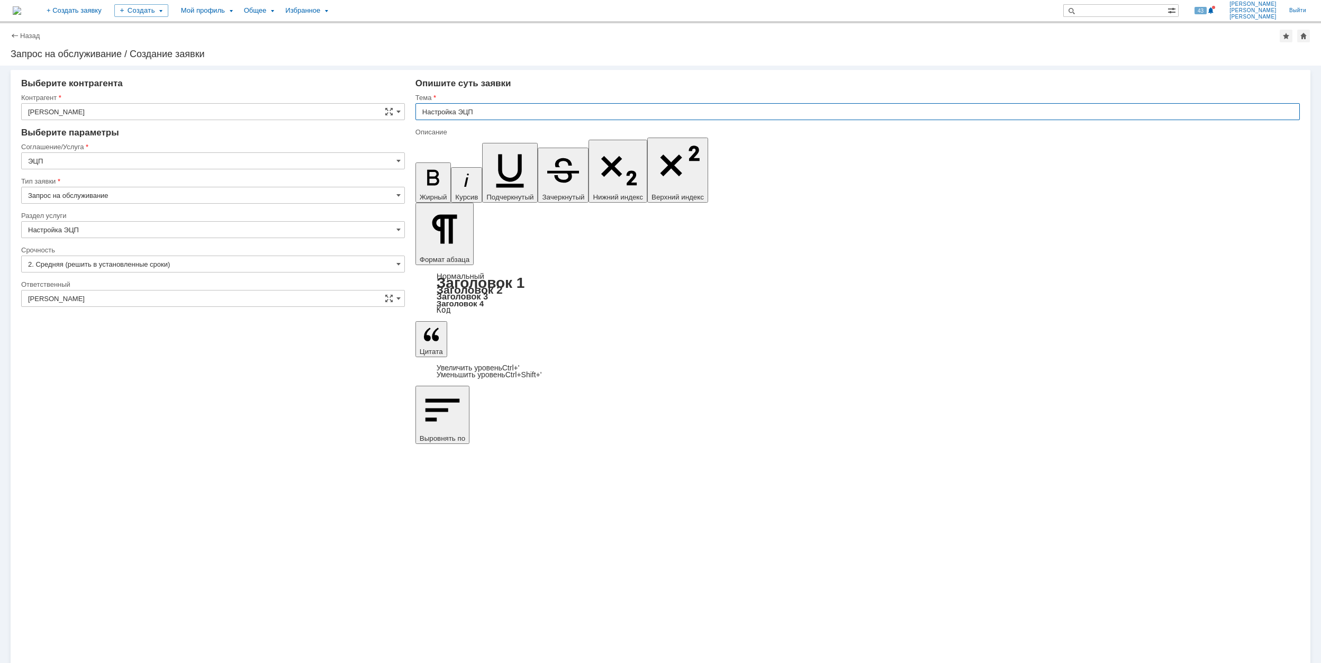
type input "Настройка ЭЦП"
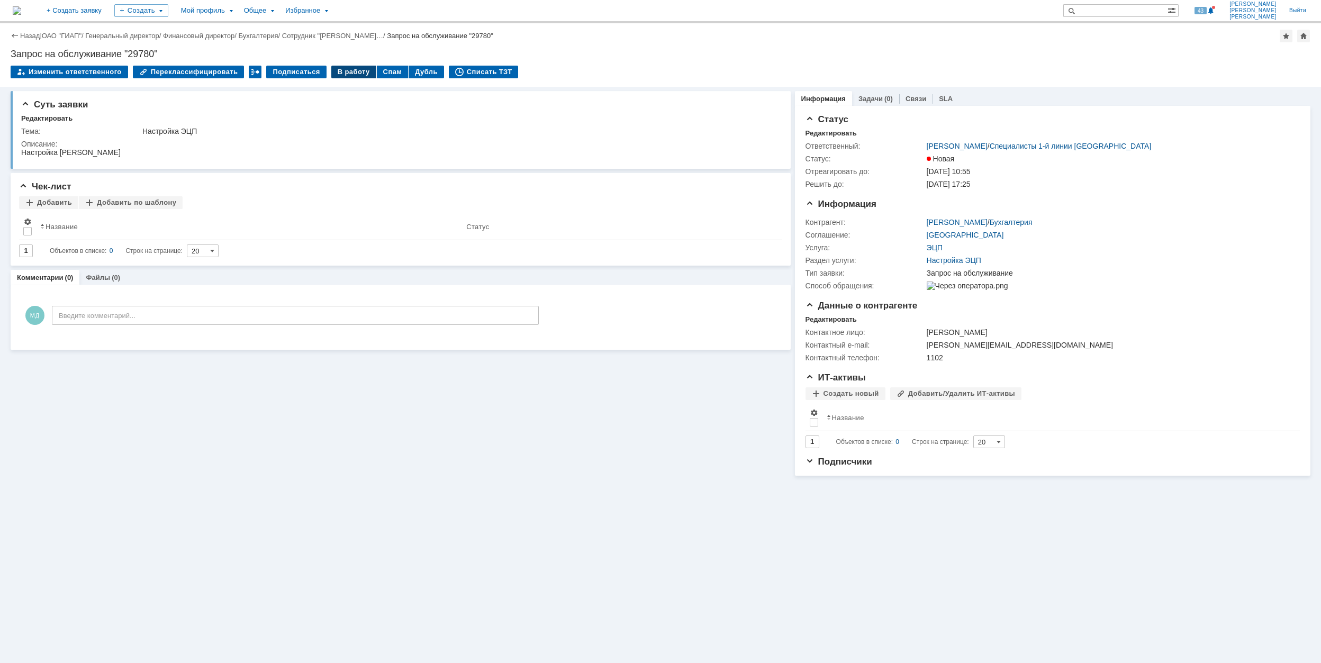
click at [341, 70] on div "В работу" at bounding box center [353, 72] width 45 height 13
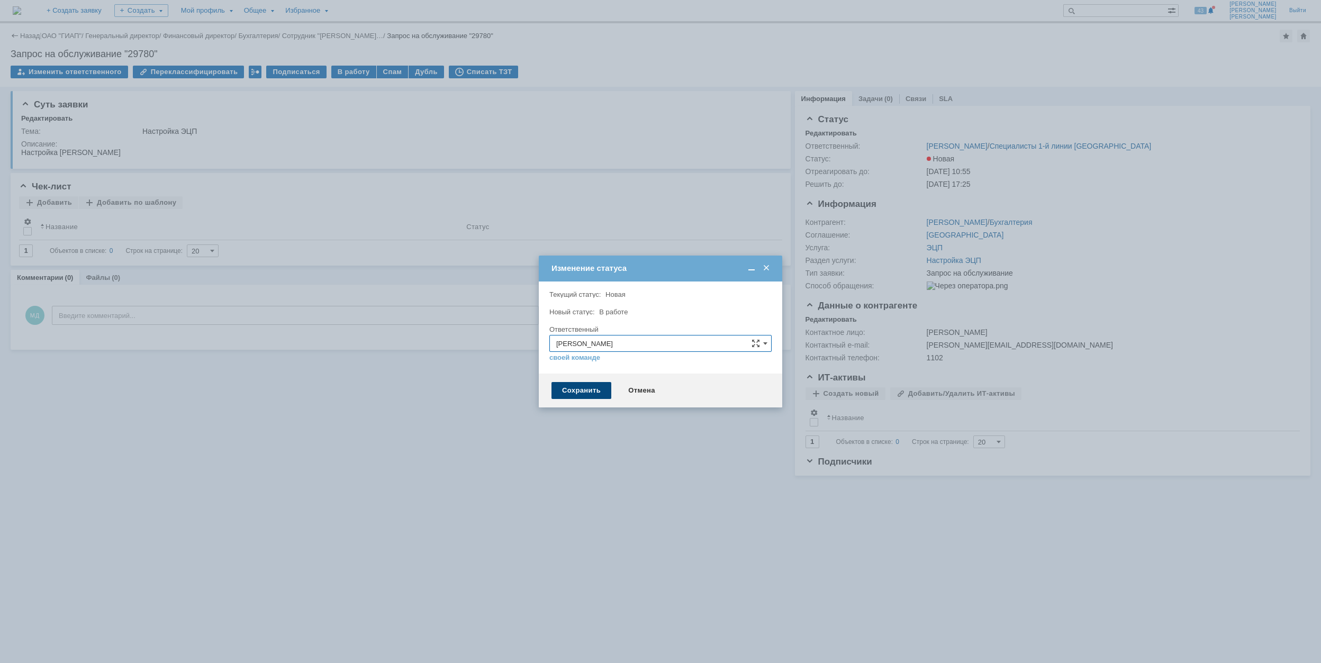
click at [587, 393] on div "Сохранить" at bounding box center [581, 390] width 60 height 17
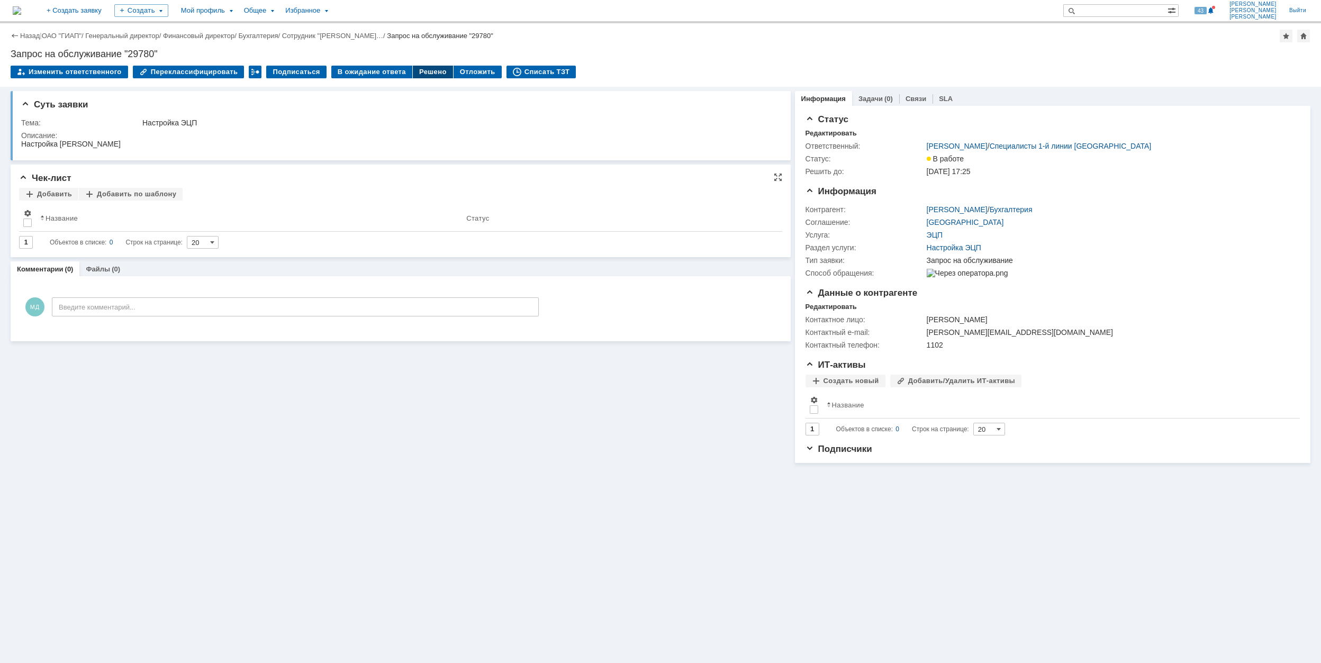
click at [414, 75] on div "Решено" at bounding box center [433, 72] width 40 height 13
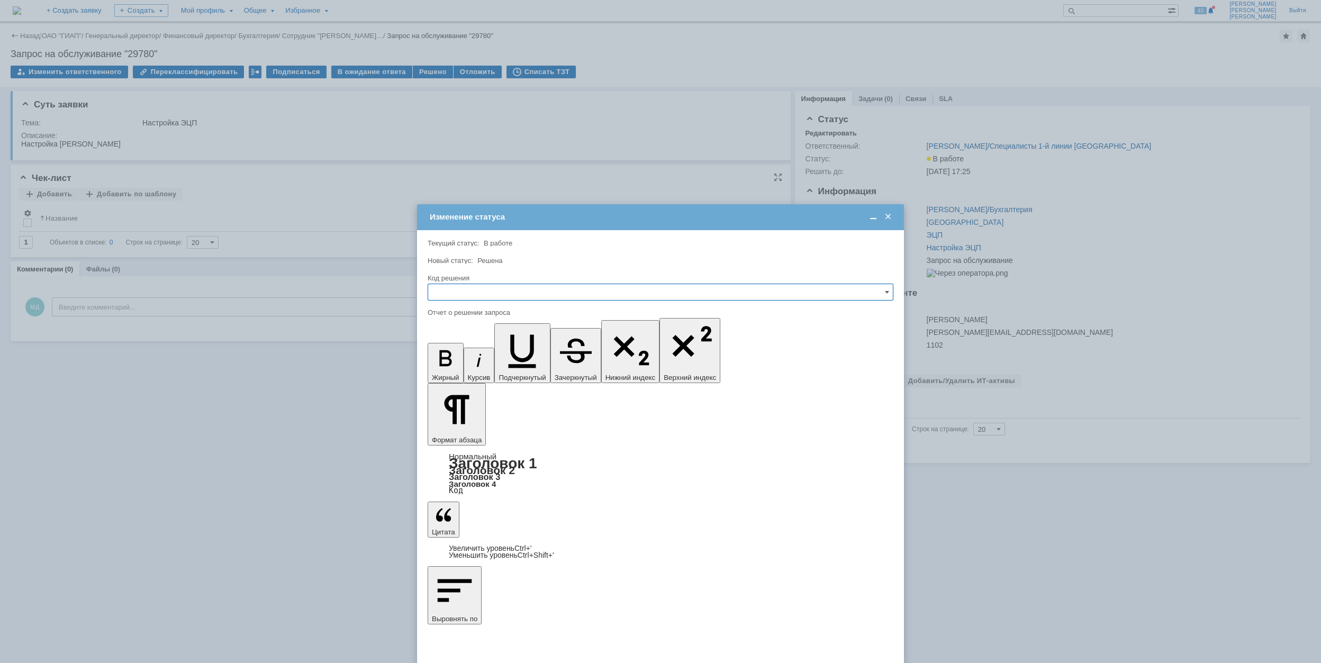
click at [525, 293] on input "text" at bounding box center [661, 292] width 466 height 17
click at [489, 368] on span "Решено" at bounding box center [660, 364] width 452 height 8
type input "Решено"
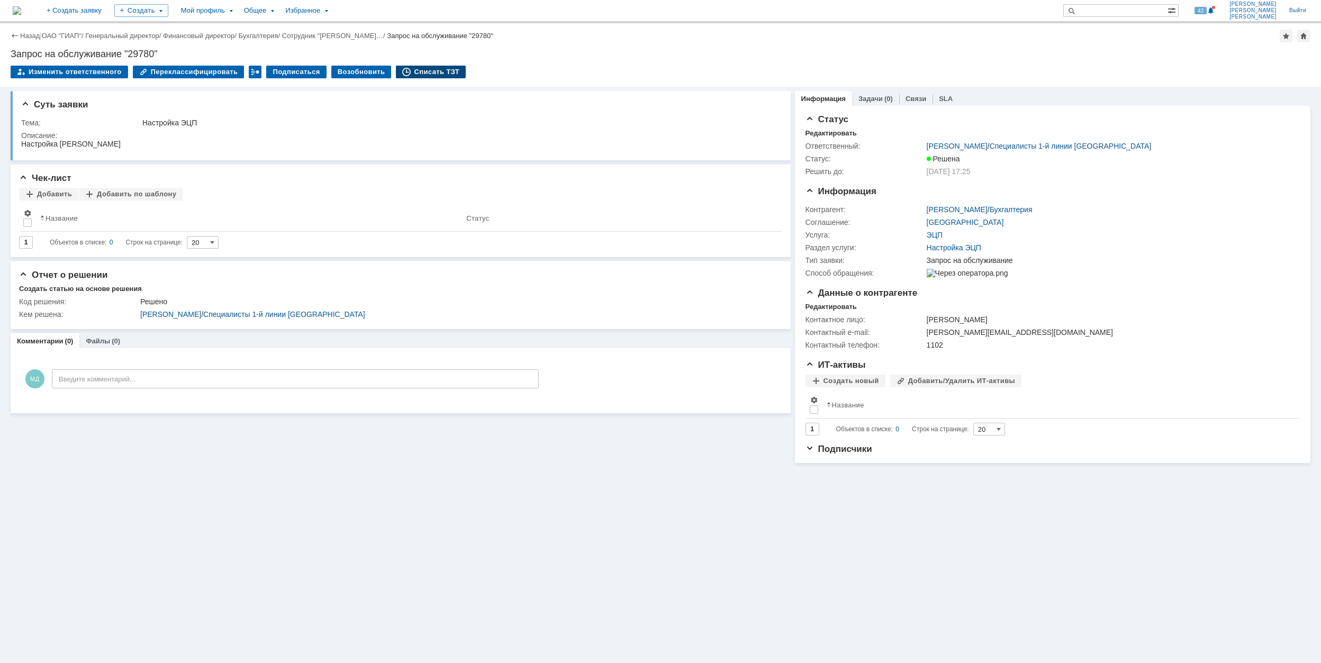
click at [413, 68] on div "Списать ТЗТ" at bounding box center [431, 72] width 70 height 13
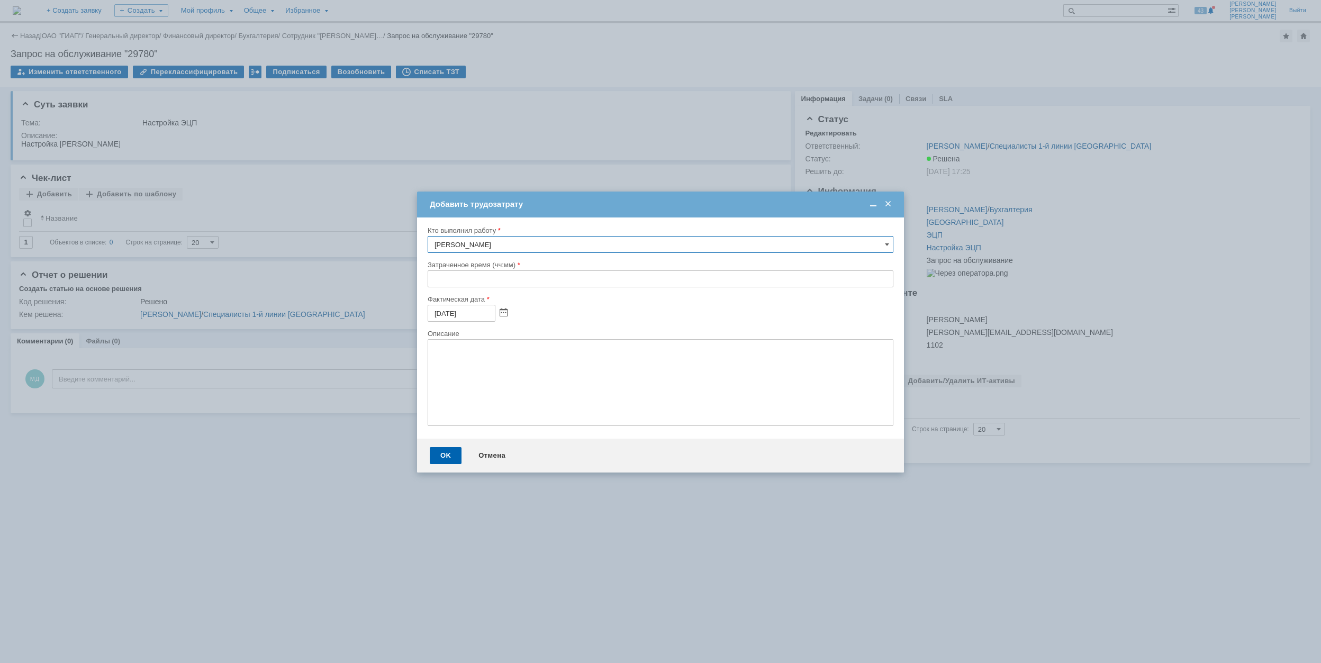
click at [428, 280] on input "text" at bounding box center [661, 278] width 466 height 17
type input "00:30"
click at [452, 450] on div "OK" at bounding box center [446, 455] width 32 height 17
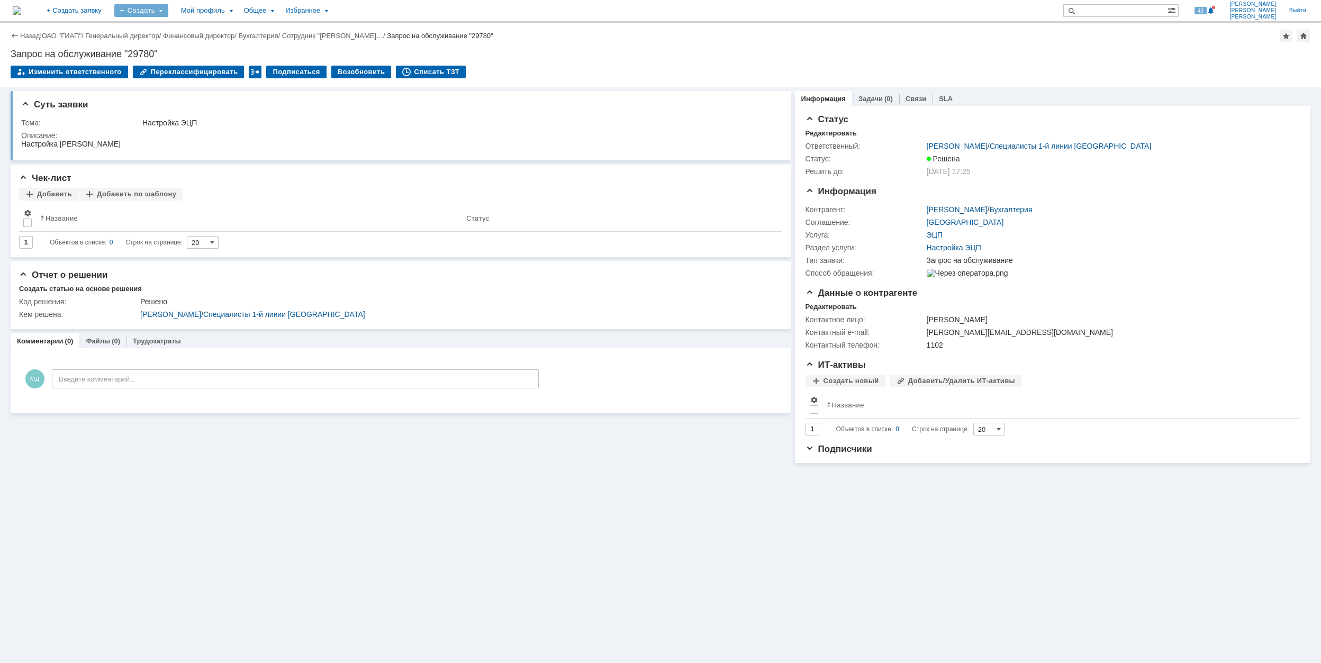
drag, startPoint x: 180, startPoint y: 8, endPoint x: 183, endPoint y: 18, distance: 9.8
click at [168, 9] on div "Создать" at bounding box center [141, 10] width 54 height 13
click at [197, 68] on link "Заявка" at bounding box center [156, 65] width 80 height 13
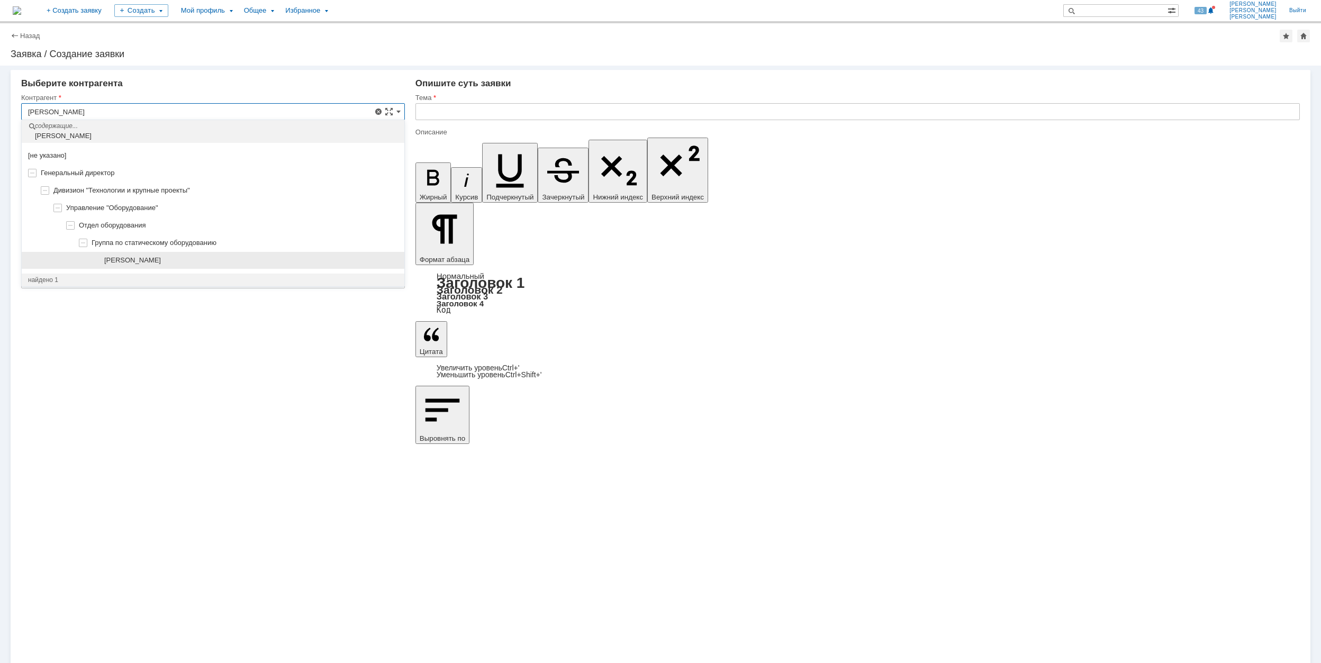
click at [229, 261] on div "[PERSON_NAME]" at bounding box center [251, 260] width 294 height 8
type input "[PERSON_NAME]"
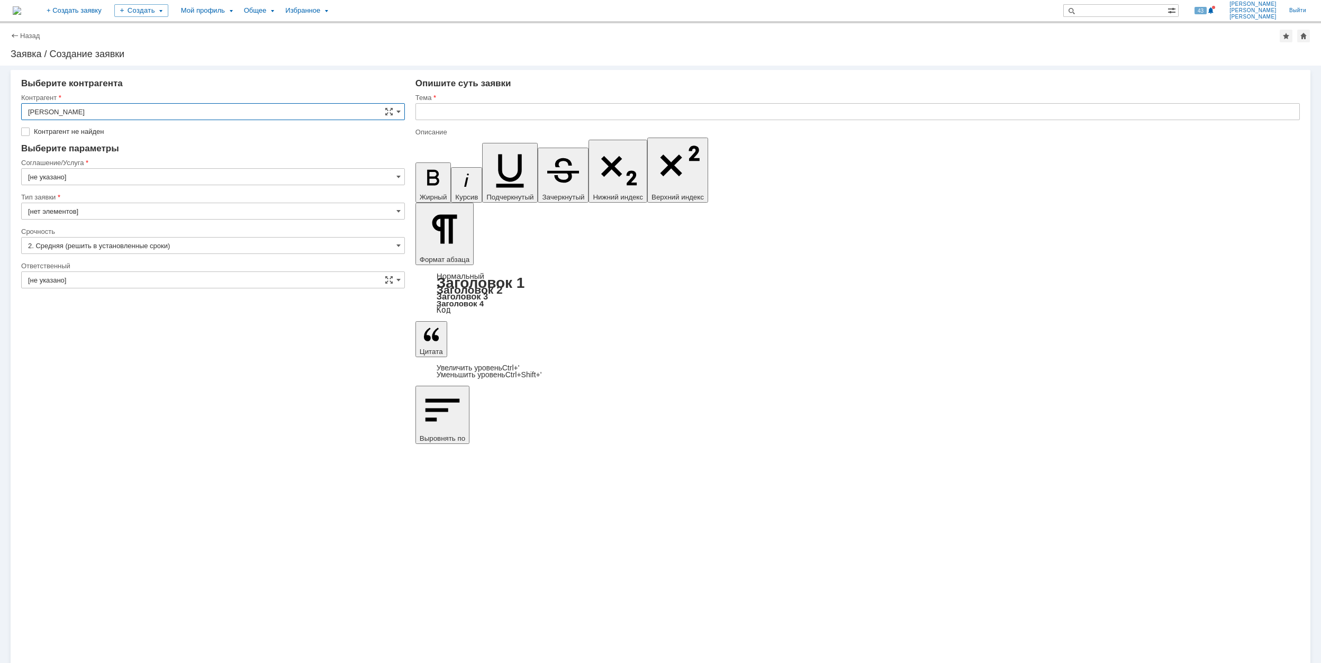
type input "[GEOGRAPHIC_DATA]"
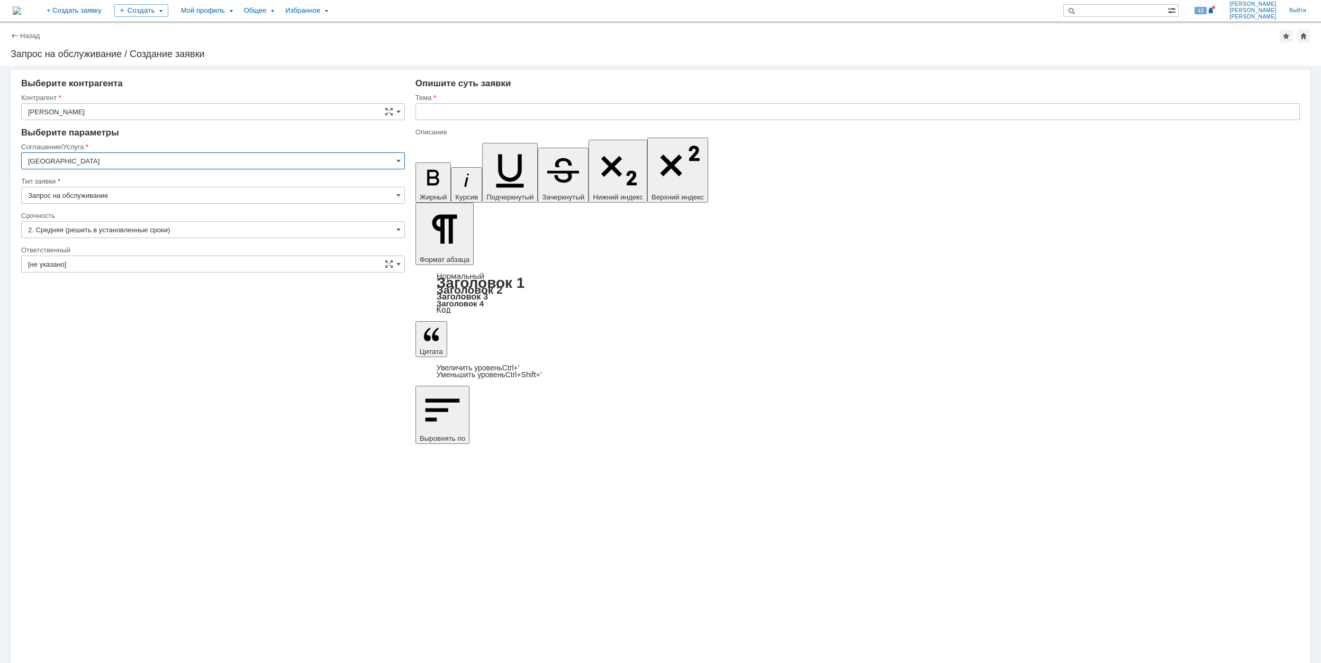
click at [123, 163] on input "[GEOGRAPHIC_DATA]" at bounding box center [213, 160] width 384 height 17
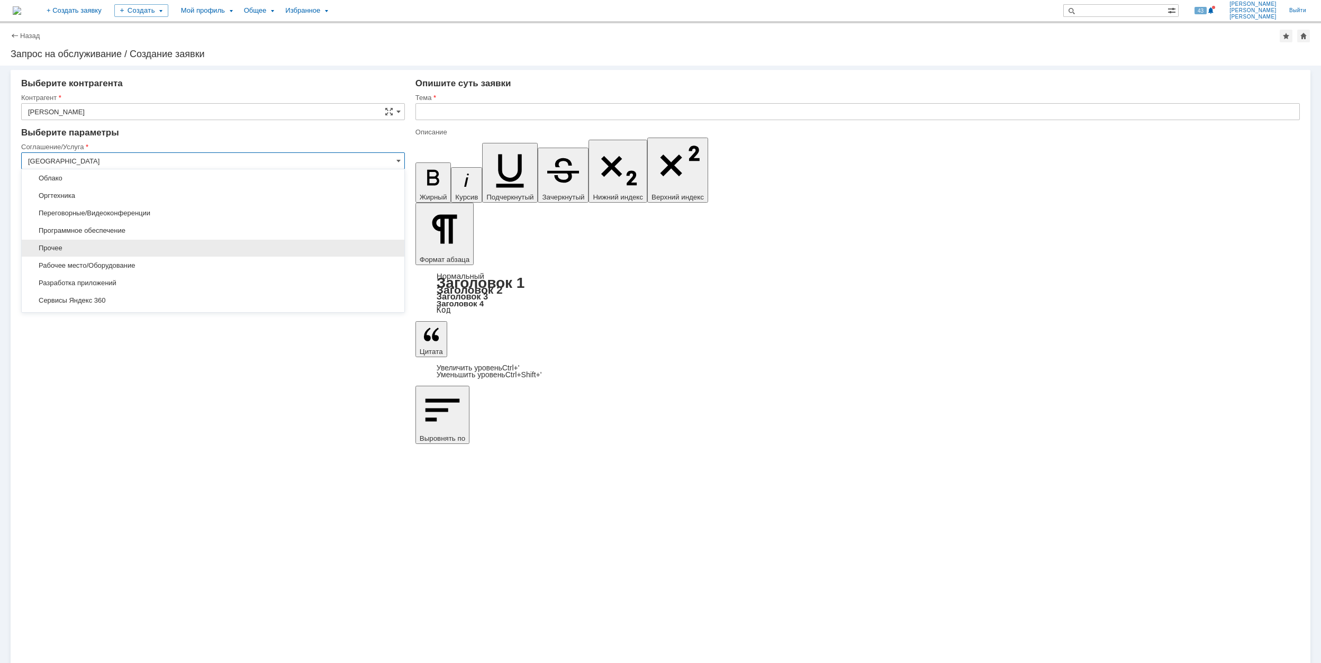
click at [149, 252] on span "Прочее" at bounding box center [213, 248] width 370 height 8
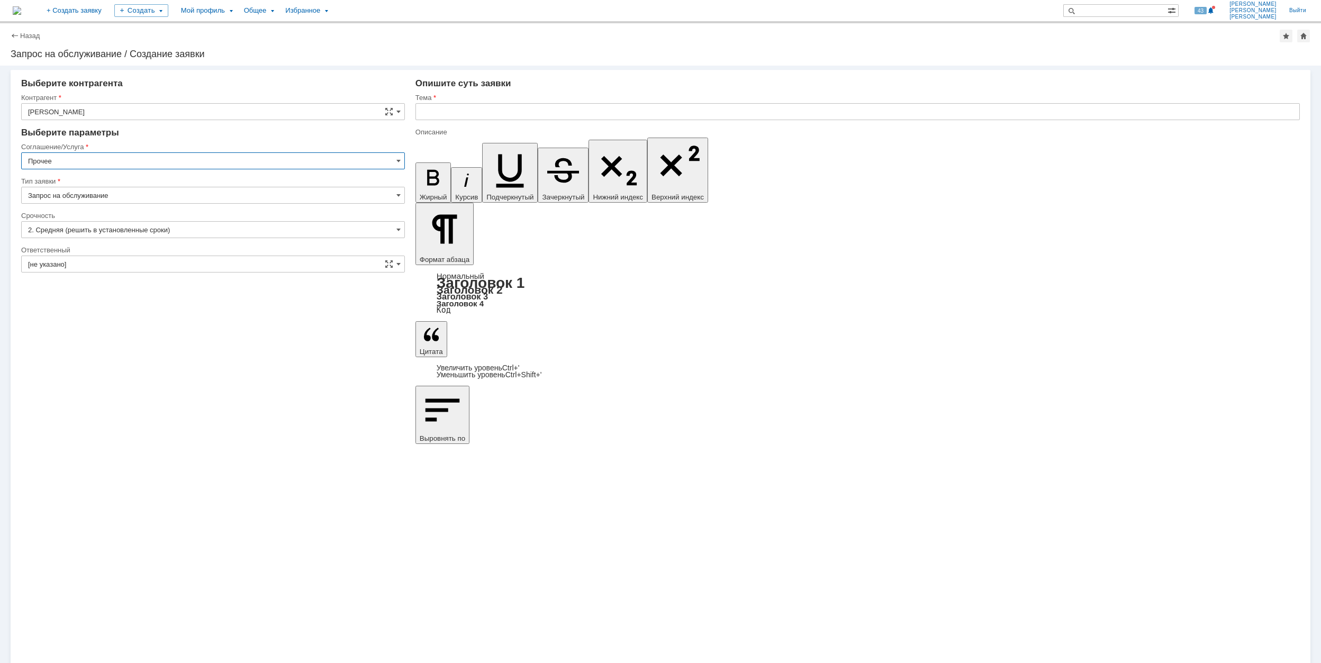
type input "Прочее"
click at [140, 261] on input "[не указано]" at bounding box center [213, 264] width 384 height 17
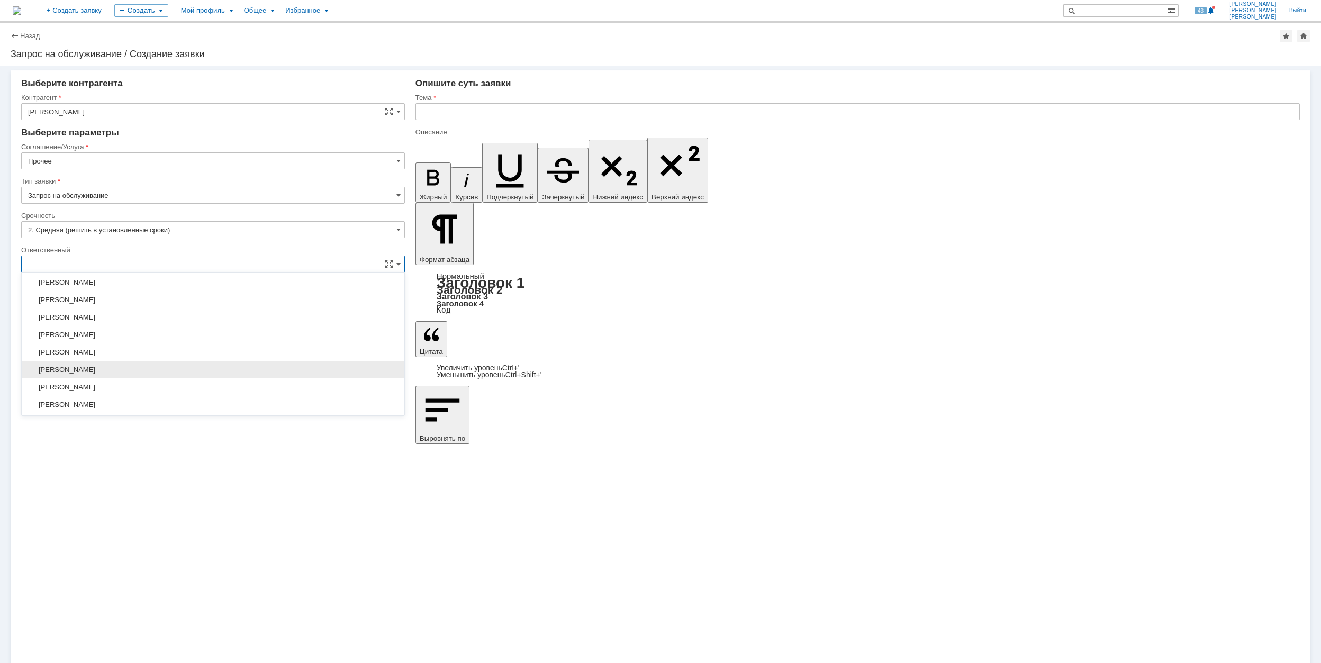
click at [200, 370] on span "[PERSON_NAME]" at bounding box center [213, 370] width 370 height 8
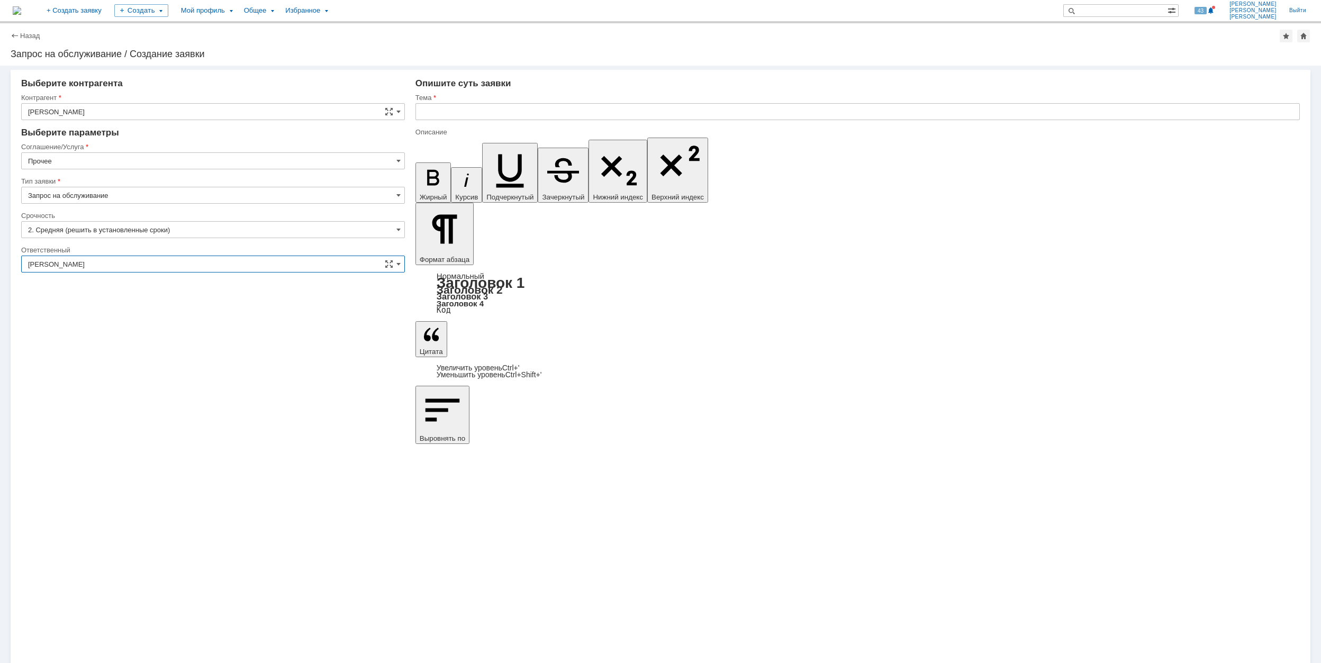
type input "[PERSON_NAME]"
drag, startPoint x: 511, startPoint y: 94, endPoint x: 511, endPoint y: 108, distance: 13.8
click at [511, 94] on div "Тема" at bounding box center [856, 97] width 882 height 7
click at [508, 116] on input "text" at bounding box center [857, 111] width 884 height 17
drag, startPoint x: 531, startPoint y: 112, endPoint x: 424, endPoint y: 116, distance: 107.5
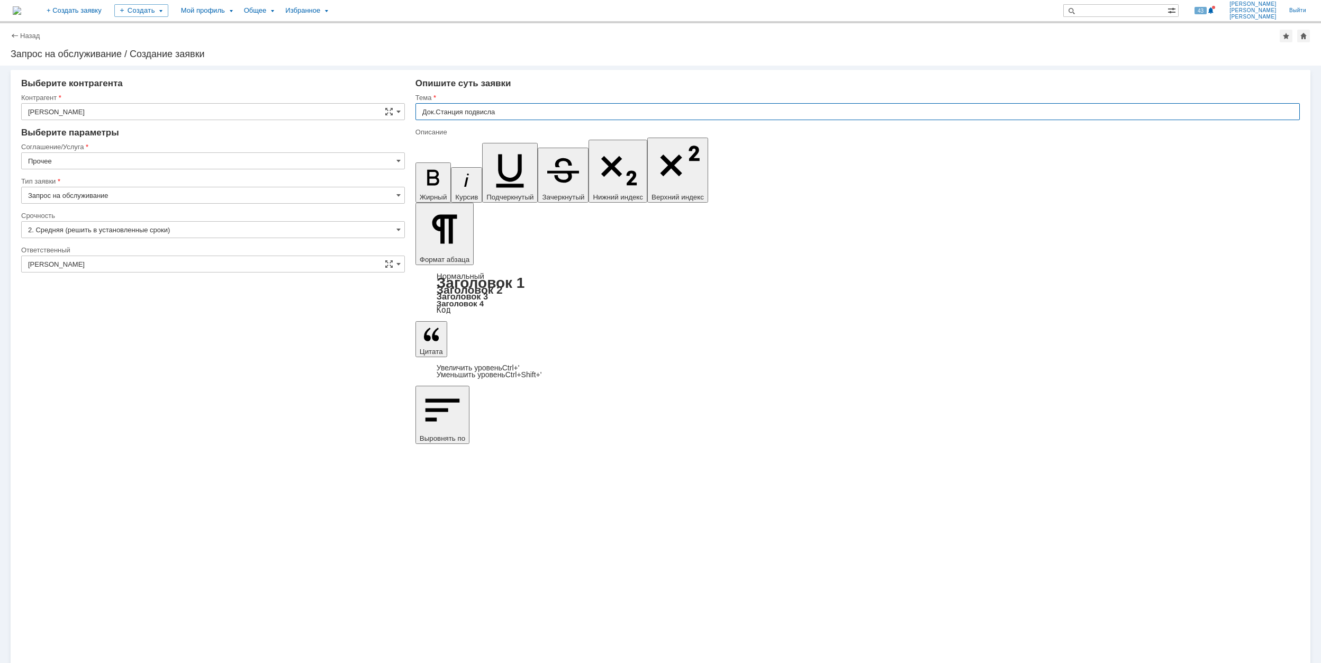
click at [424, 116] on input "Док.Станция подвисла" at bounding box center [857, 111] width 884 height 17
type input "Док.Станция подвисла"
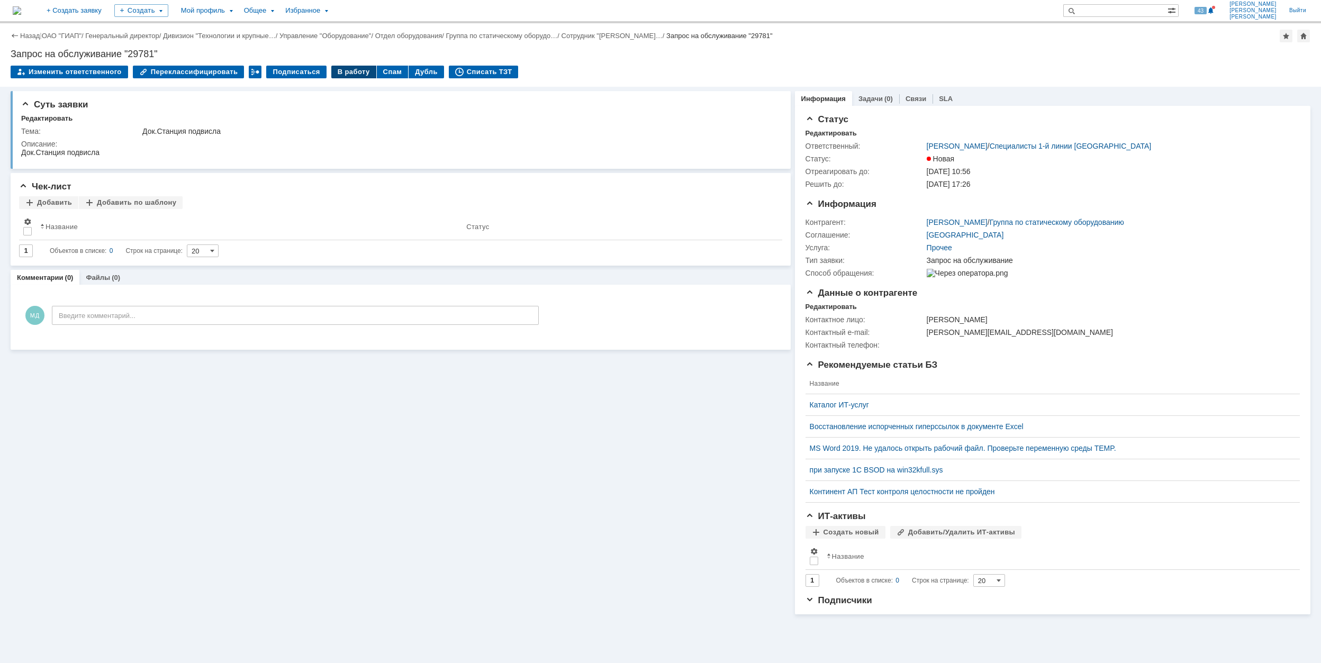
click at [343, 71] on div "В работу" at bounding box center [353, 72] width 45 height 13
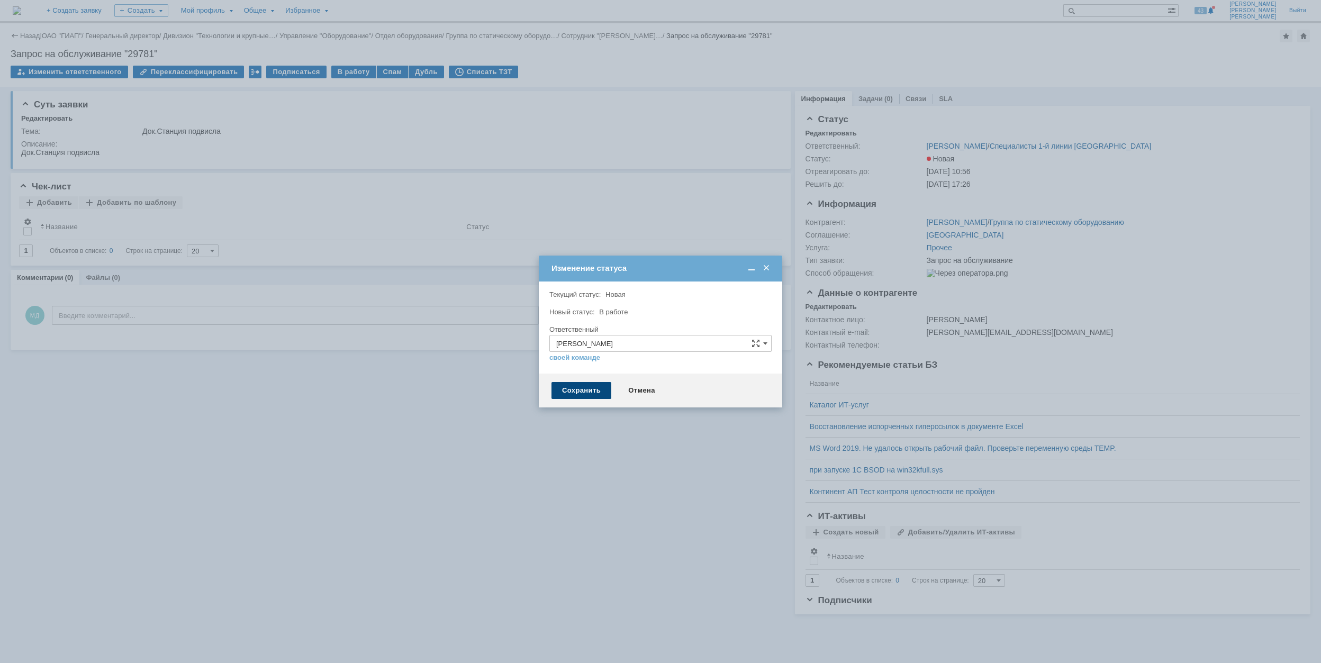
click at [594, 396] on div "Сохранить" at bounding box center [581, 390] width 60 height 17
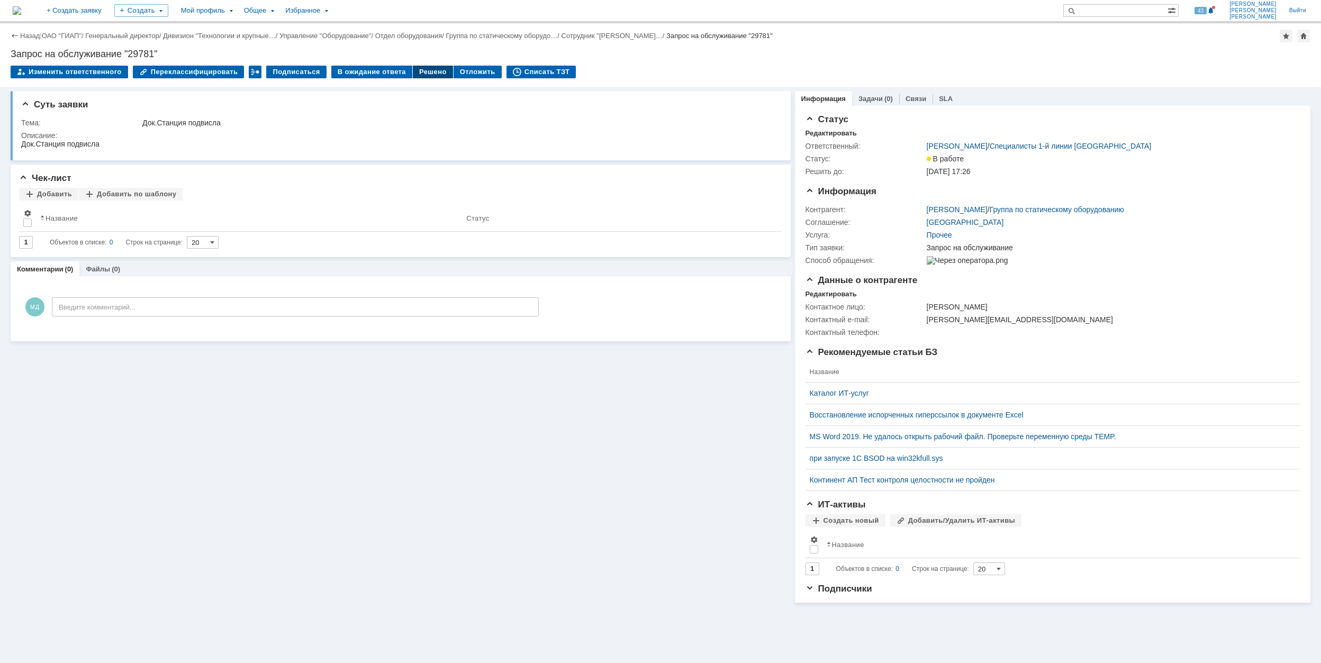
click at [419, 74] on div "Решено" at bounding box center [433, 72] width 40 height 13
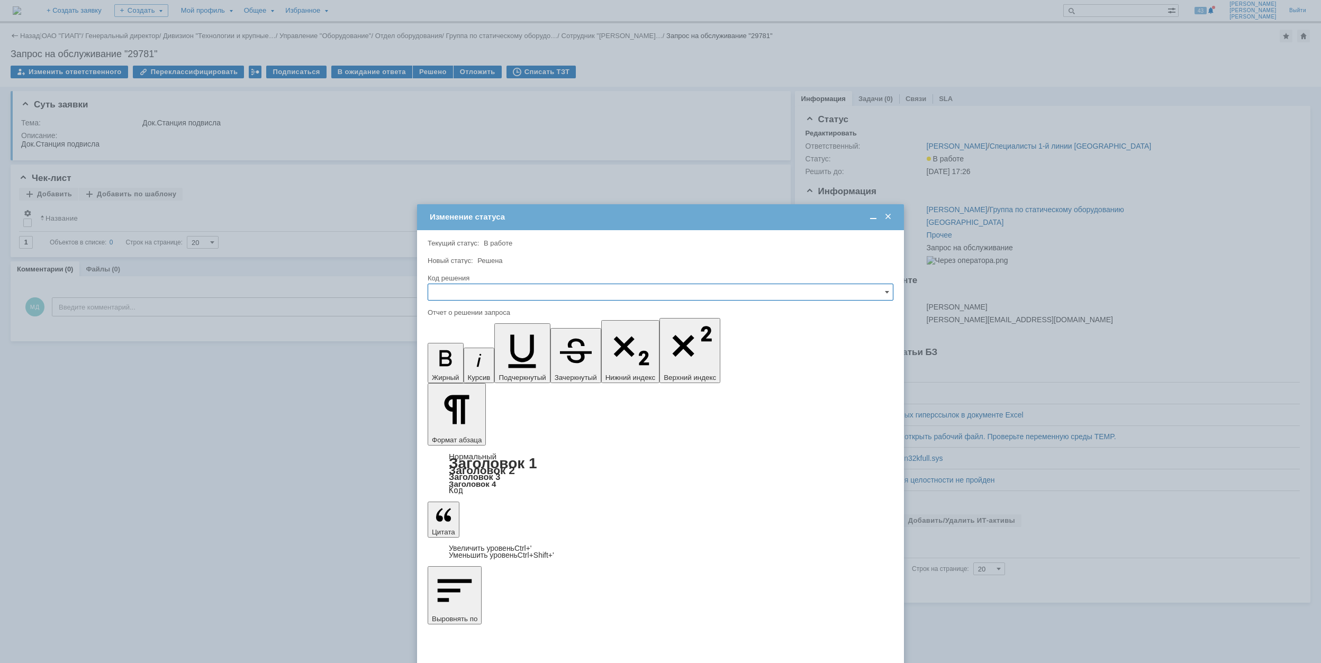
click at [556, 293] on input "text" at bounding box center [661, 292] width 466 height 17
click at [517, 356] on div "Решено" at bounding box center [660, 363] width 465 height 17
type input "Решено"
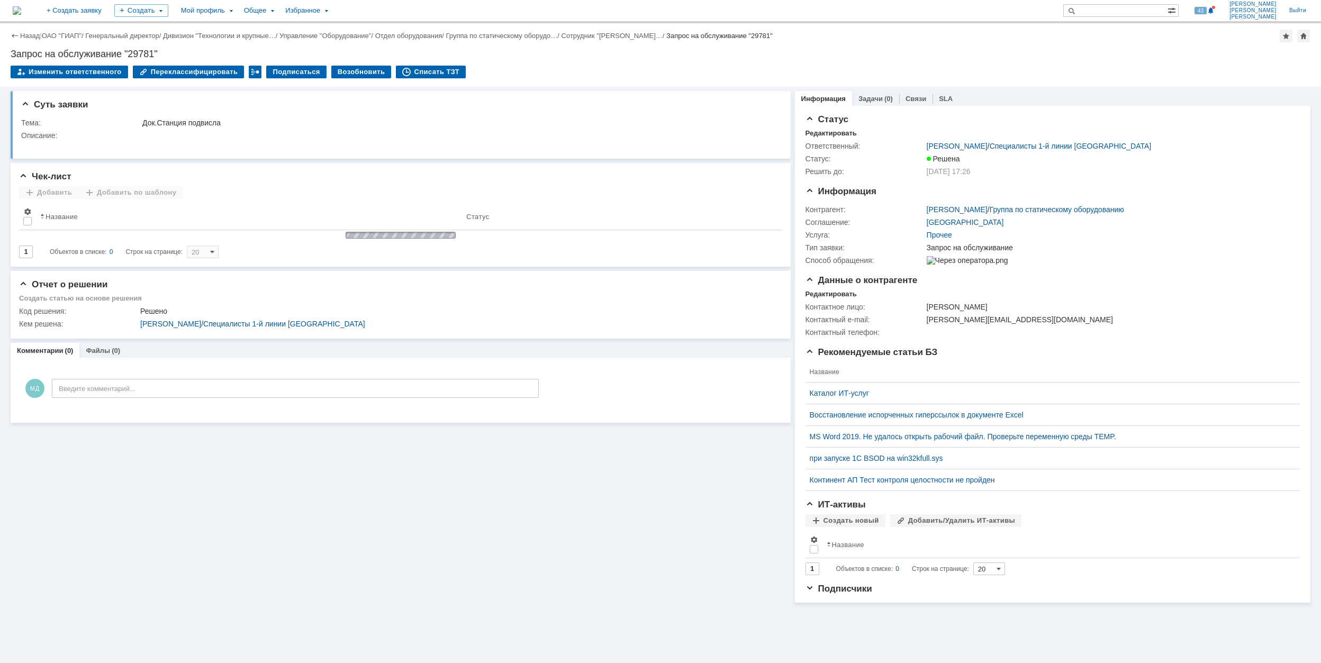
click at [417, 78] on td "Списать ТЗТ" at bounding box center [431, 73] width 70 height 14
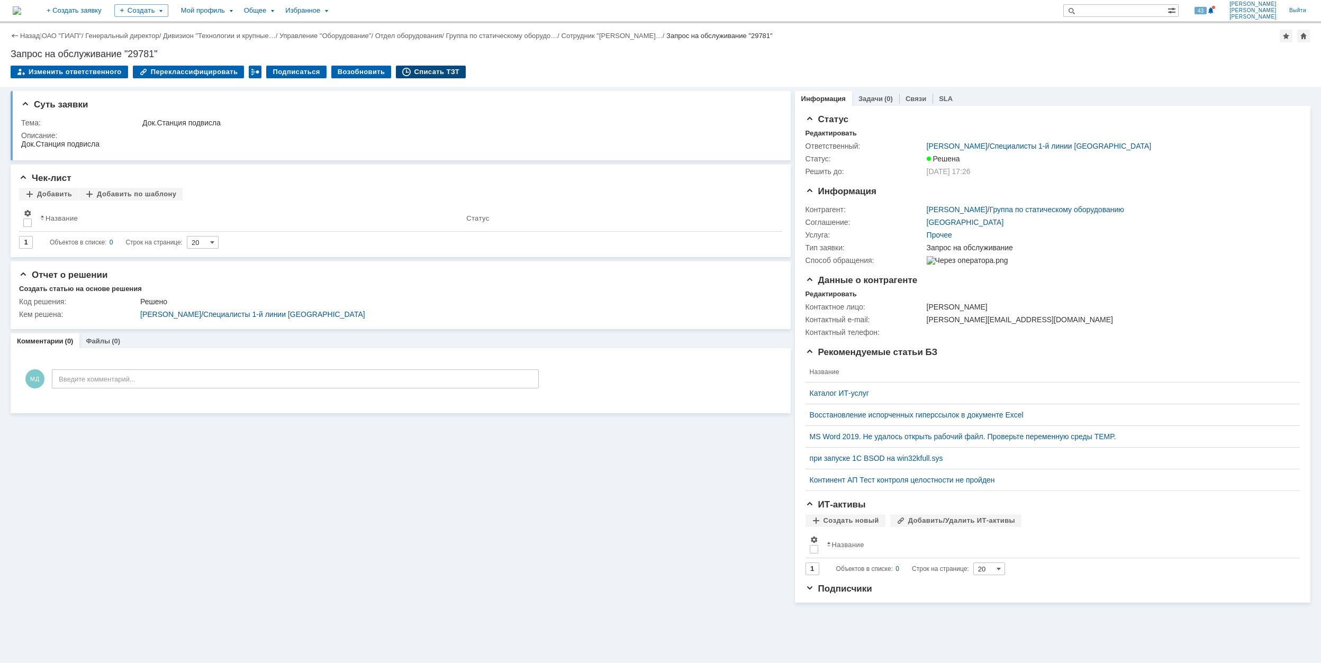
click at [413, 72] on div "Списать ТЗТ" at bounding box center [431, 72] width 70 height 13
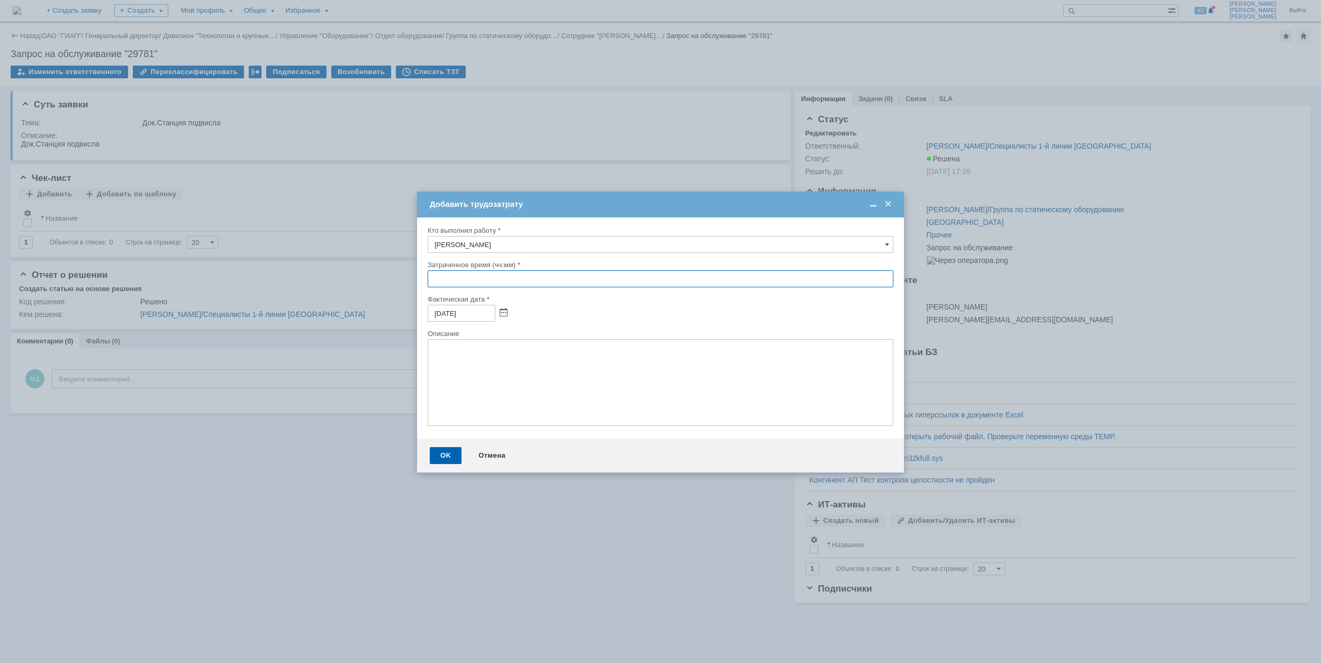
click at [432, 282] on input "text" at bounding box center [661, 278] width 466 height 17
type input "00:30"
click at [451, 456] on div "OK" at bounding box center [446, 455] width 32 height 17
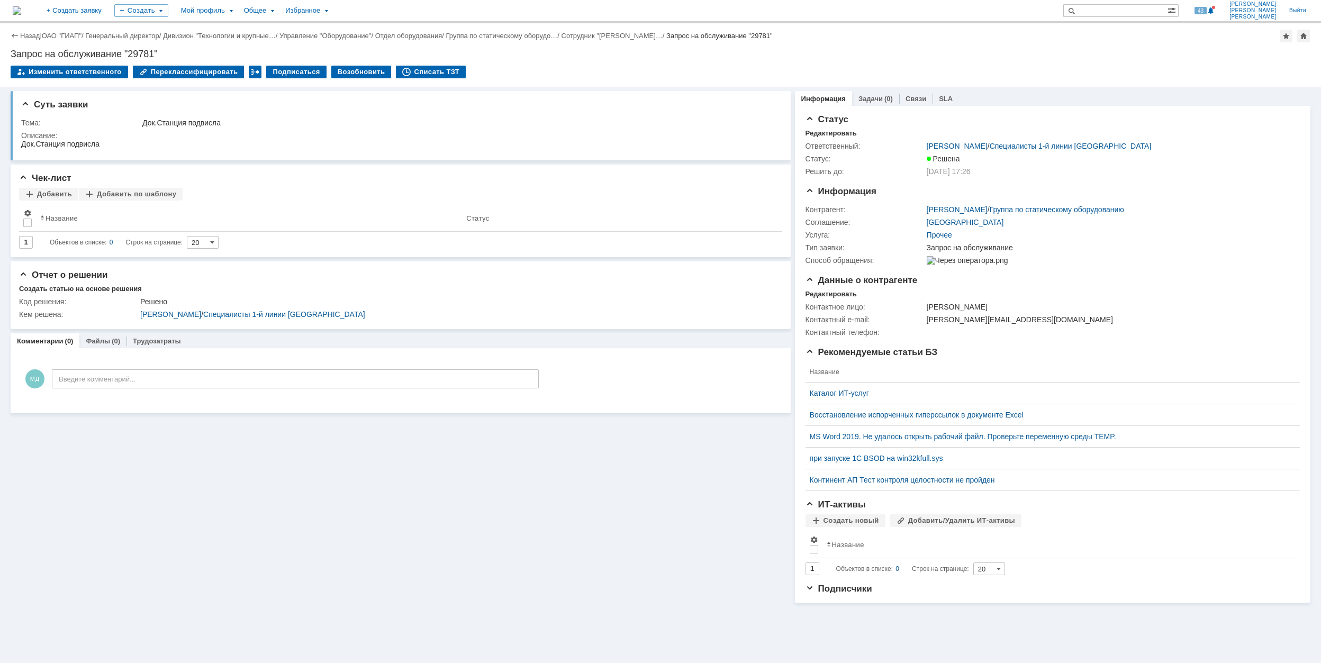
click at [168, 17] on div "Создать" at bounding box center [141, 10] width 54 height 21
click at [168, 13] on div "Создать" at bounding box center [141, 10] width 54 height 13
click at [168, 14] on div "Создать" at bounding box center [141, 10] width 54 height 13
click at [197, 70] on link "Заявка" at bounding box center [156, 65] width 80 height 13
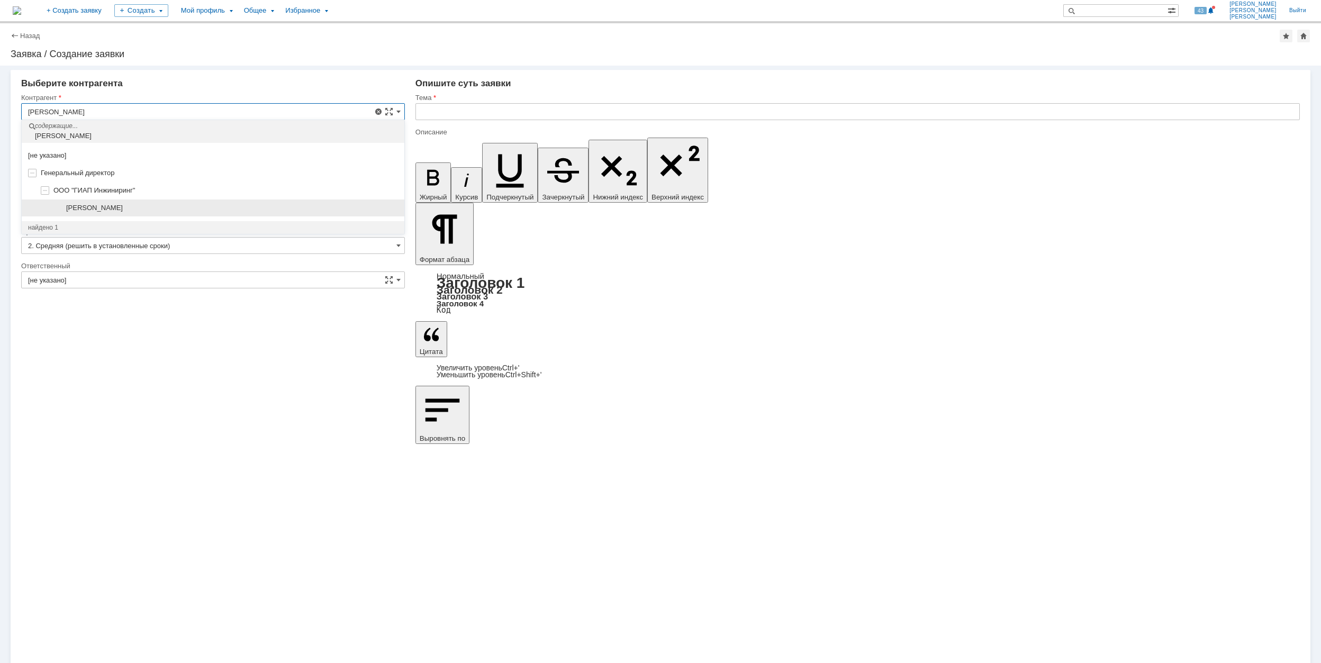
click at [229, 206] on div "[PERSON_NAME]" at bounding box center [232, 208] width 332 height 8
type input "[PERSON_NAME]"
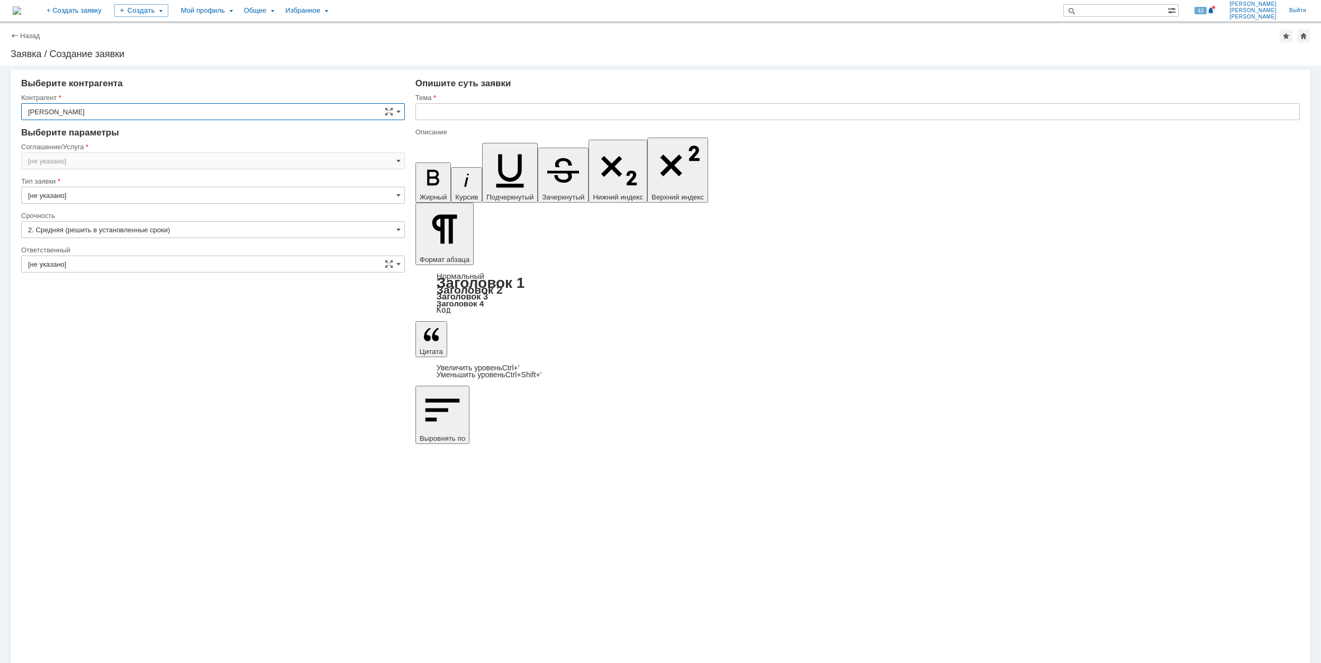
type input "[GEOGRAPHIC_DATA]"
click at [103, 165] on input "[GEOGRAPHIC_DATA]" at bounding box center [213, 160] width 384 height 17
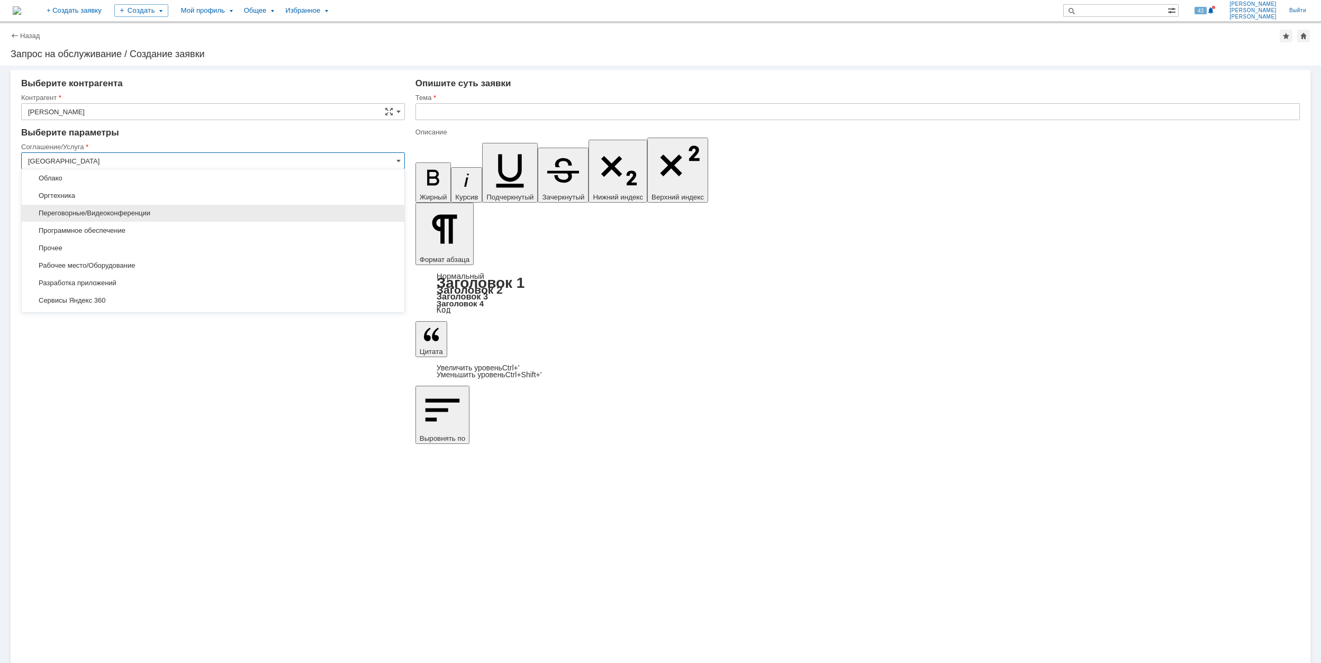
scroll to position [282, 0]
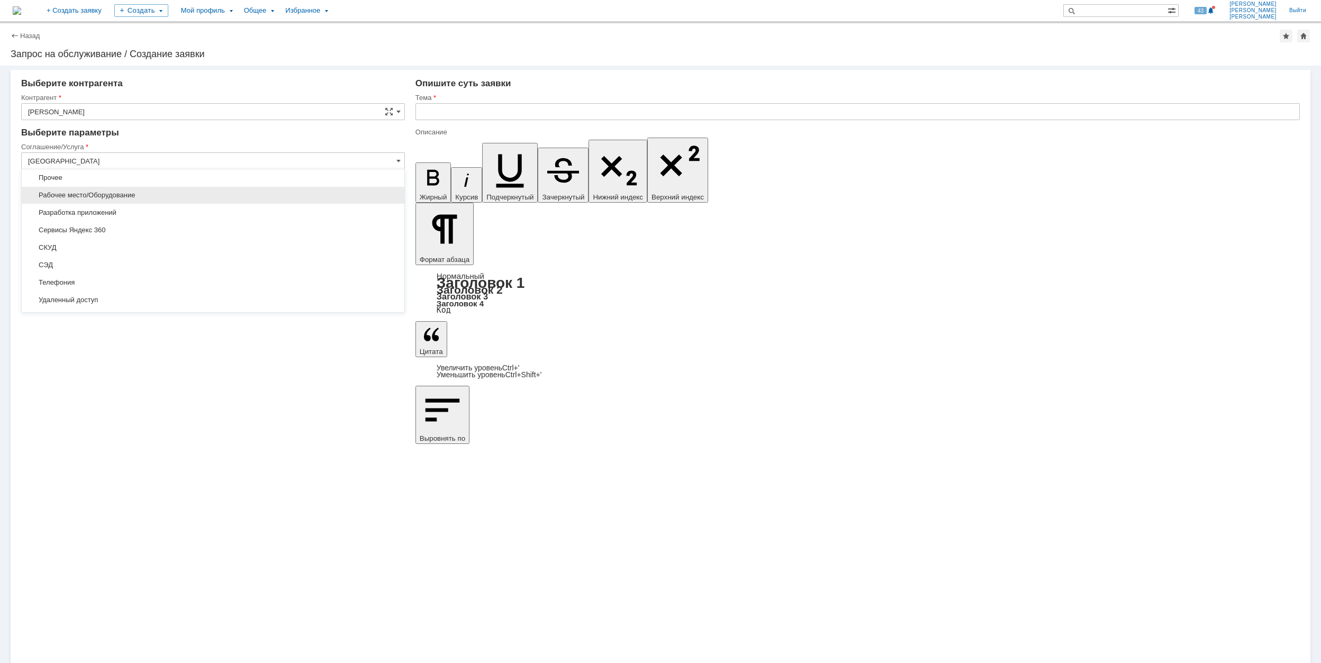
click at [147, 199] on span "Рабочее место/Оборудование" at bounding box center [213, 195] width 370 height 8
type input "Рабочее место/Оборудование"
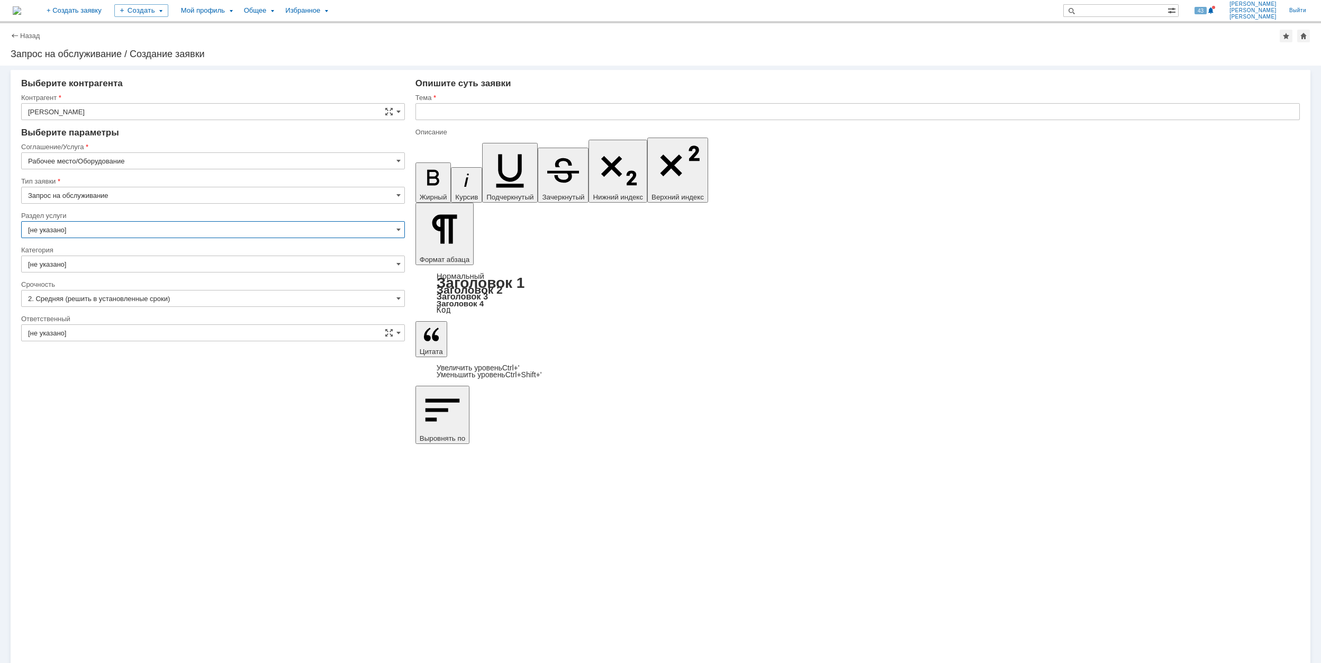
click at [102, 230] on input "[не указано]" at bounding box center [213, 229] width 384 height 17
click at [174, 320] on span "Комплектующие" at bounding box center [213, 321] width 370 height 8
type input "Комплектующие"
click at [158, 270] on input "[не указано]" at bounding box center [213, 264] width 384 height 17
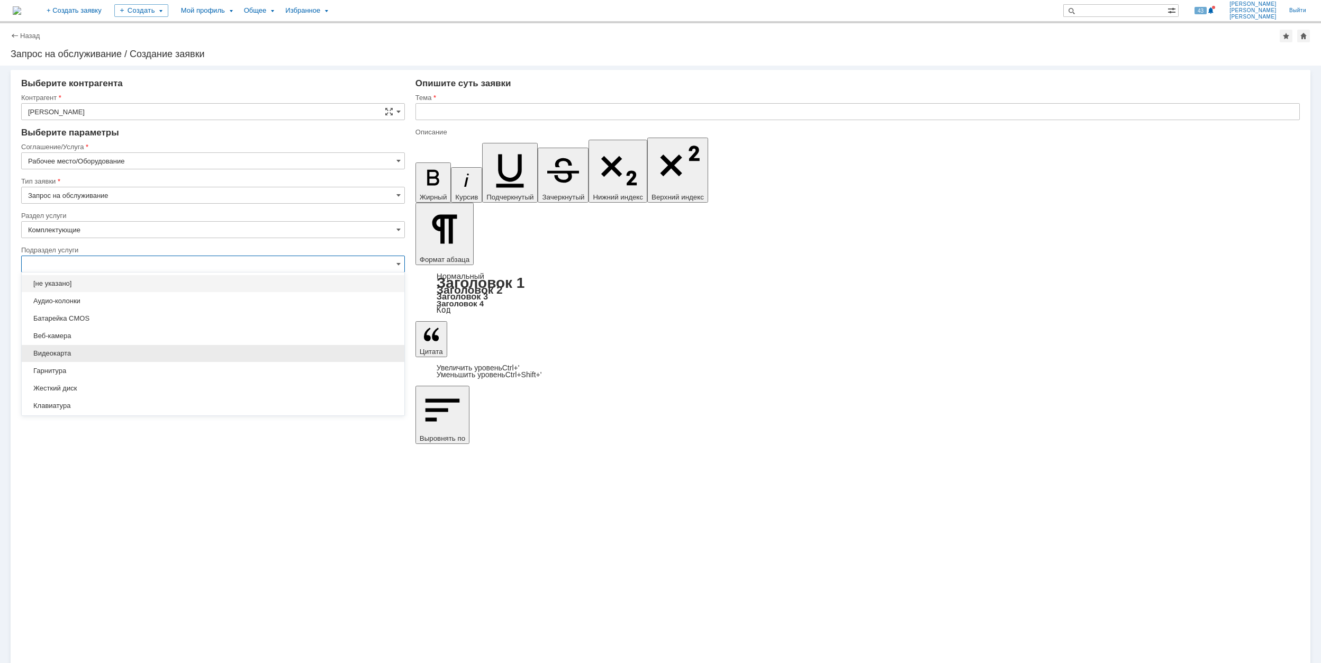
scroll to position [70, 0]
click at [230, 350] on span "Микрофон" at bounding box center [213, 353] width 370 height 8
type input "Микрофон"
click at [113, 298] on input "[не указано]" at bounding box center [213, 298] width 384 height 17
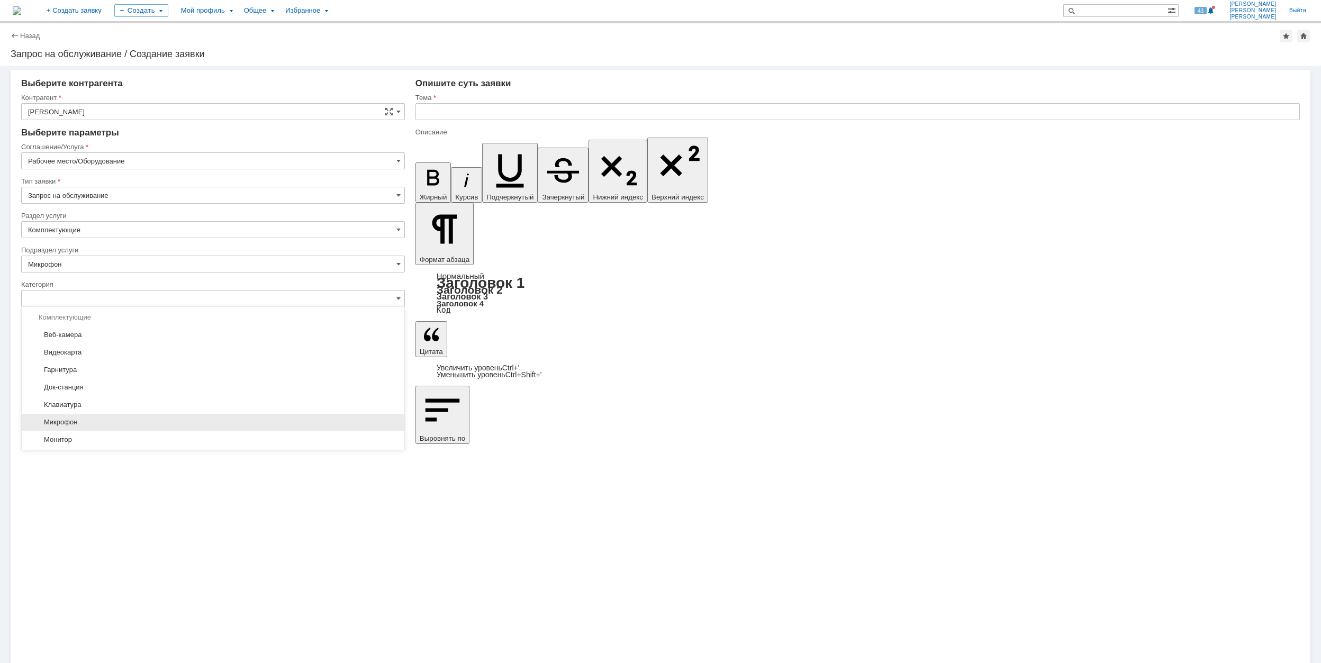
click at [179, 424] on span "Микрофон" at bounding box center [213, 422] width 370 height 8
type input "Микрофон"
click at [162, 362] on input "[не указано]" at bounding box center [213, 367] width 384 height 17
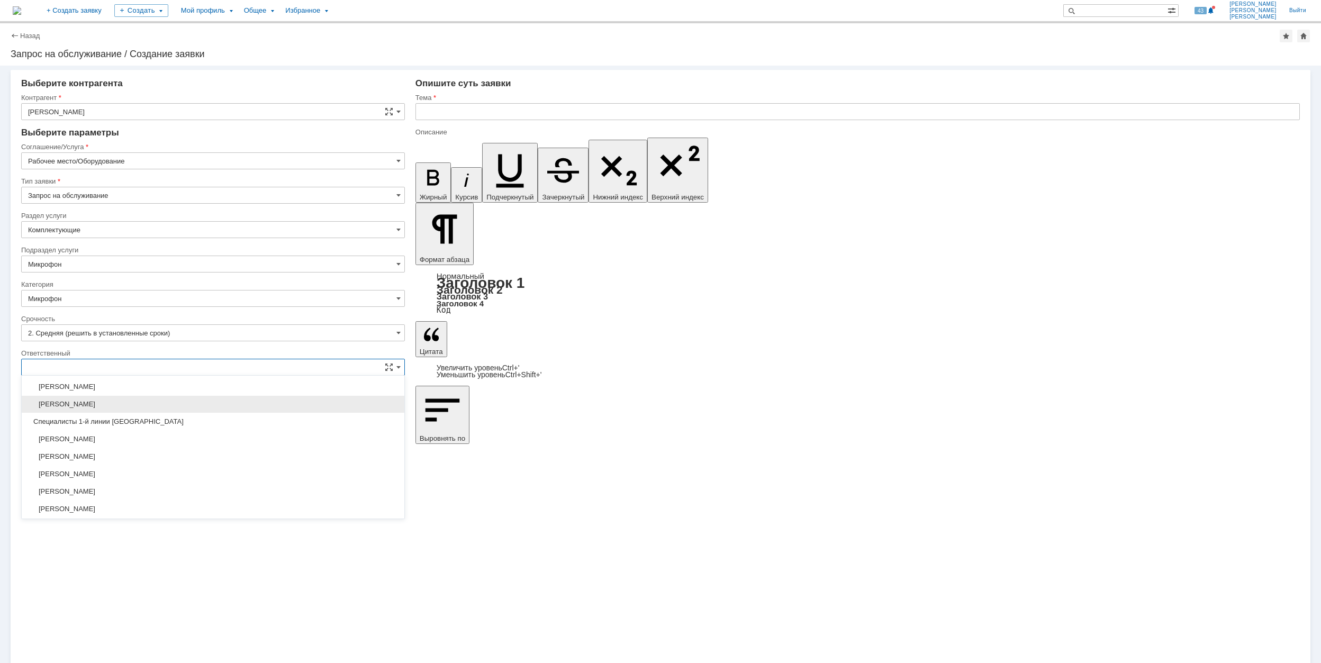
scroll to position [385, 0]
click at [161, 473] on div "[PERSON_NAME]" at bounding box center [213, 473] width 383 height 17
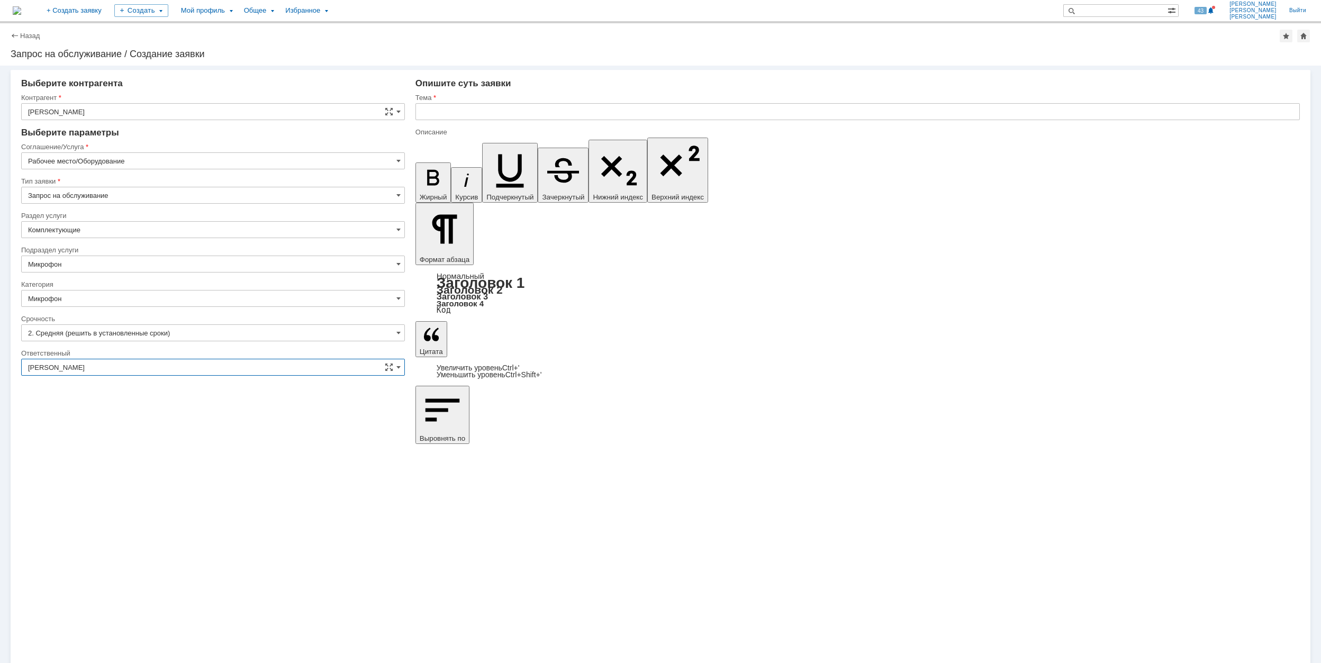
type input "[PERSON_NAME]"
click at [496, 117] on input "text" at bounding box center [857, 111] width 884 height 17
drag, startPoint x: 507, startPoint y: 116, endPoint x: 423, endPoint y: 117, distance: 83.6
click at [423, 117] on input "Не работает микрофон" at bounding box center [857, 111] width 884 height 17
type input "Не работает микрофон"
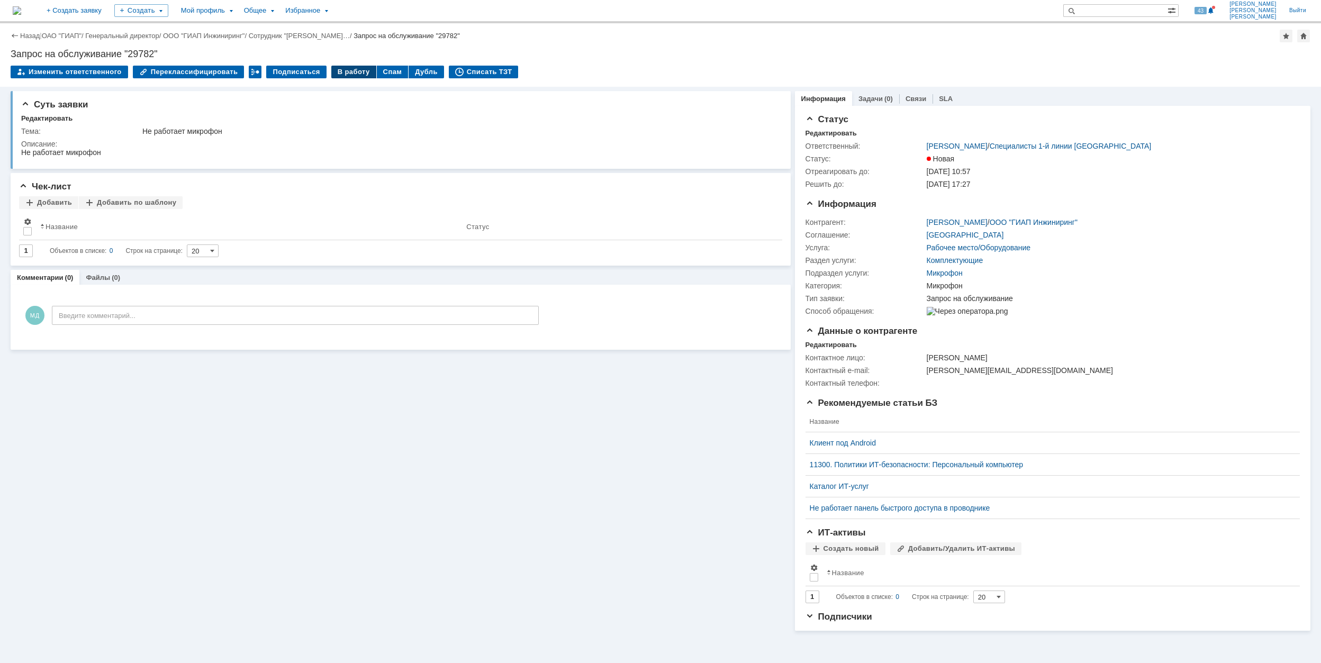
click at [344, 72] on div "В работу" at bounding box center [353, 72] width 45 height 13
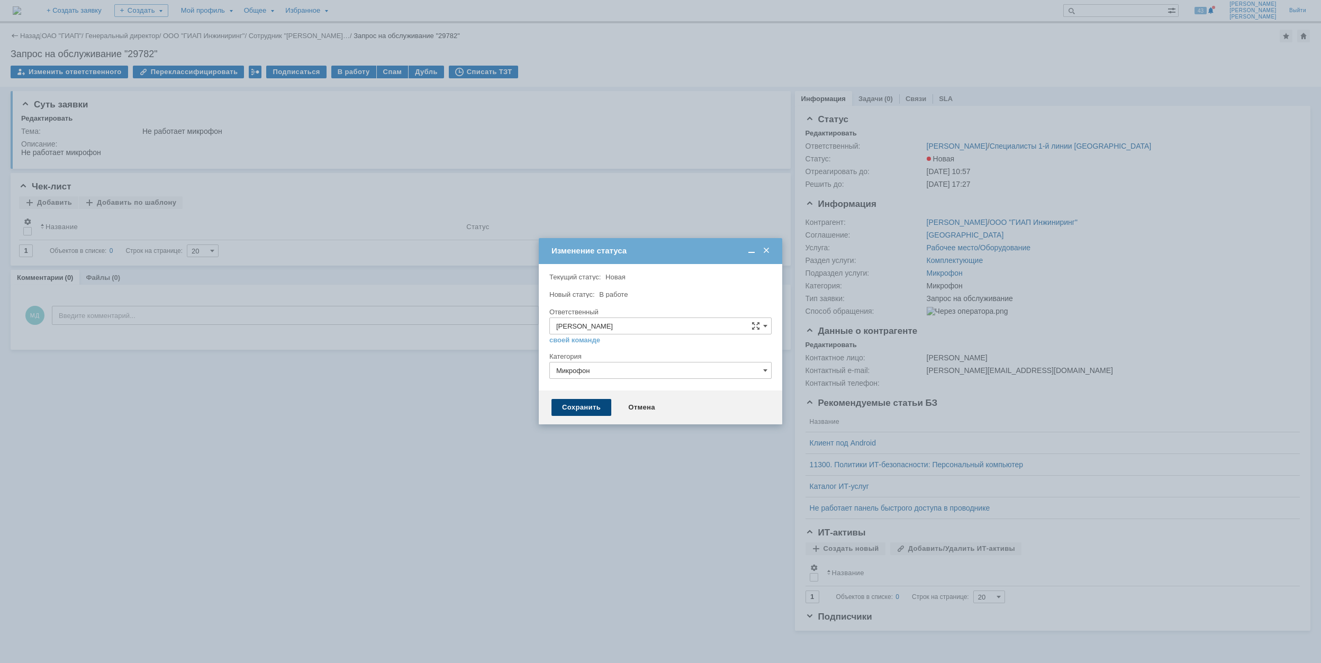
click at [585, 413] on div "Сохранить" at bounding box center [581, 407] width 60 height 17
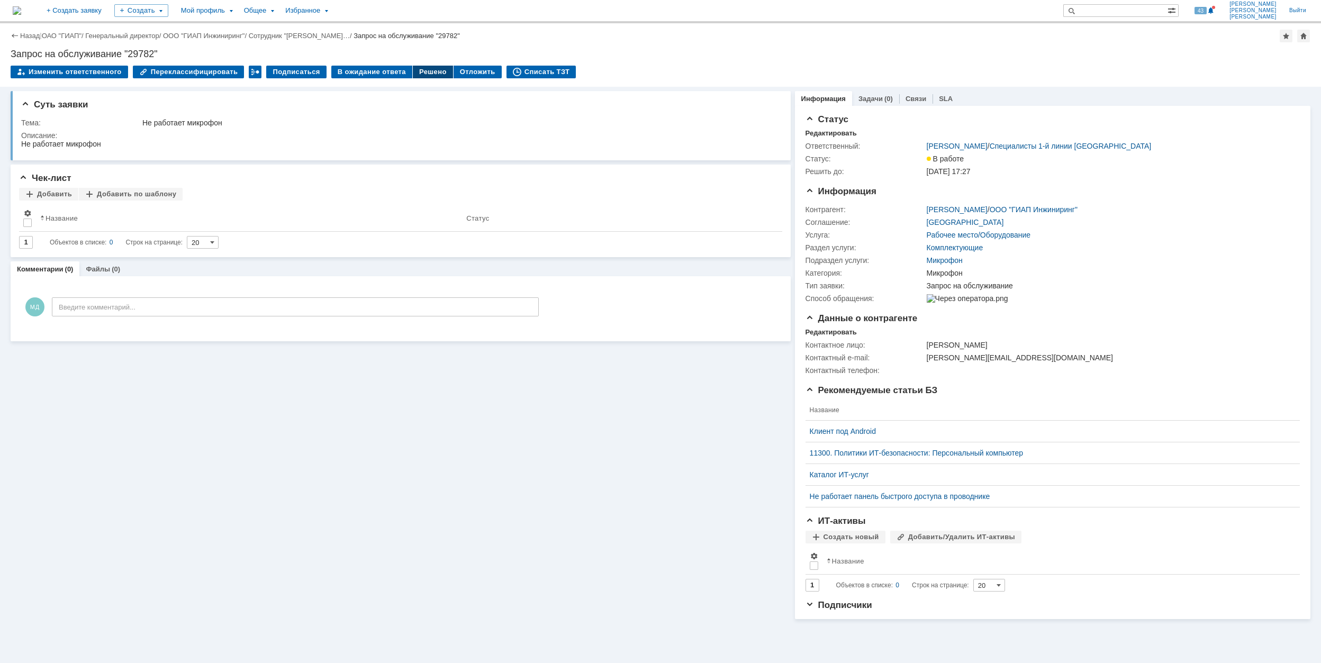
click at [417, 78] on td "Решено" at bounding box center [433, 73] width 41 height 14
click at [414, 75] on div "Решено" at bounding box center [433, 72] width 40 height 13
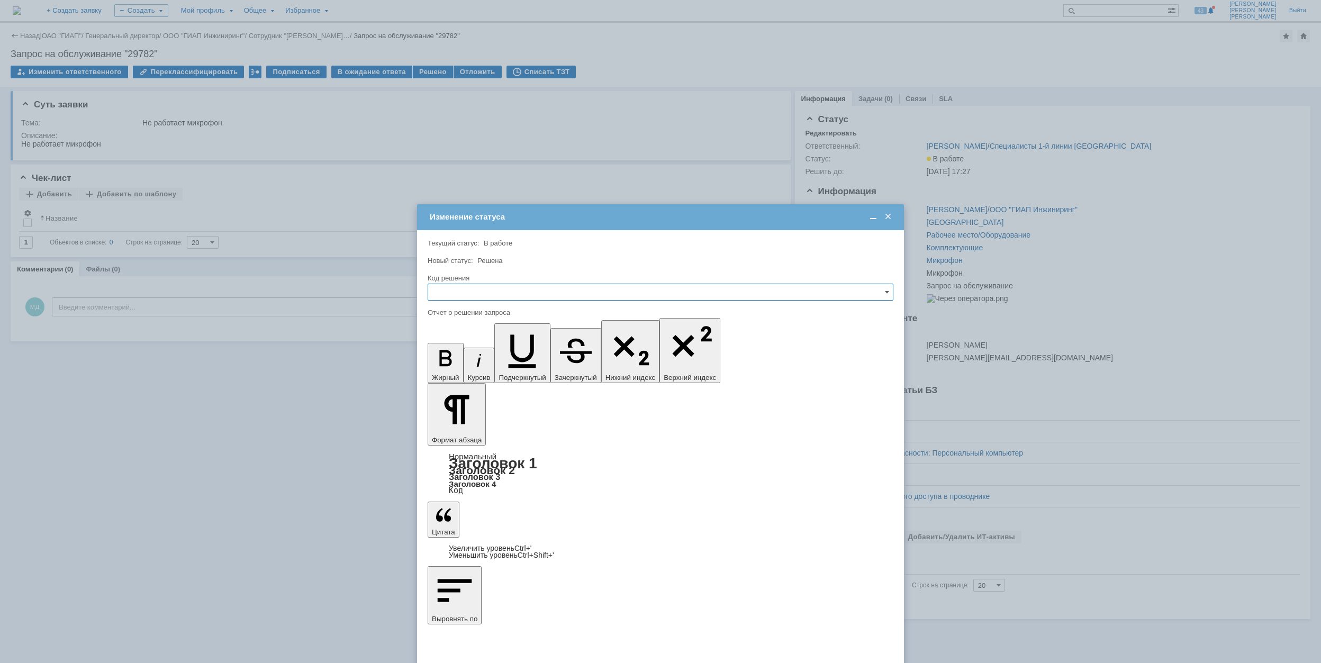
click at [515, 291] on input "text" at bounding box center [661, 292] width 466 height 17
click at [489, 365] on span "Решено" at bounding box center [660, 364] width 452 height 8
type input "Решено"
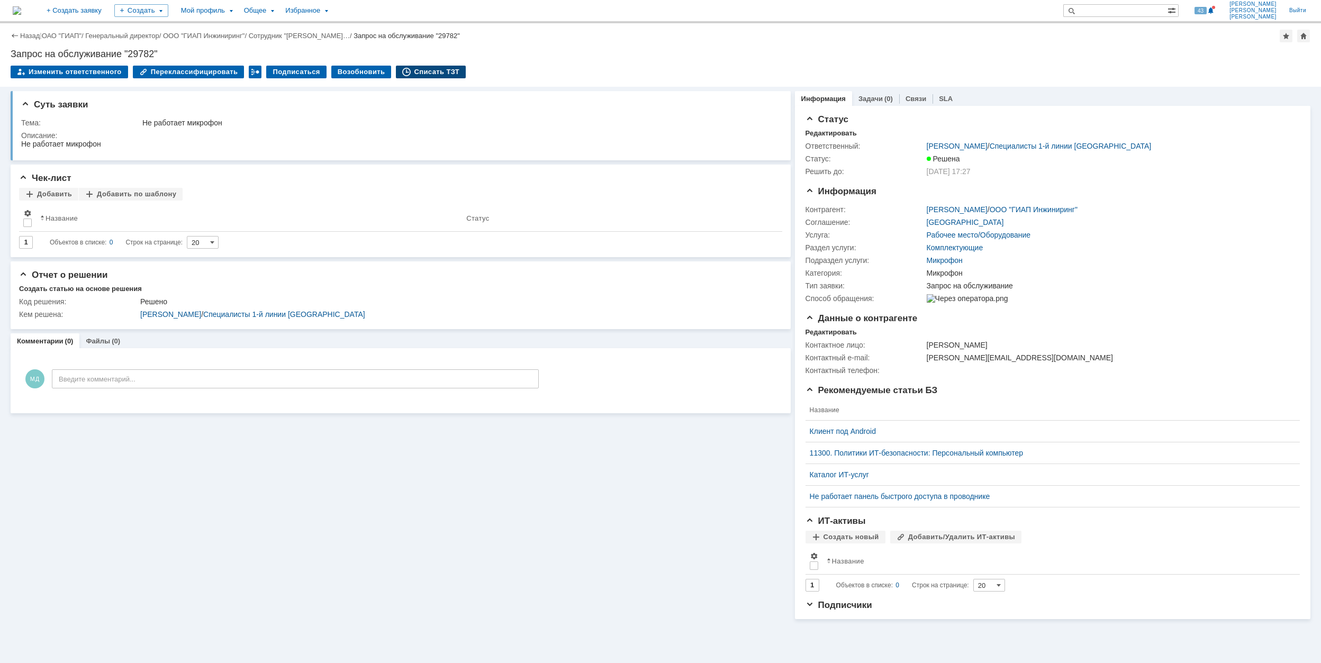
click at [428, 77] on div "Списать ТЗТ" at bounding box center [431, 72] width 70 height 13
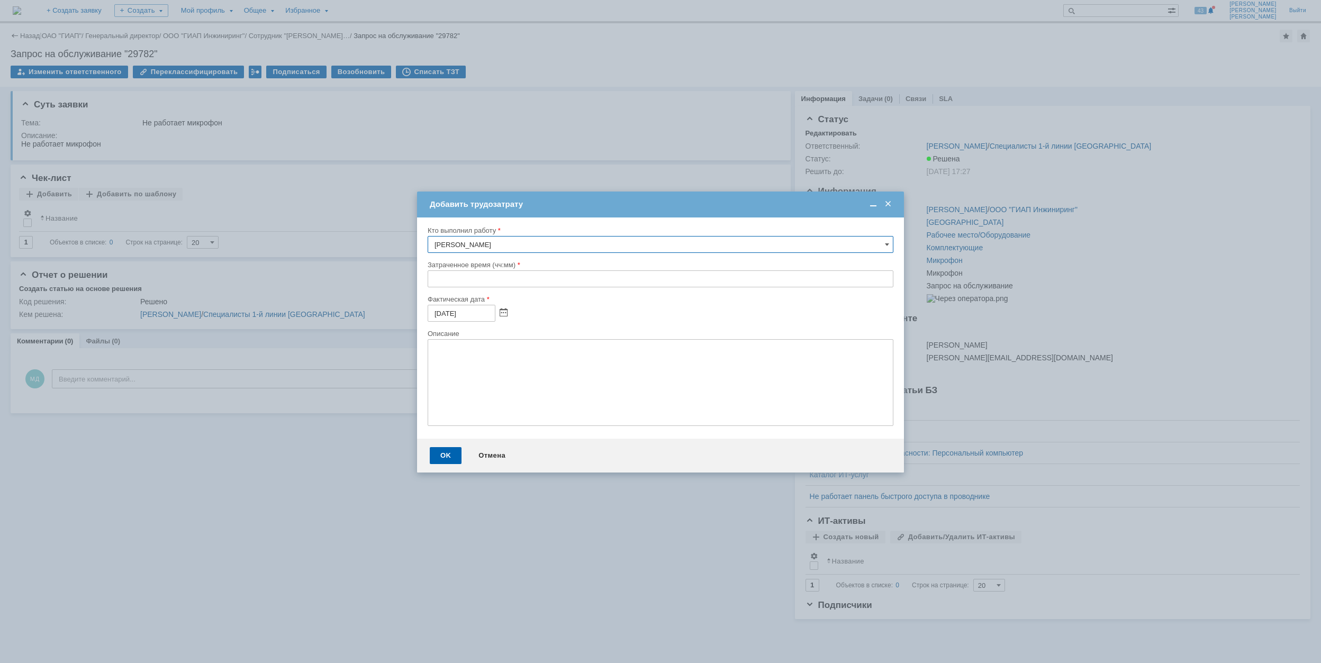
click at [432, 278] on input "text" at bounding box center [661, 278] width 466 height 17
type input "00:30"
click at [438, 451] on div "OK" at bounding box center [446, 455] width 32 height 17
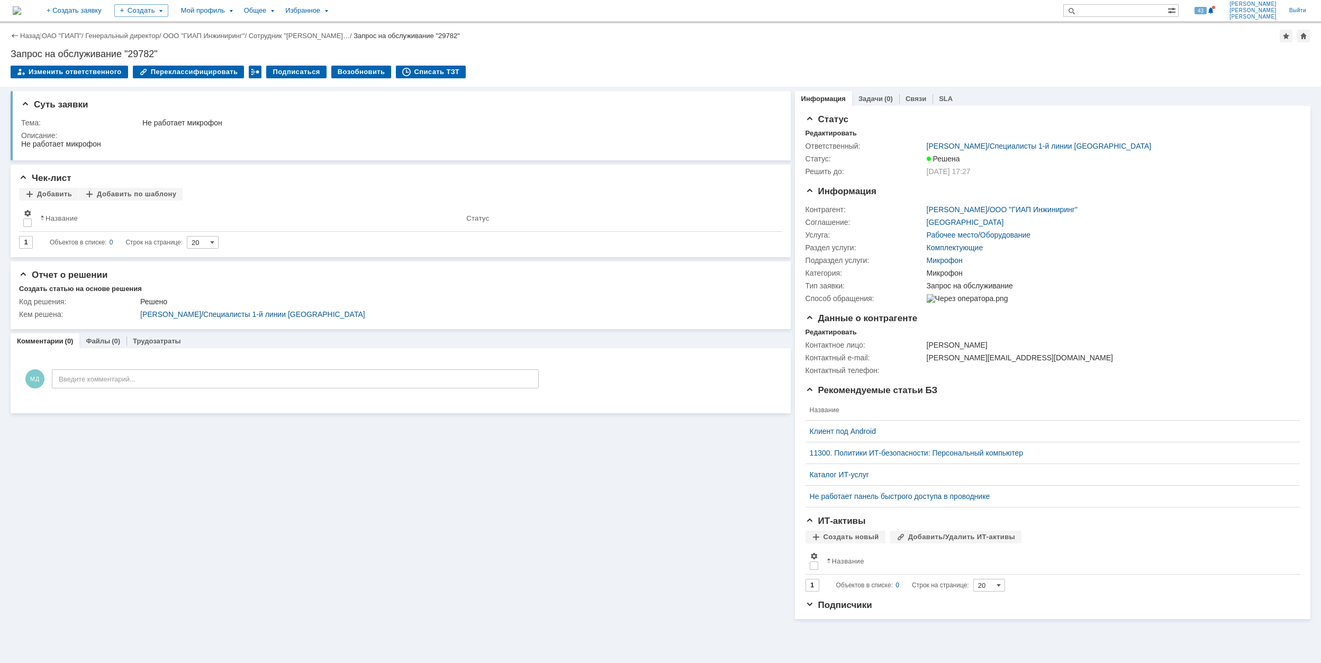
click at [168, 17] on div "Создать" at bounding box center [141, 10] width 54 height 21
click at [168, 11] on div "Создать" at bounding box center [141, 10] width 54 height 13
click at [168, 14] on div "Создать" at bounding box center [141, 10] width 54 height 13
click at [183, 62] on link "Заявка" at bounding box center [156, 65] width 80 height 13
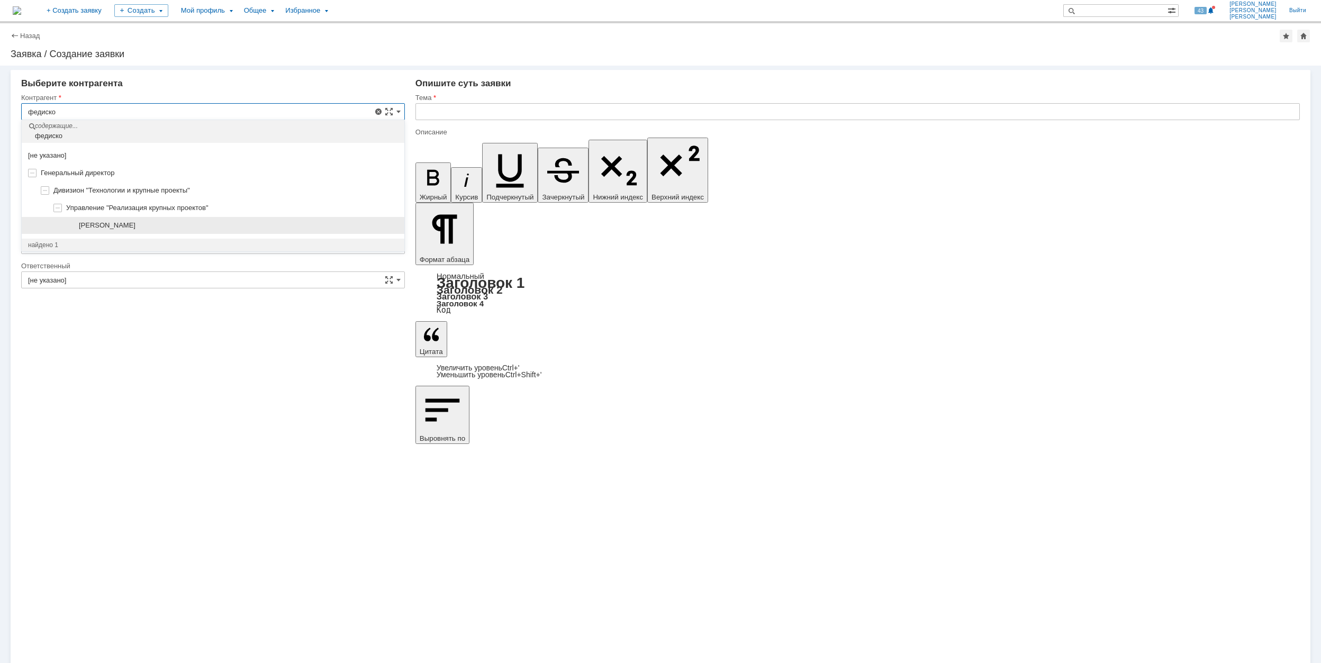
click at [181, 223] on div "[PERSON_NAME]" at bounding box center [238, 225] width 319 height 8
type input "[PERSON_NAME]"
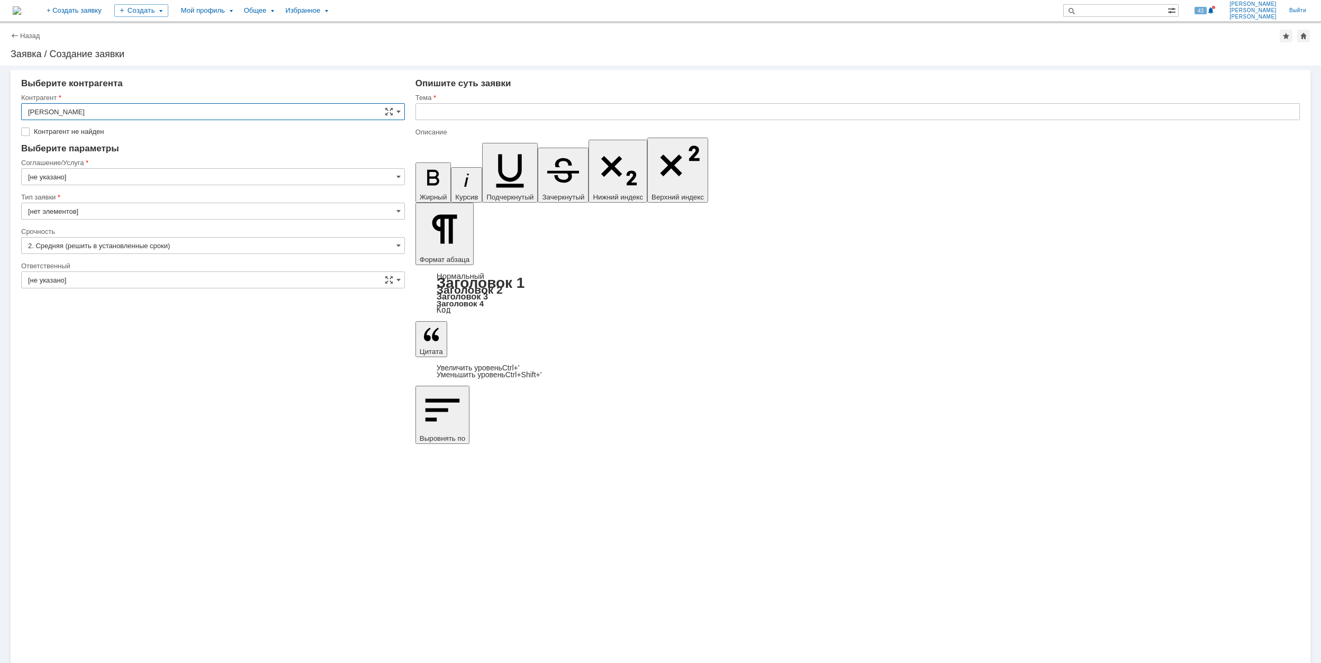
type input "[GEOGRAPHIC_DATA]"
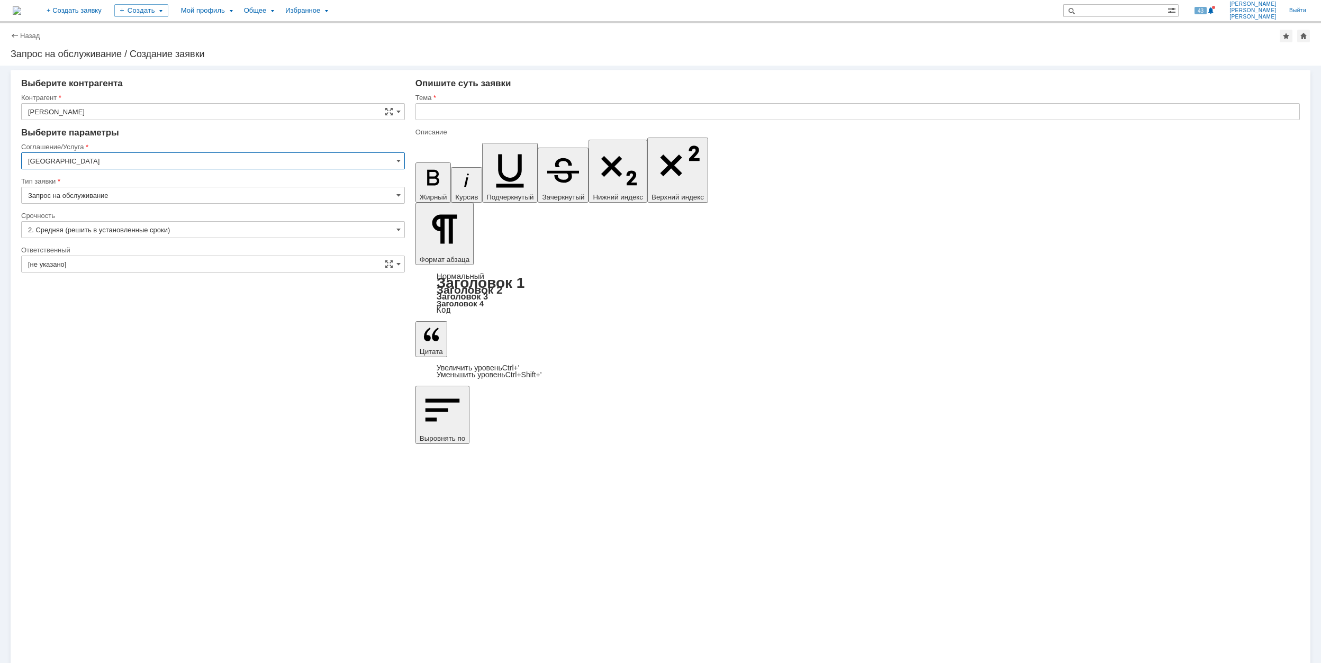
click at [119, 159] on input "[GEOGRAPHIC_DATA]" at bounding box center [213, 160] width 384 height 17
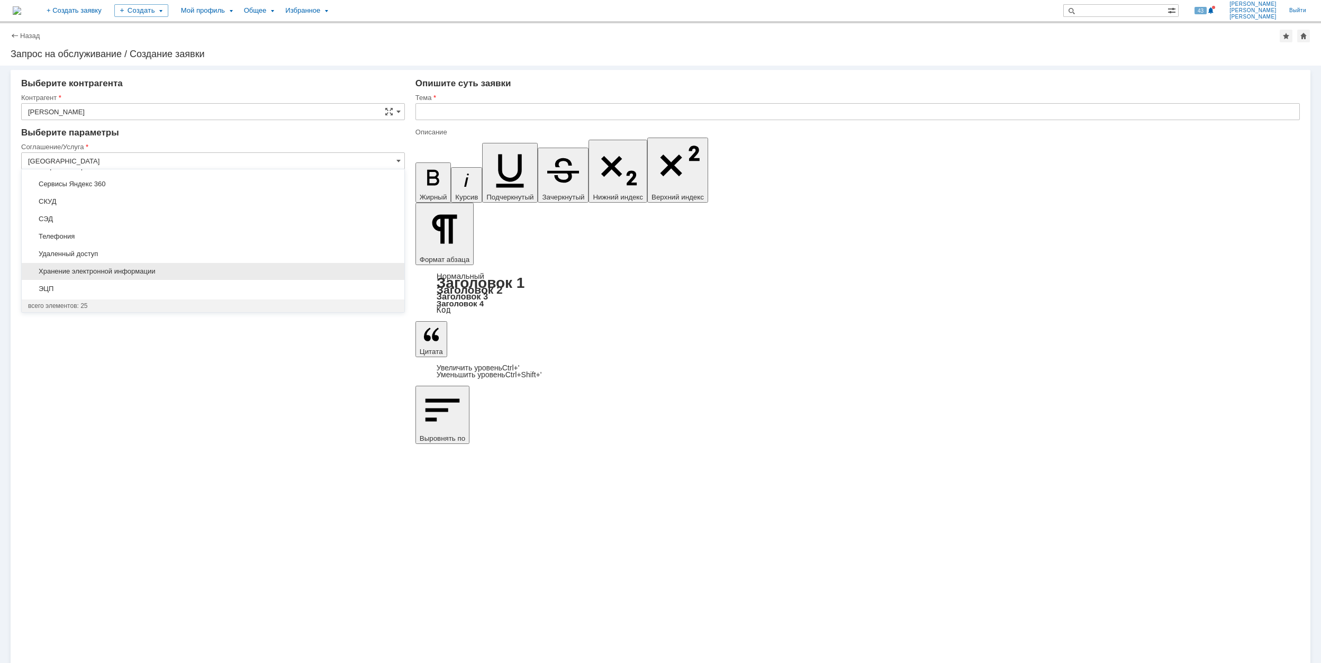
click at [191, 268] on span "Хранение электронной информации" at bounding box center [213, 271] width 370 height 8
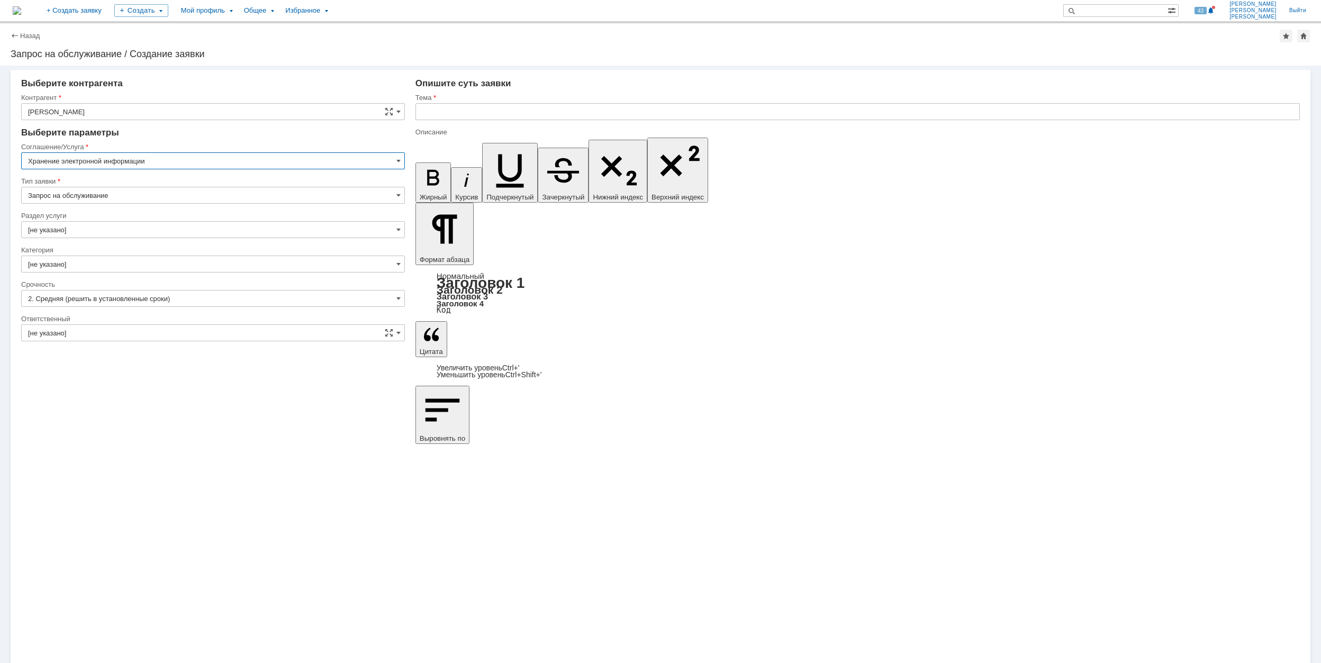
type input "Хранение электронной информации"
click at [108, 226] on input "[не указано]" at bounding box center [213, 229] width 384 height 17
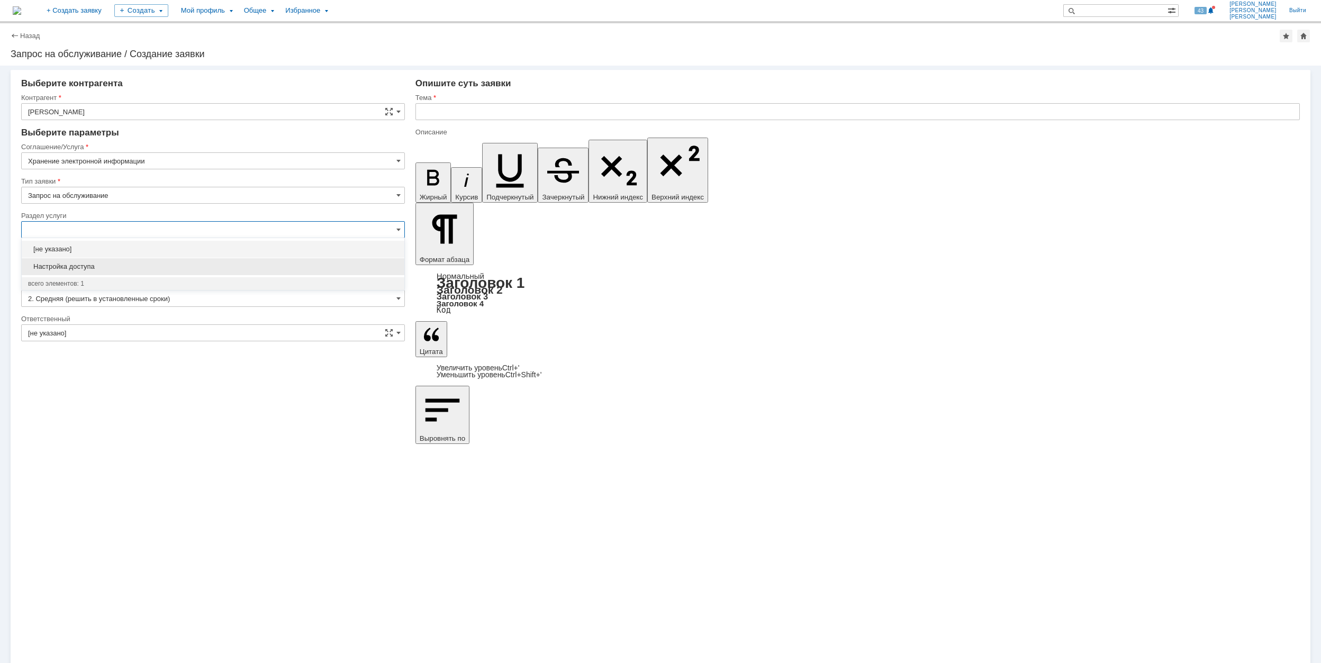
click at [150, 269] on span "Настройка доступа" at bounding box center [213, 266] width 370 height 8
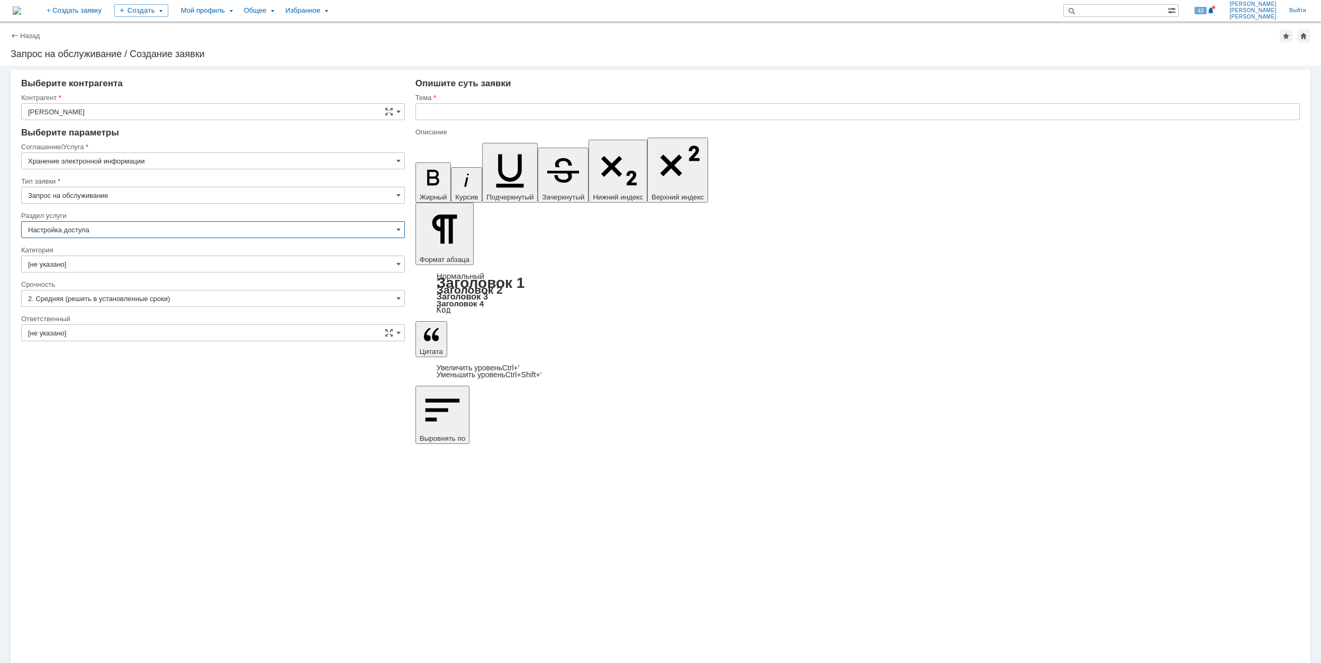
type input "Настройка доступа"
click at [132, 265] on input "[не указано]" at bounding box center [213, 264] width 384 height 17
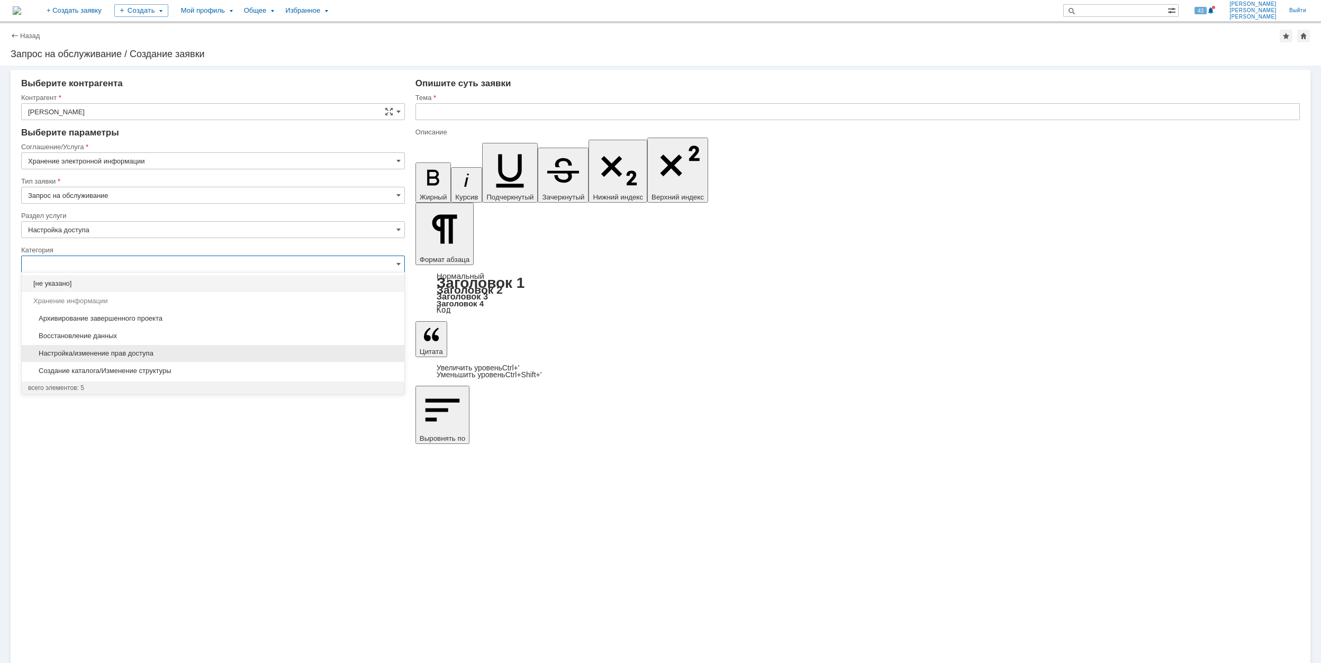
click at [201, 350] on span "Настройка/изменение прав доступа" at bounding box center [213, 353] width 370 height 8
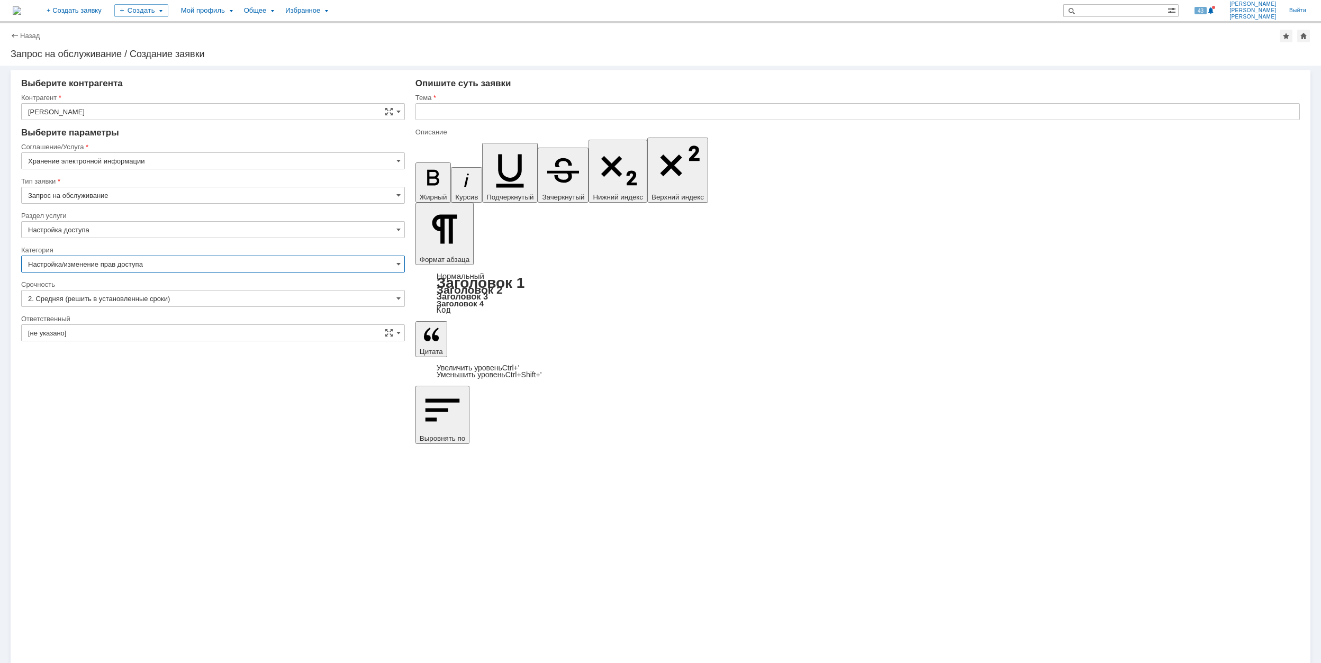
type input "Настройка/изменение прав доступа"
click at [163, 333] on input "[не указано]" at bounding box center [213, 332] width 384 height 17
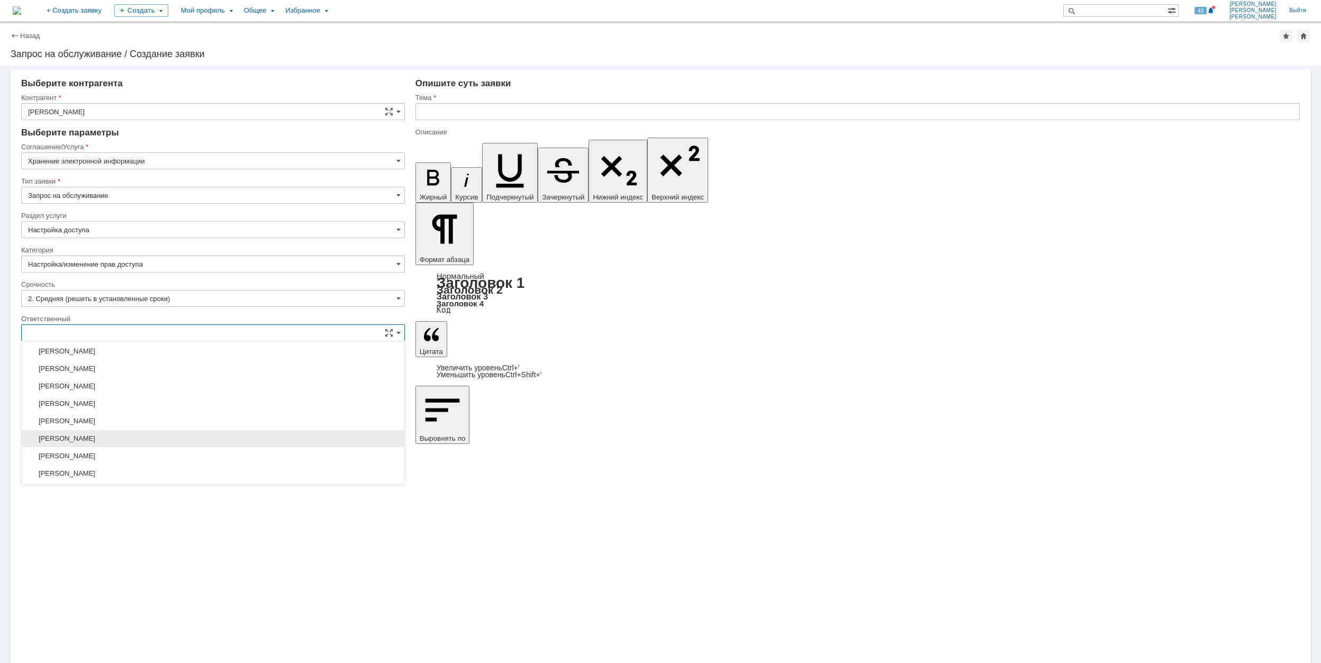
click at [178, 443] on span "[PERSON_NAME]" at bounding box center [213, 438] width 370 height 8
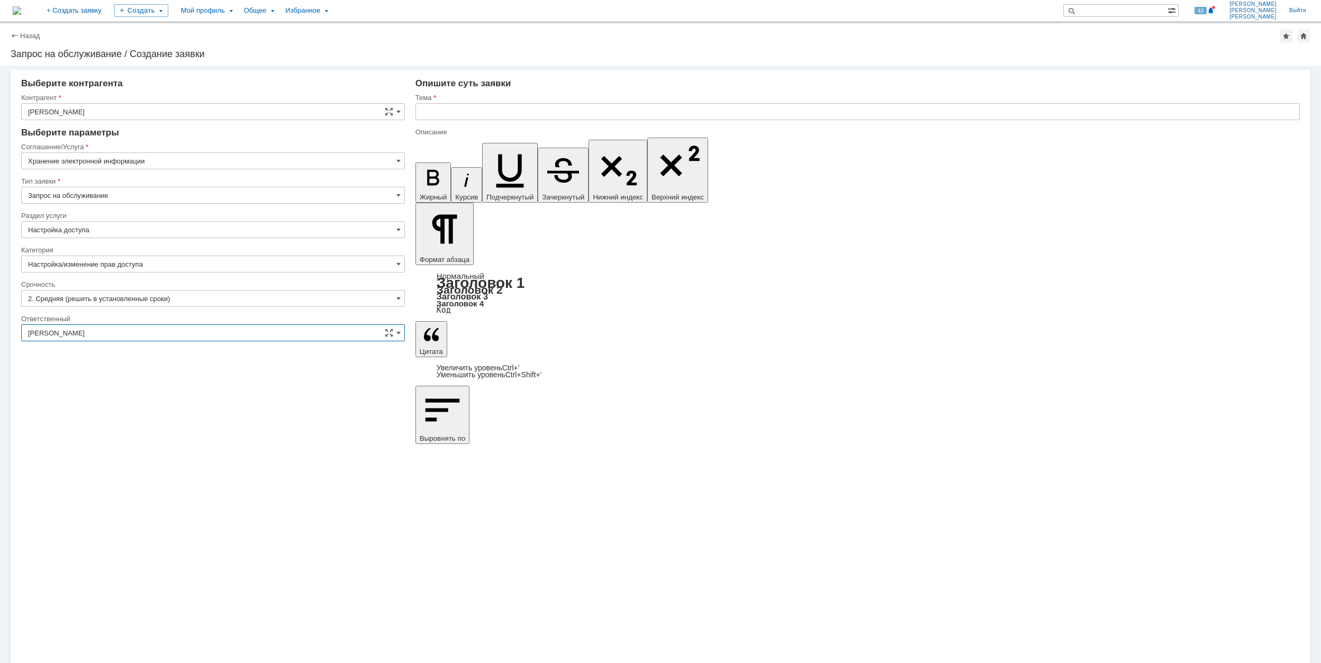
type input "[PERSON_NAME]"
click at [480, 106] on input "text" at bounding box center [857, 111] width 884 height 17
type input "\\Rumofsv0001\оборудование ам-3 1750 т сут$\ТКП по проекту 1971 АМ-3\"
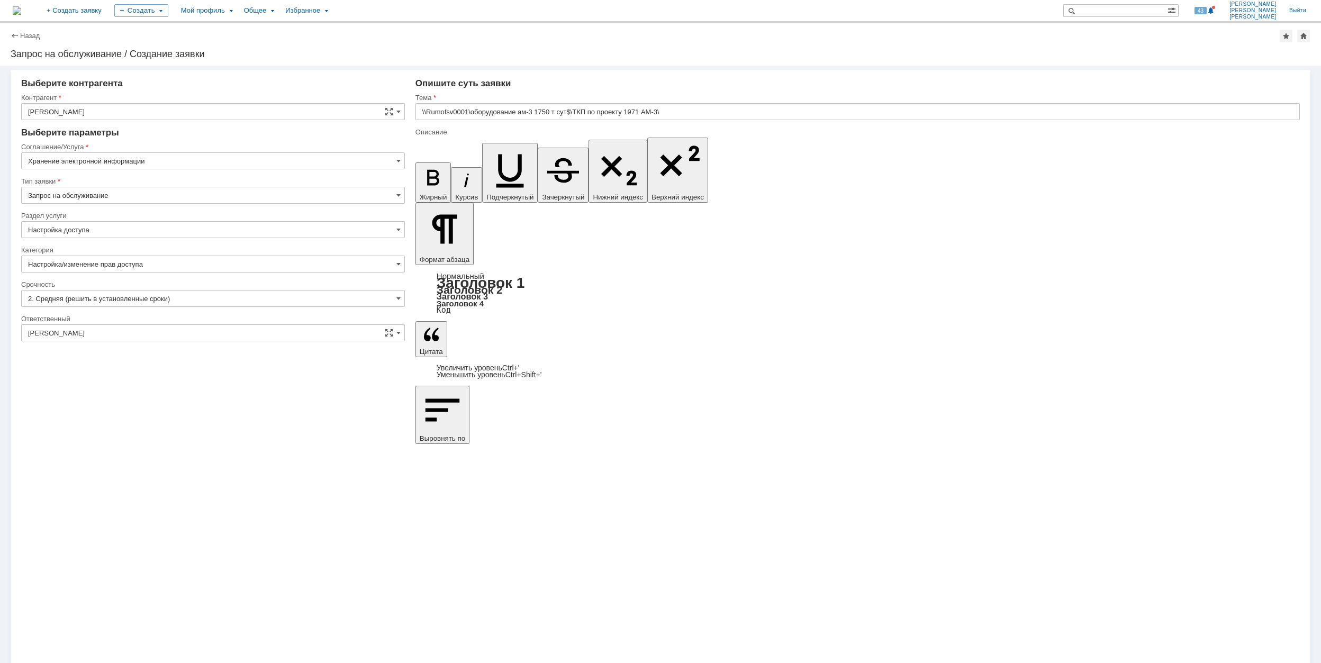
scroll to position [644, 1]
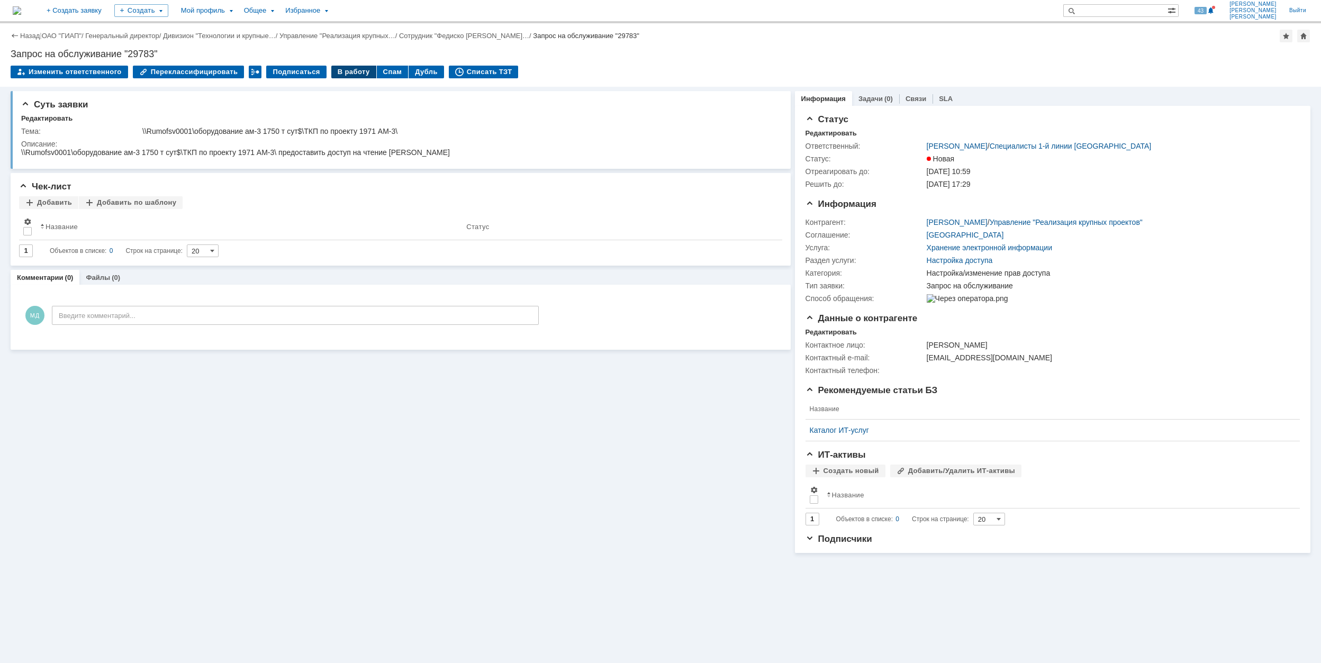
click at [346, 68] on div "В работу" at bounding box center [353, 72] width 45 height 13
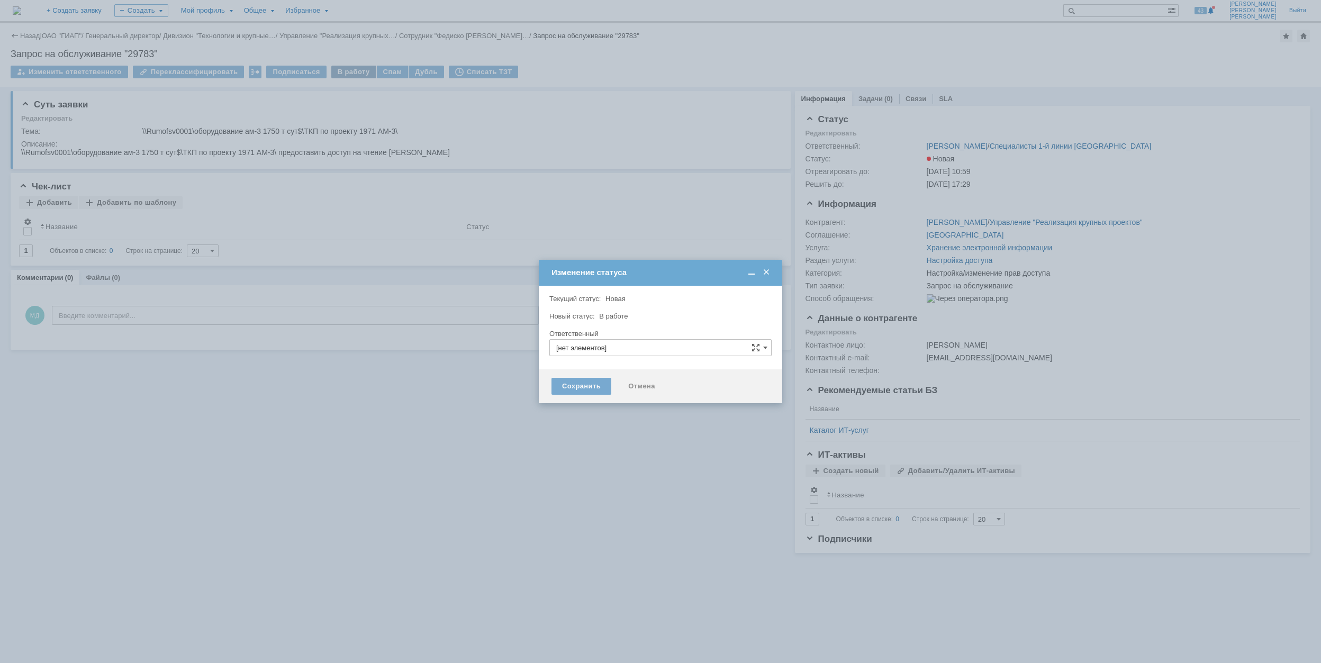
type input "[PERSON_NAME]"
type input "Настройка/изменение прав доступа"
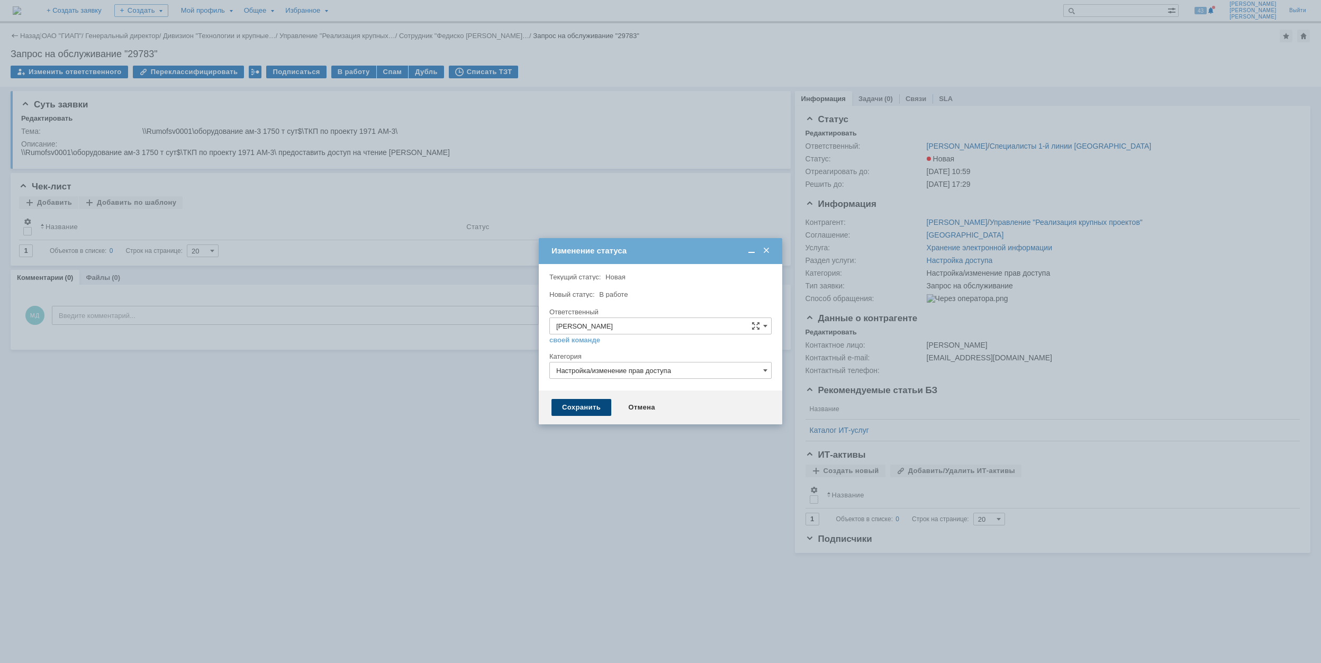
click at [568, 408] on div "Сохранить" at bounding box center [581, 407] width 60 height 17
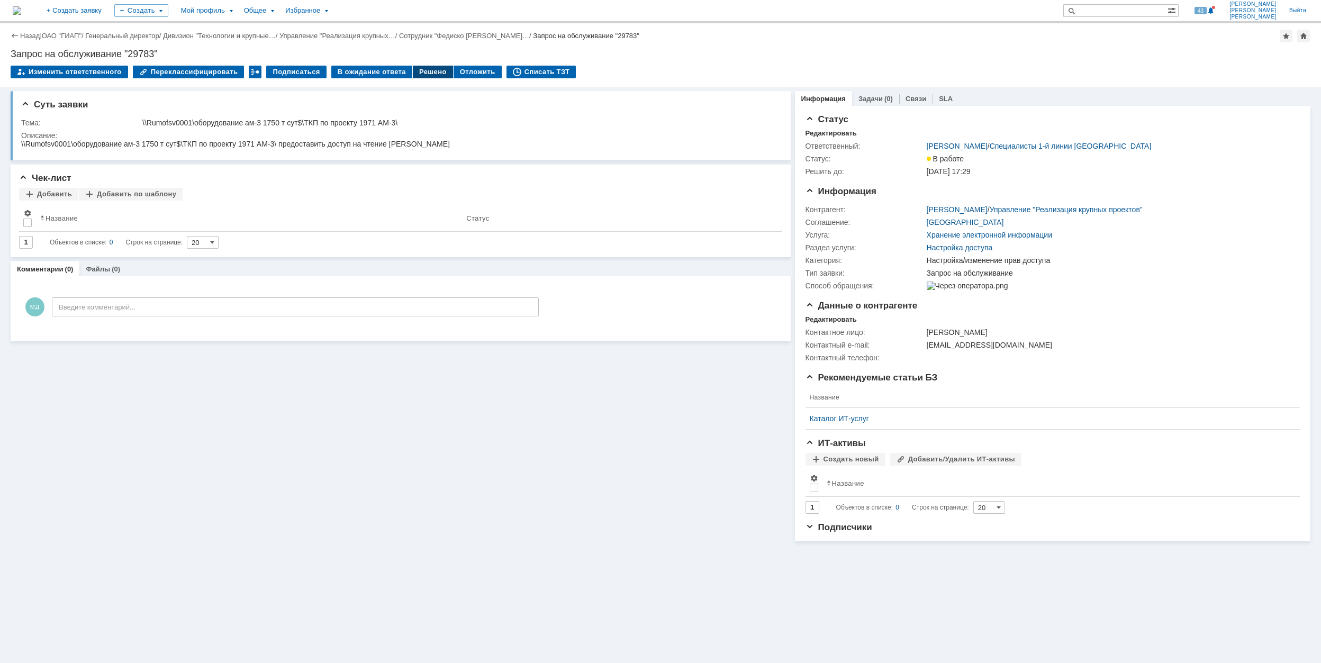
click at [426, 72] on div "Решено" at bounding box center [433, 72] width 40 height 13
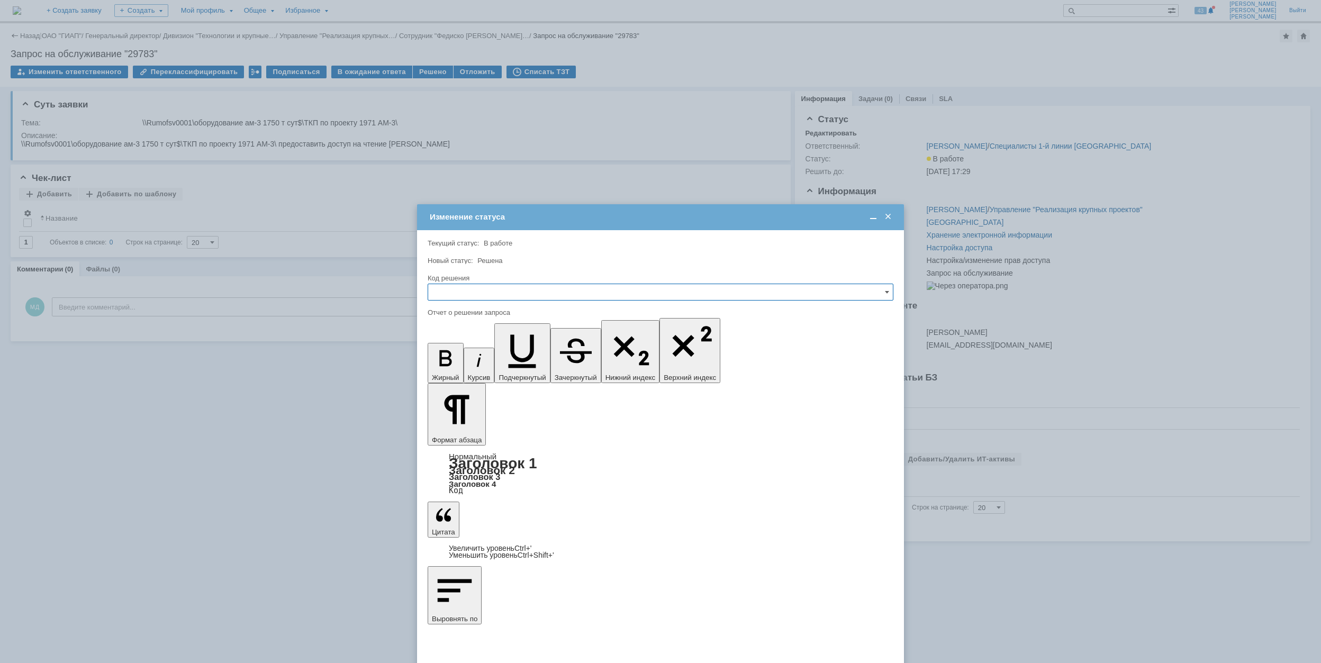
click at [523, 294] on input "text" at bounding box center [661, 292] width 466 height 17
drag, startPoint x: 499, startPoint y: 356, endPoint x: 34, endPoint y: 59, distance: 552.5
click at [499, 356] on div "Решено" at bounding box center [660, 364] width 465 height 17
type input "Решено"
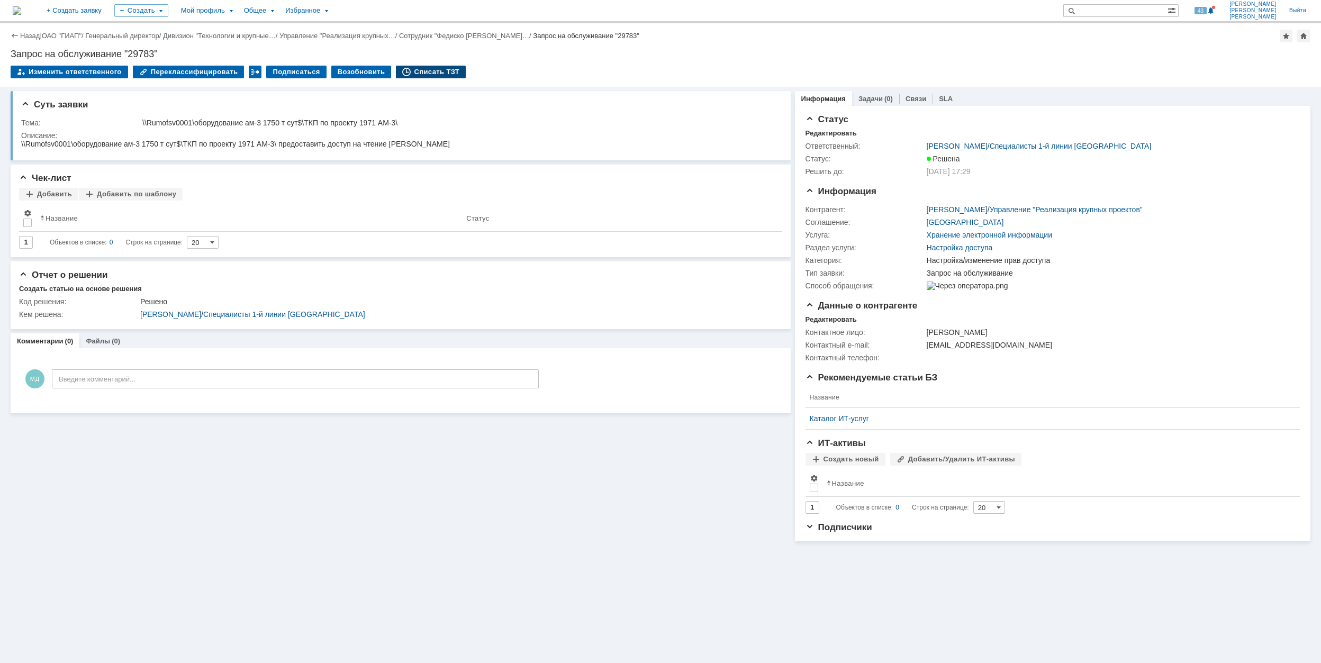
click at [428, 68] on div "Списать ТЗТ" at bounding box center [431, 72] width 70 height 13
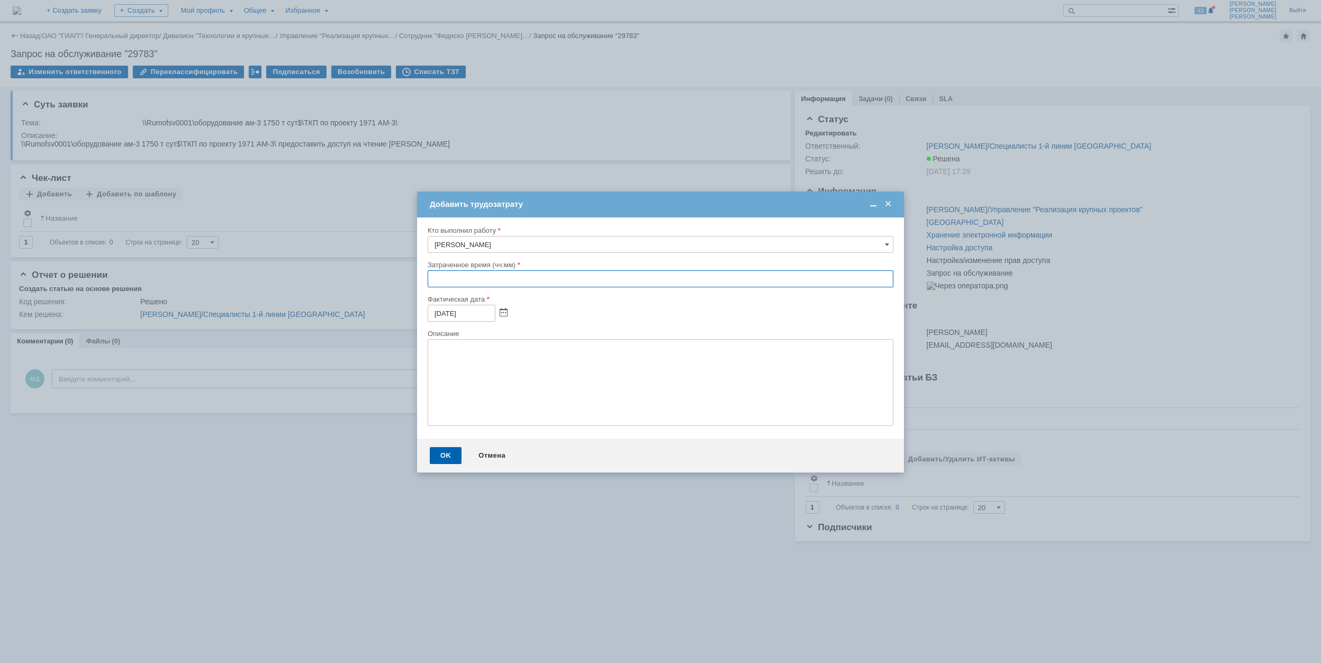
click at [434, 278] on input "text" at bounding box center [661, 278] width 466 height 17
type input "00:30"
drag, startPoint x: 451, startPoint y: 449, endPoint x: 331, endPoint y: 320, distance: 176.4
click at [451, 450] on div "OK" at bounding box center [446, 455] width 32 height 17
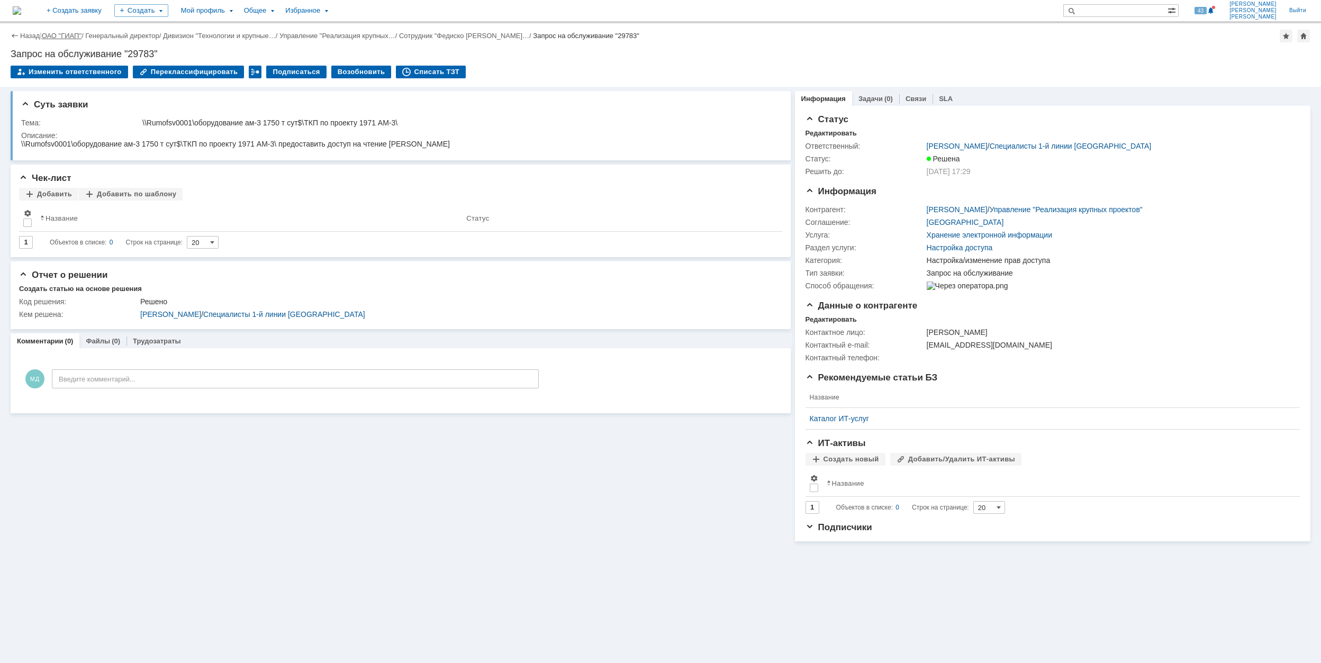
click at [70, 35] on link "ОАО "ГИАП"" at bounding box center [62, 36] width 40 height 8
